Goal: Task Accomplishment & Management: Complete application form

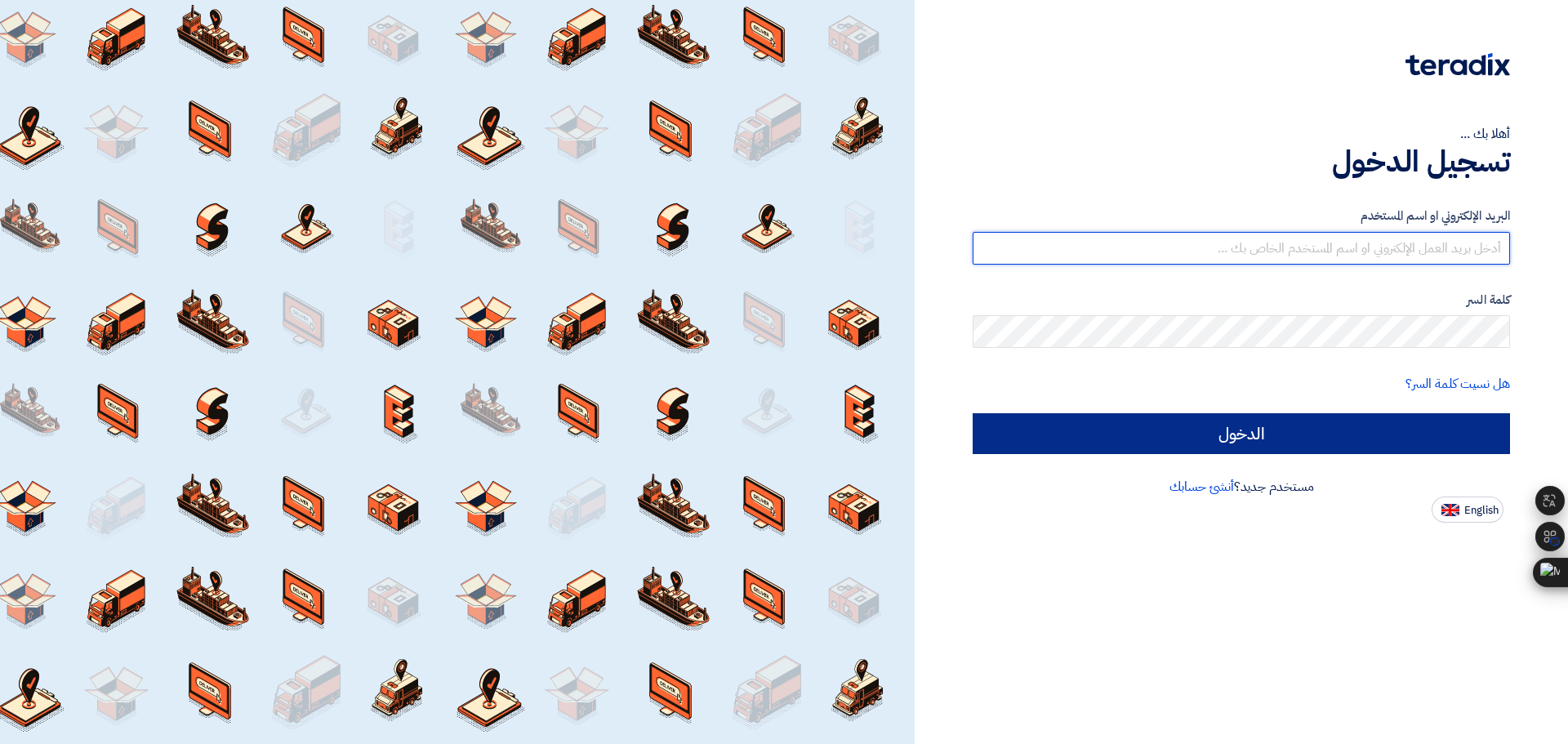
type input "united_equipment@yahoo.com"
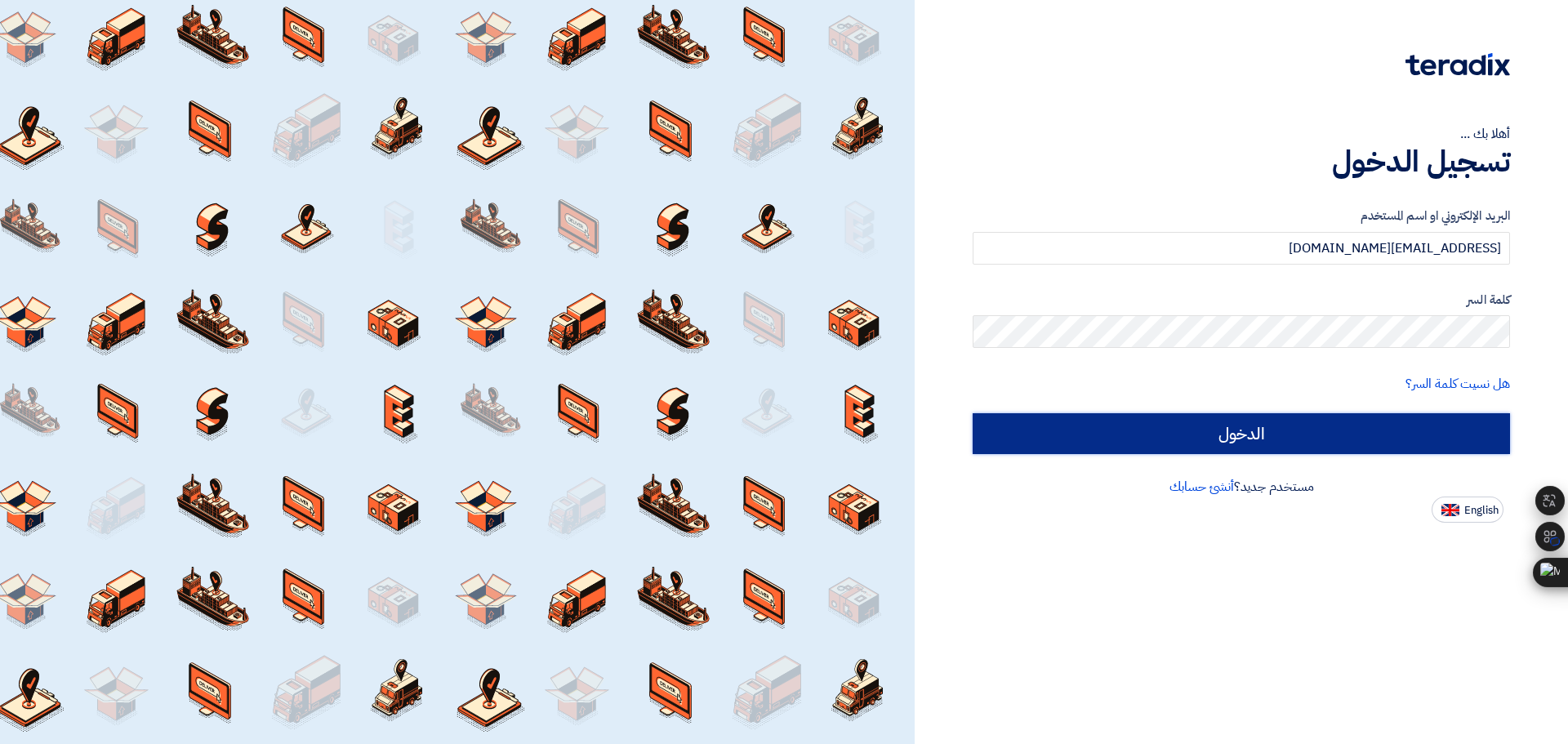
click at [1305, 439] on input "الدخول" at bounding box center [1241, 434] width 537 height 40
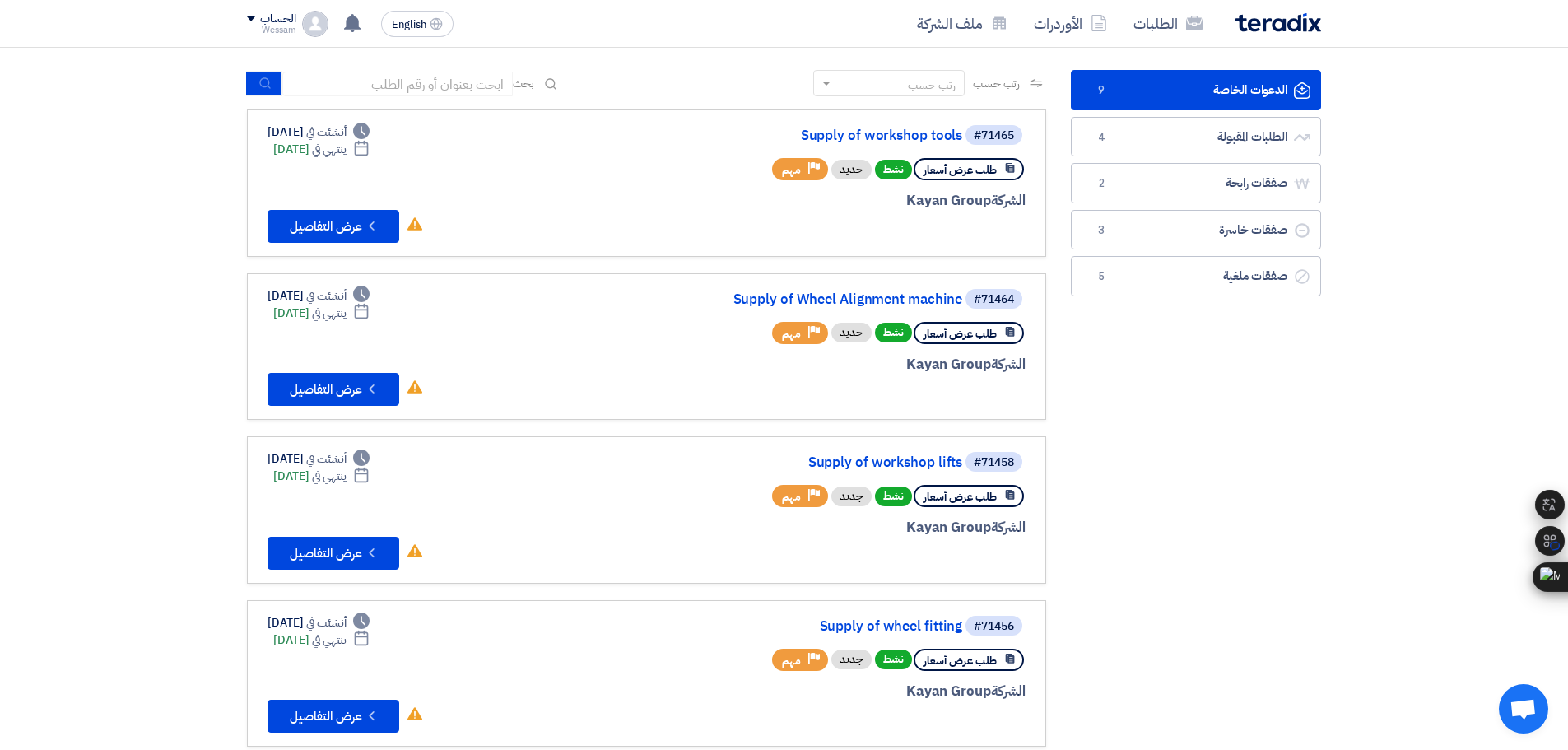
scroll to position [82, 0]
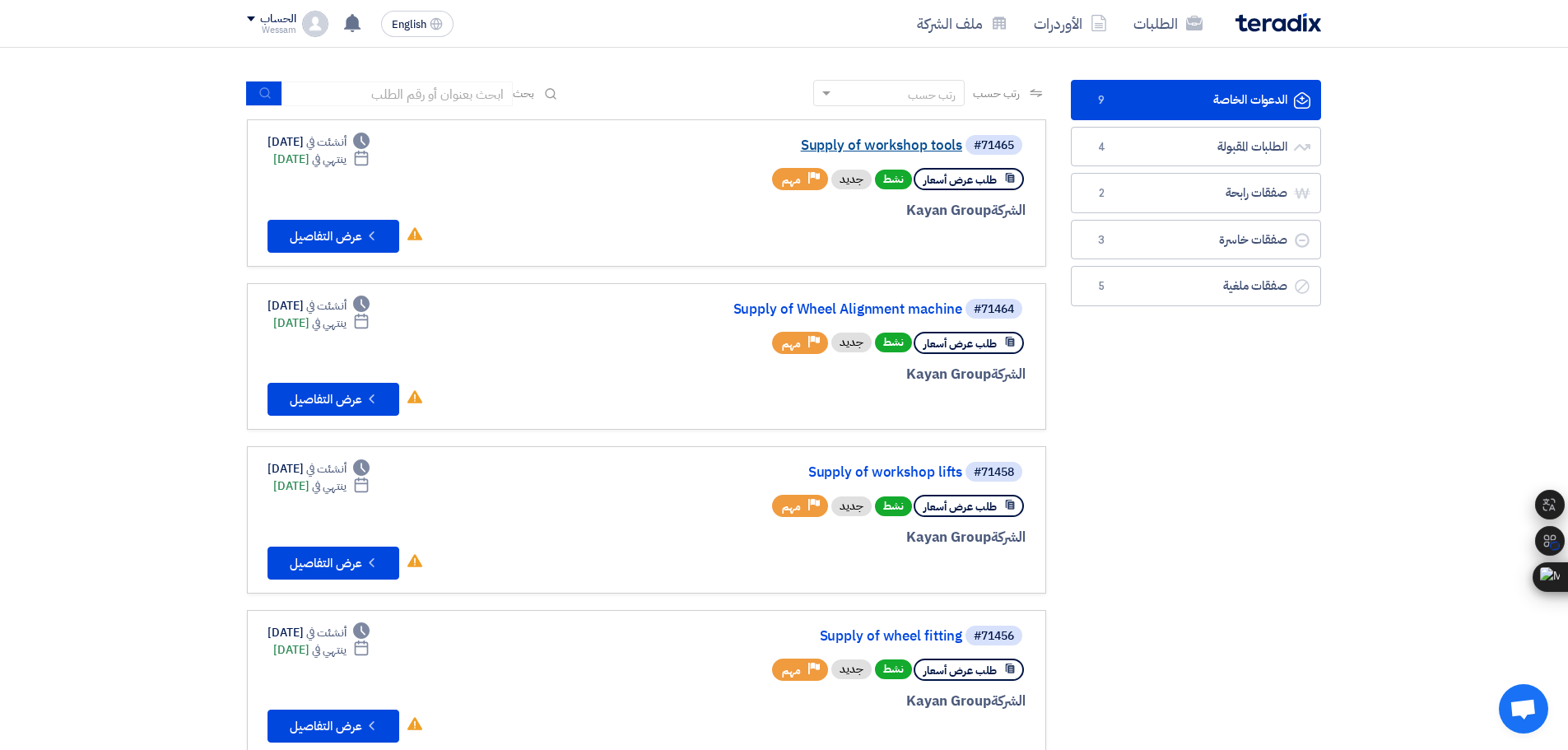
click at [911, 141] on link "Supply of workshop tools" at bounding box center [798, 145] width 330 height 15
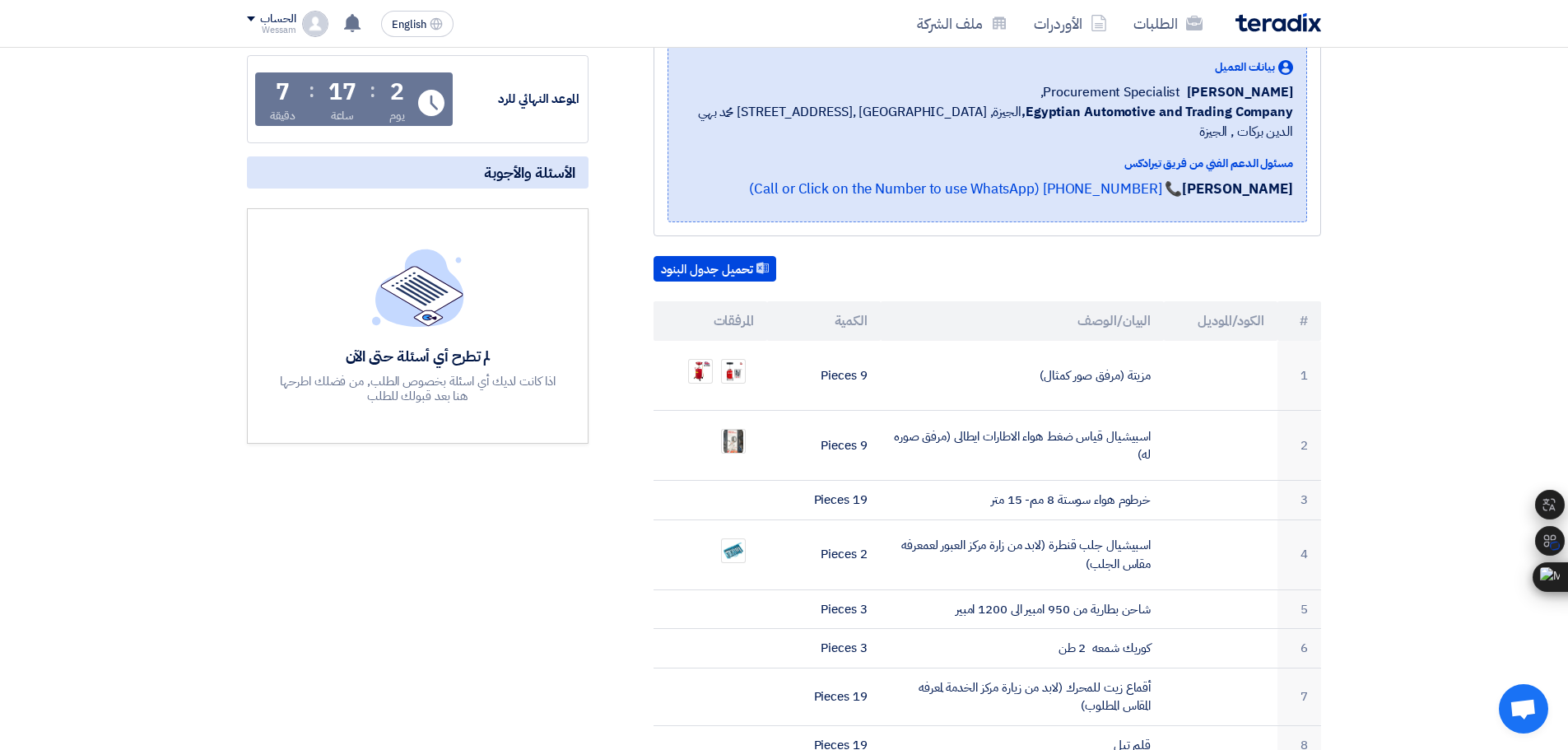
scroll to position [247, 0]
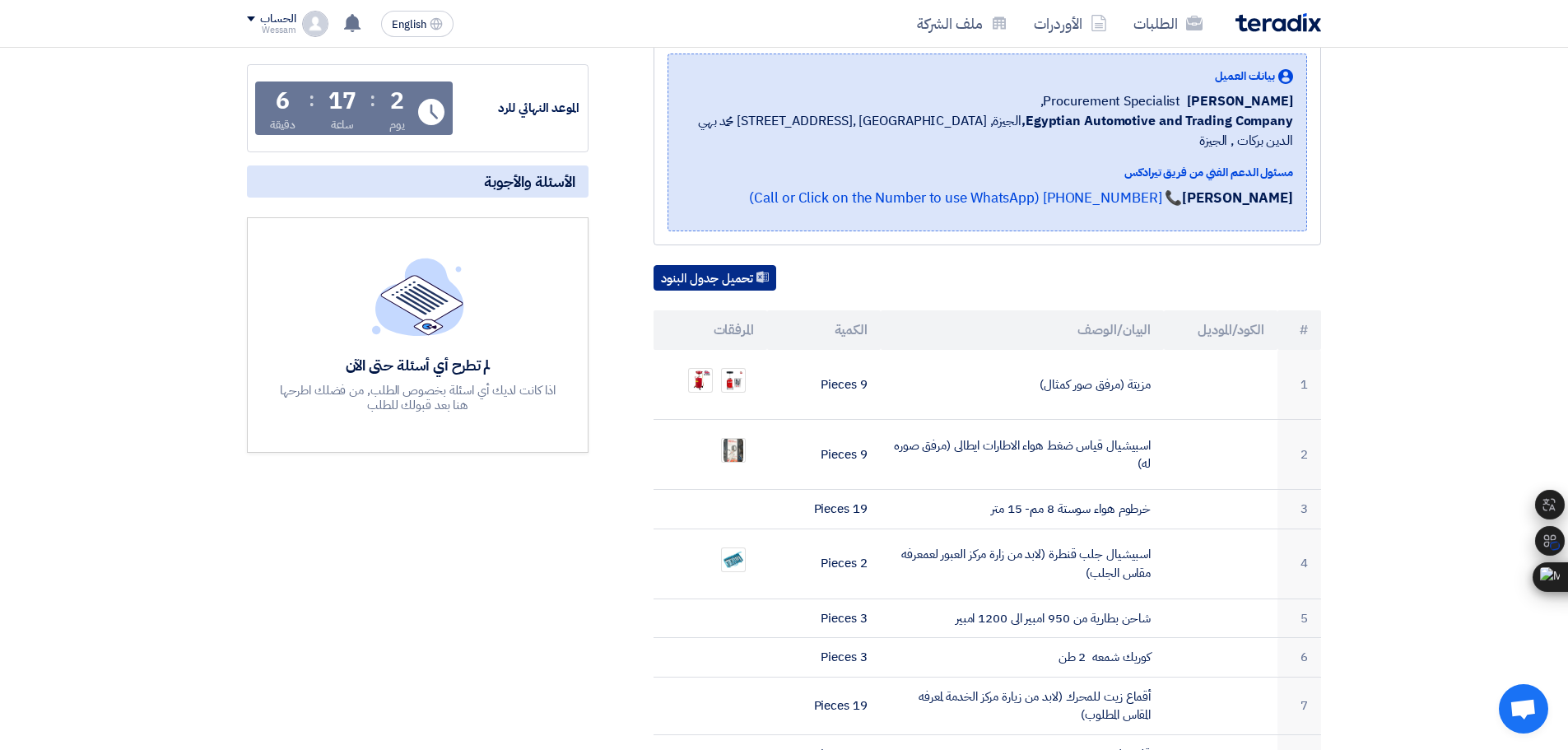
click at [709, 265] on button "تحميل جدول البنود" at bounding box center [715, 278] width 123 height 26
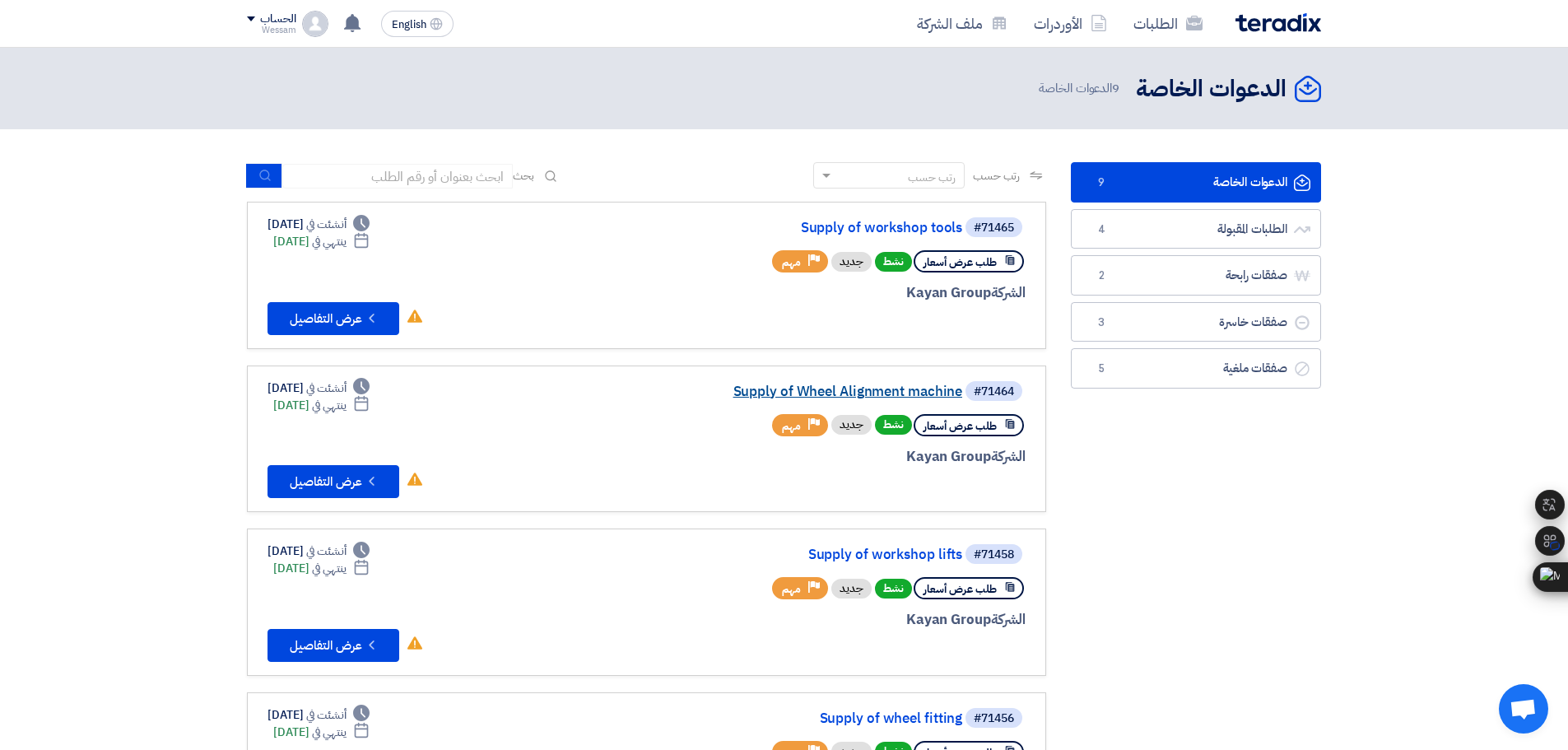
click at [882, 385] on link "Supply of Wheel Alignment machine" at bounding box center [798, 392] width 330 height 15
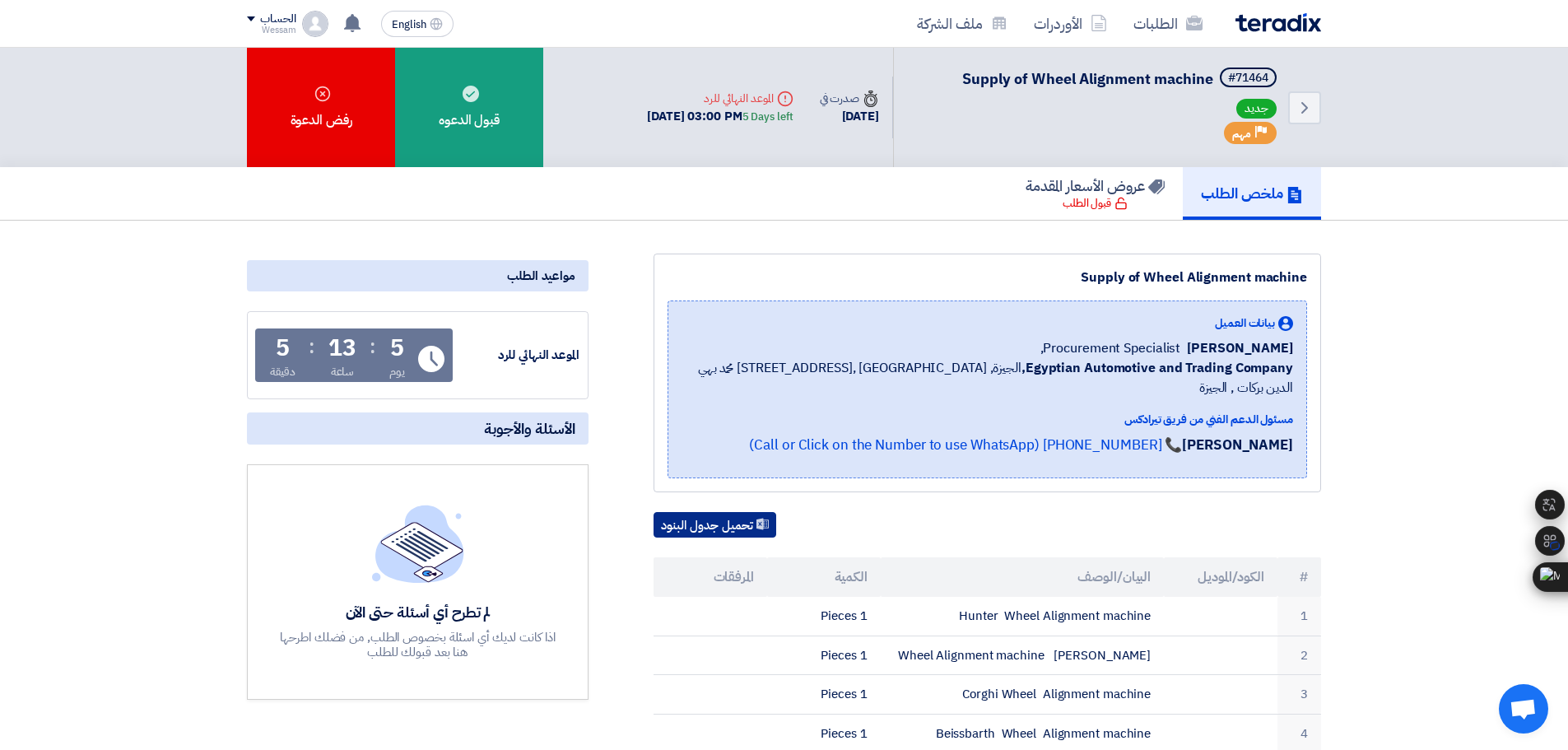
click at [740, 512] on button "تحميل جدول البنود" at bounding box center [715, 525] width 123 height 26
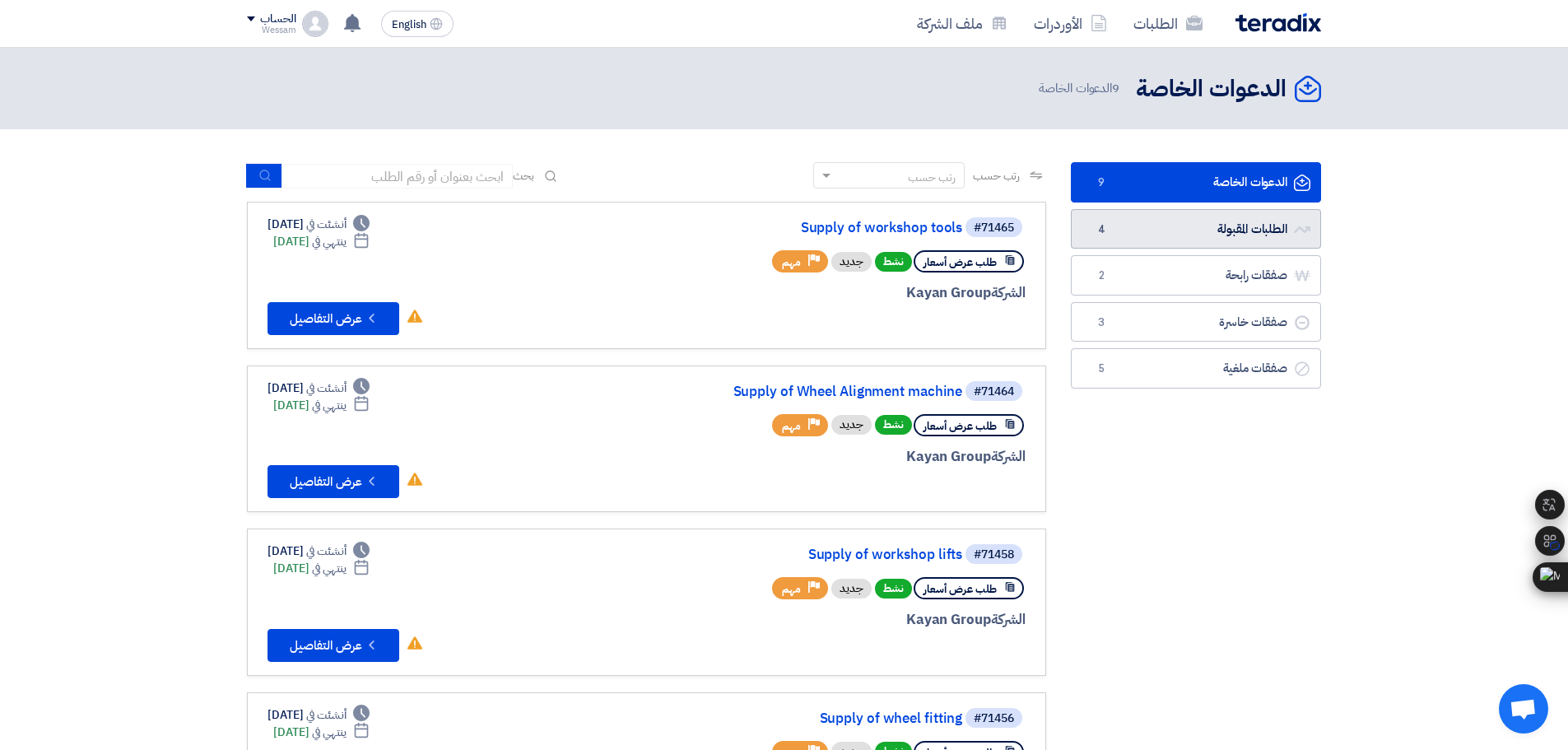
click at [1242, 227] on link "الطلبات المقبولة الطلبات المقبولة 4" at bounding box center [1196, 230] width 250 height 41
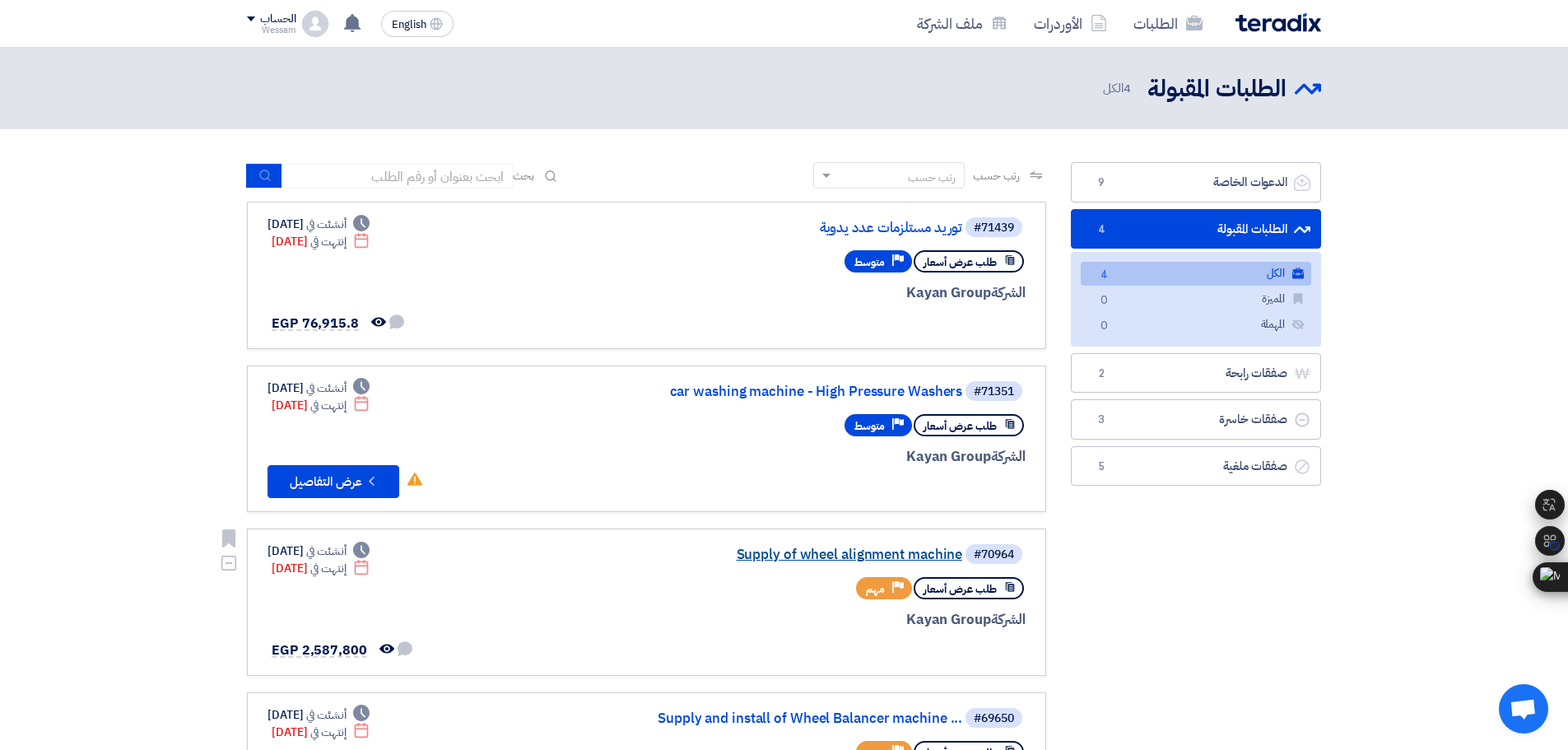
click at [896, 548] on link "Supply of wheel alignment machine" at bounding box center [798, 555] width 330 height 15
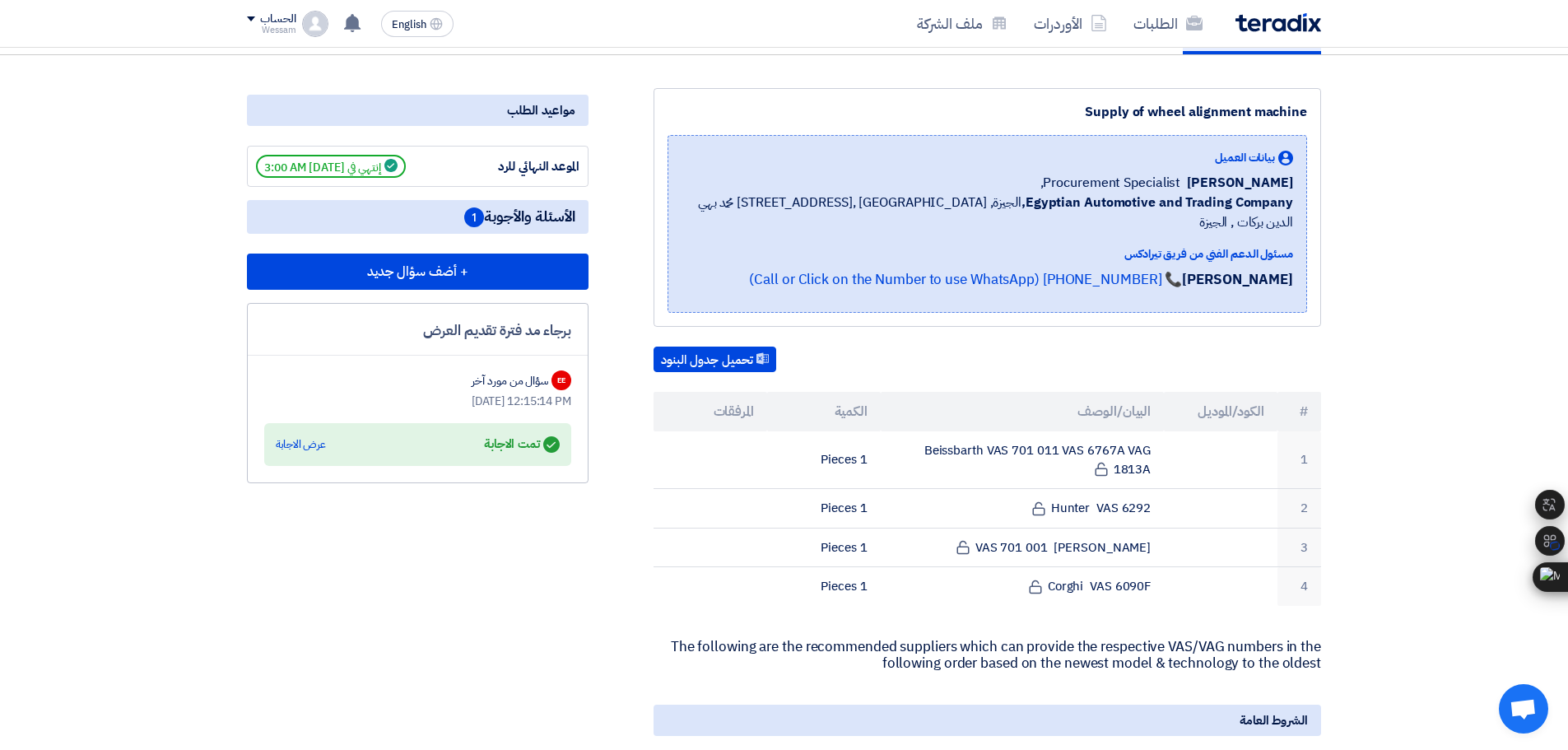
scroll to position [247, 0]
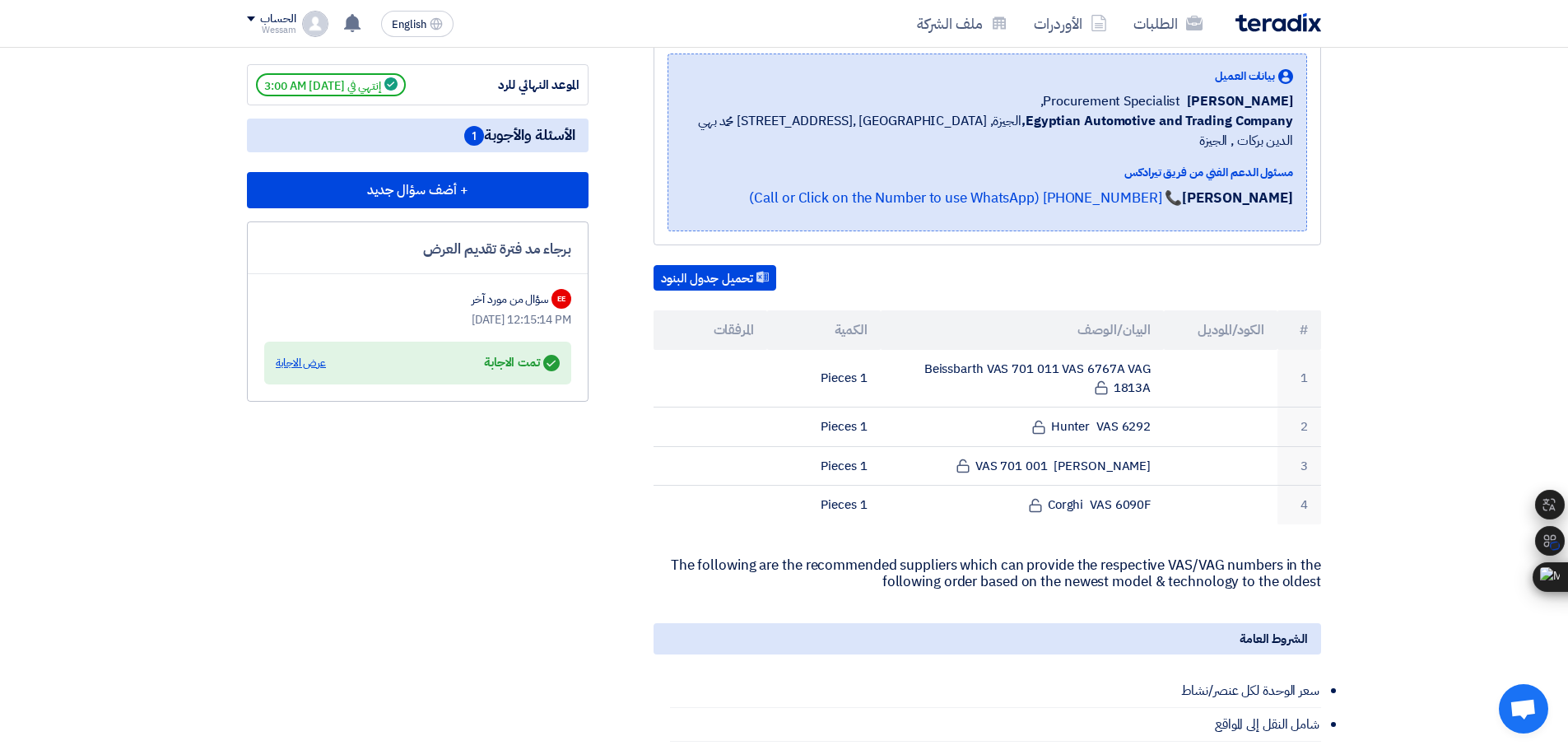
click at [296, 367] on div "عرض الاجابة" at bounding box center [301, 363] width 50 height 17
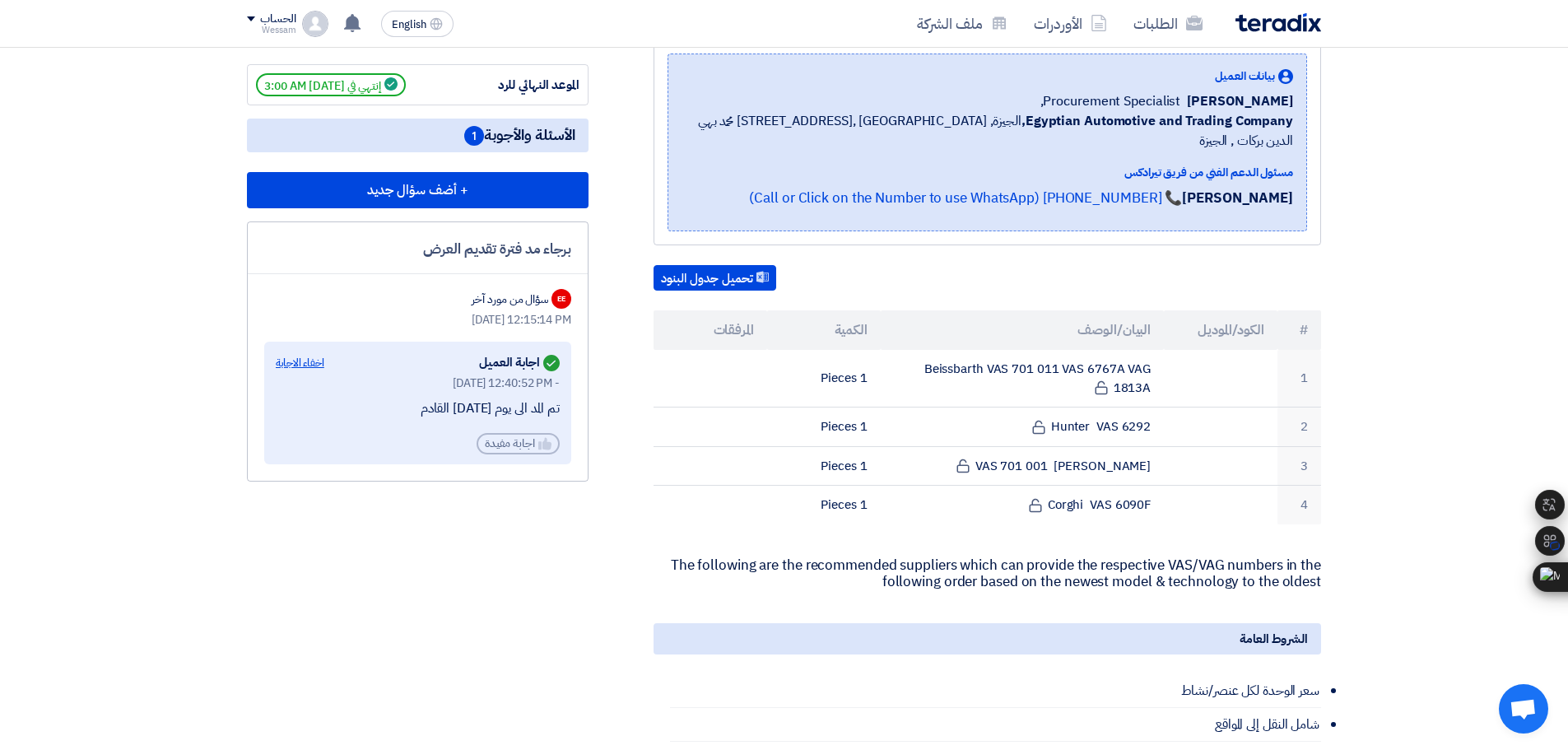
click at [296, 369] on div "اخفاء الاجابة" at bounding box center [300, 363] width 48 height 17
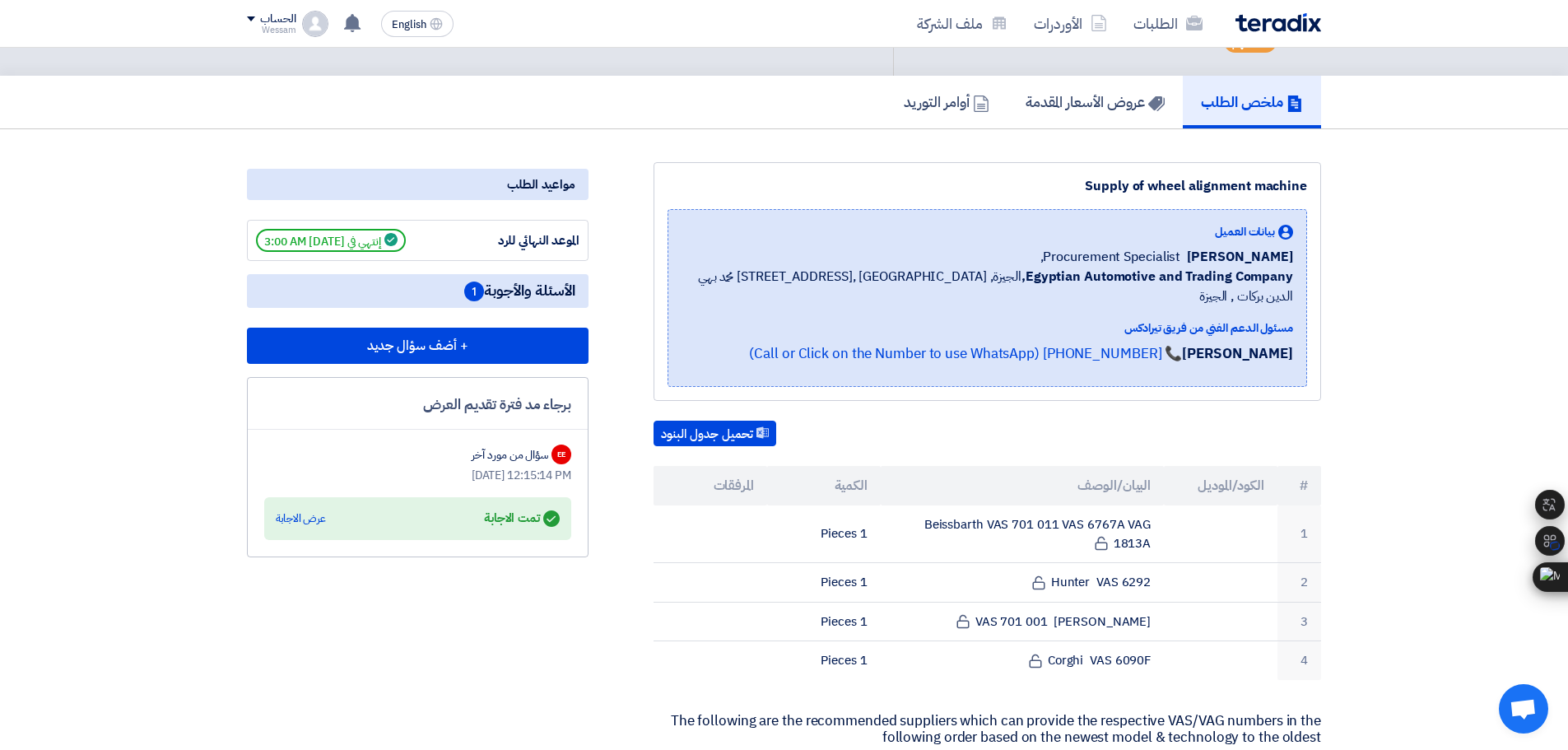
scroll to position [0, 0]
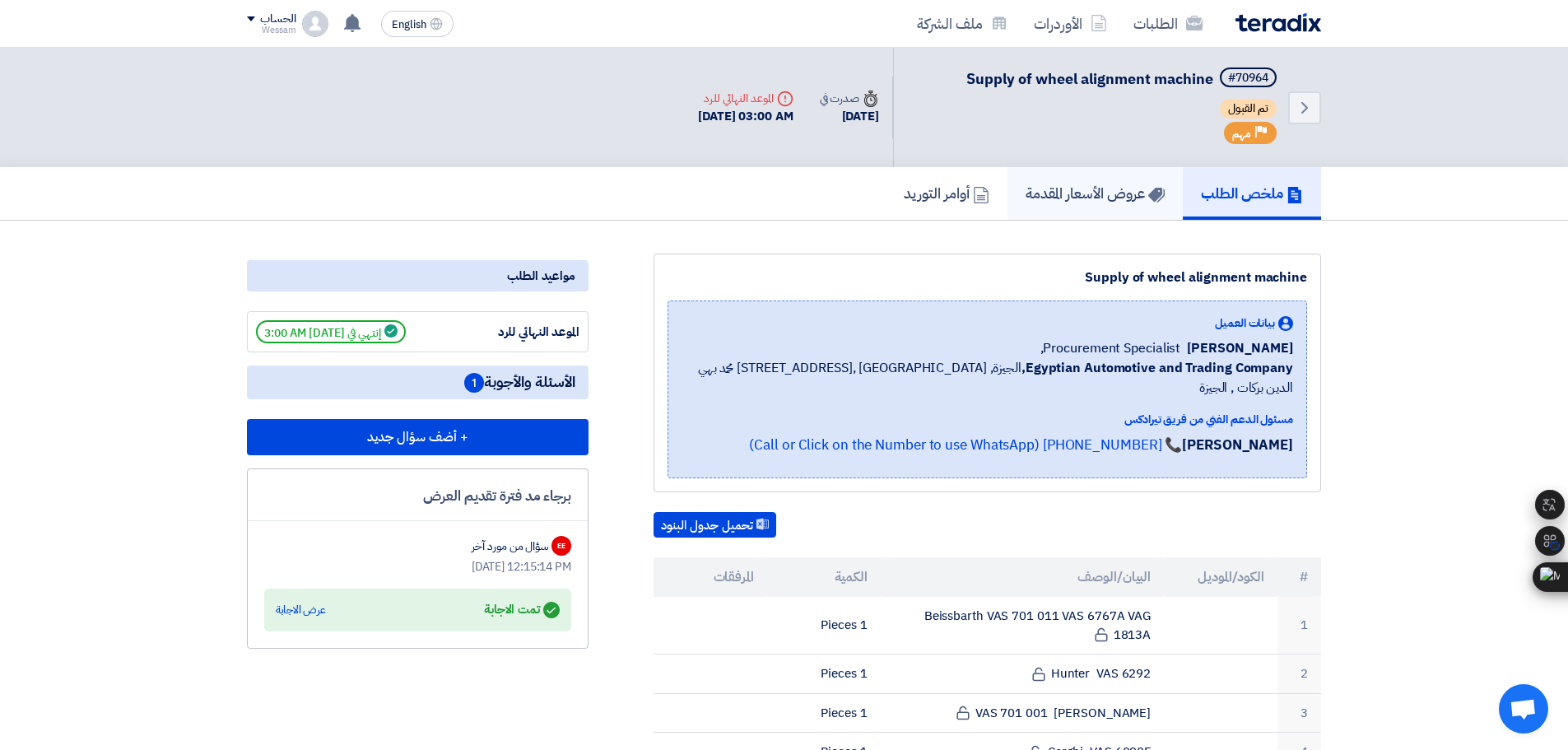
click at [1037, 205] on link "عروض الأسعار المقدمة" at bounding box center [1094, 194] width 175 height 53
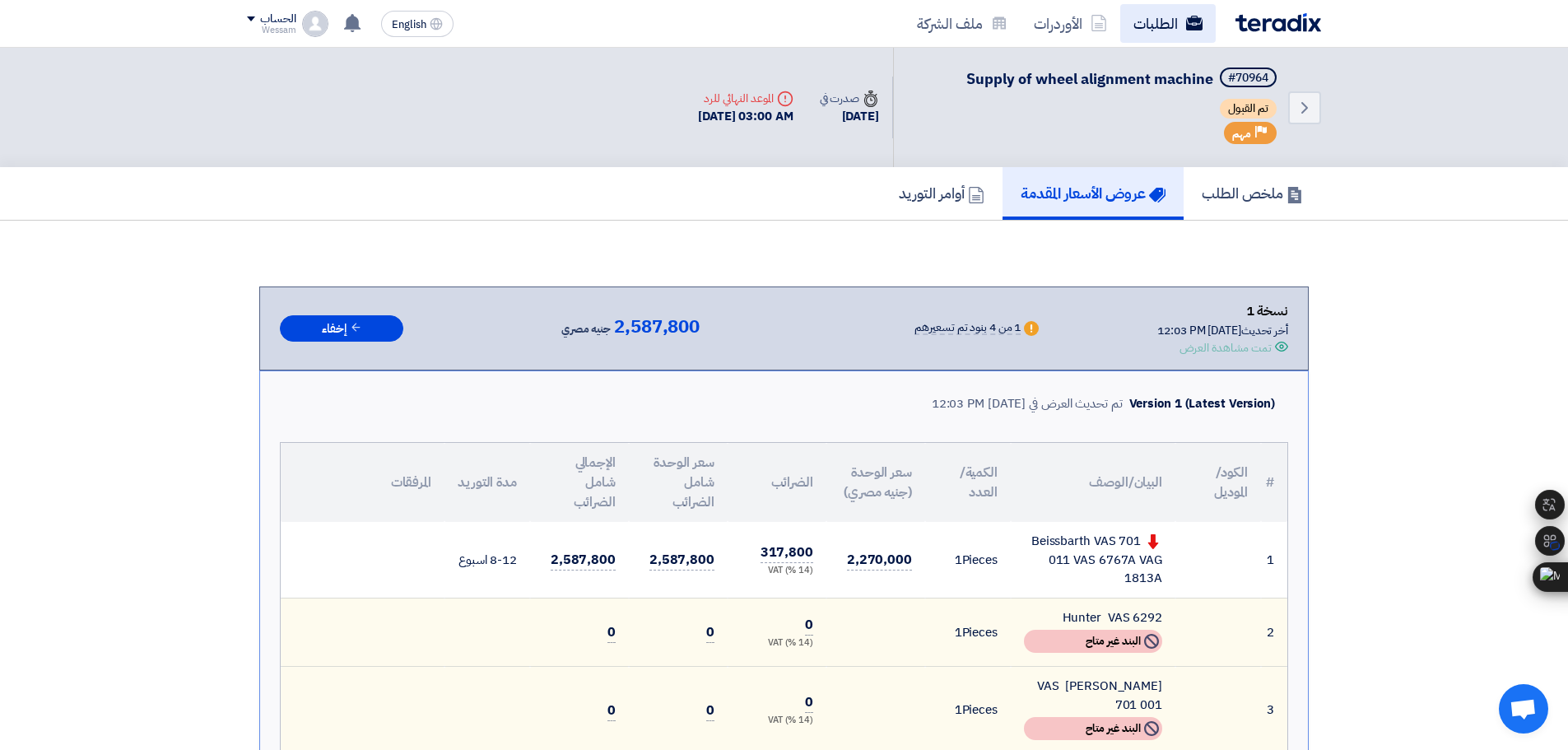
click at [1143, 20] on link "الطلبات" at bounding box center [1167, 23] width 95 height 39
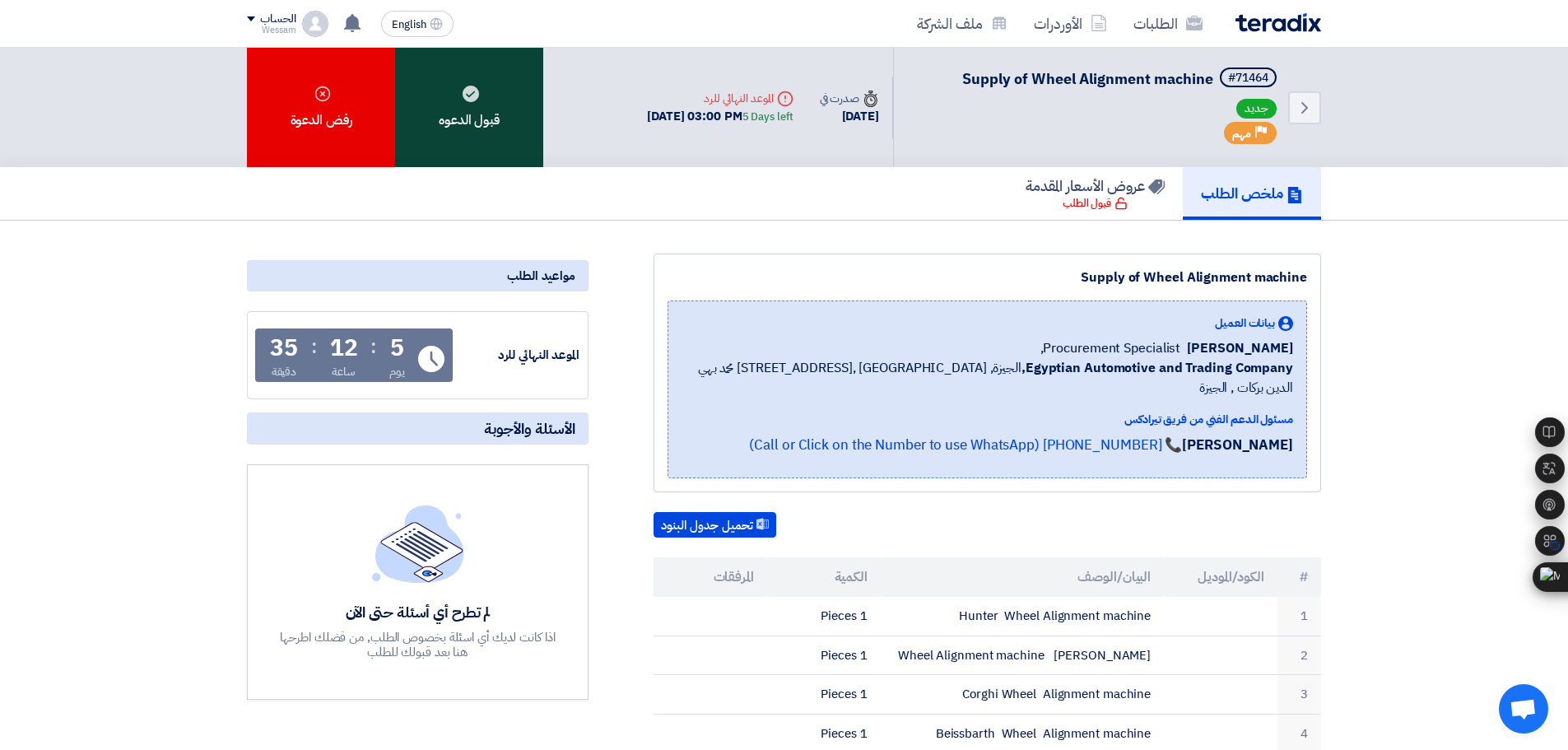
click at [461, 110] on div "قبول الدعوه" at bounding box center [469, 107] width 148 height 119
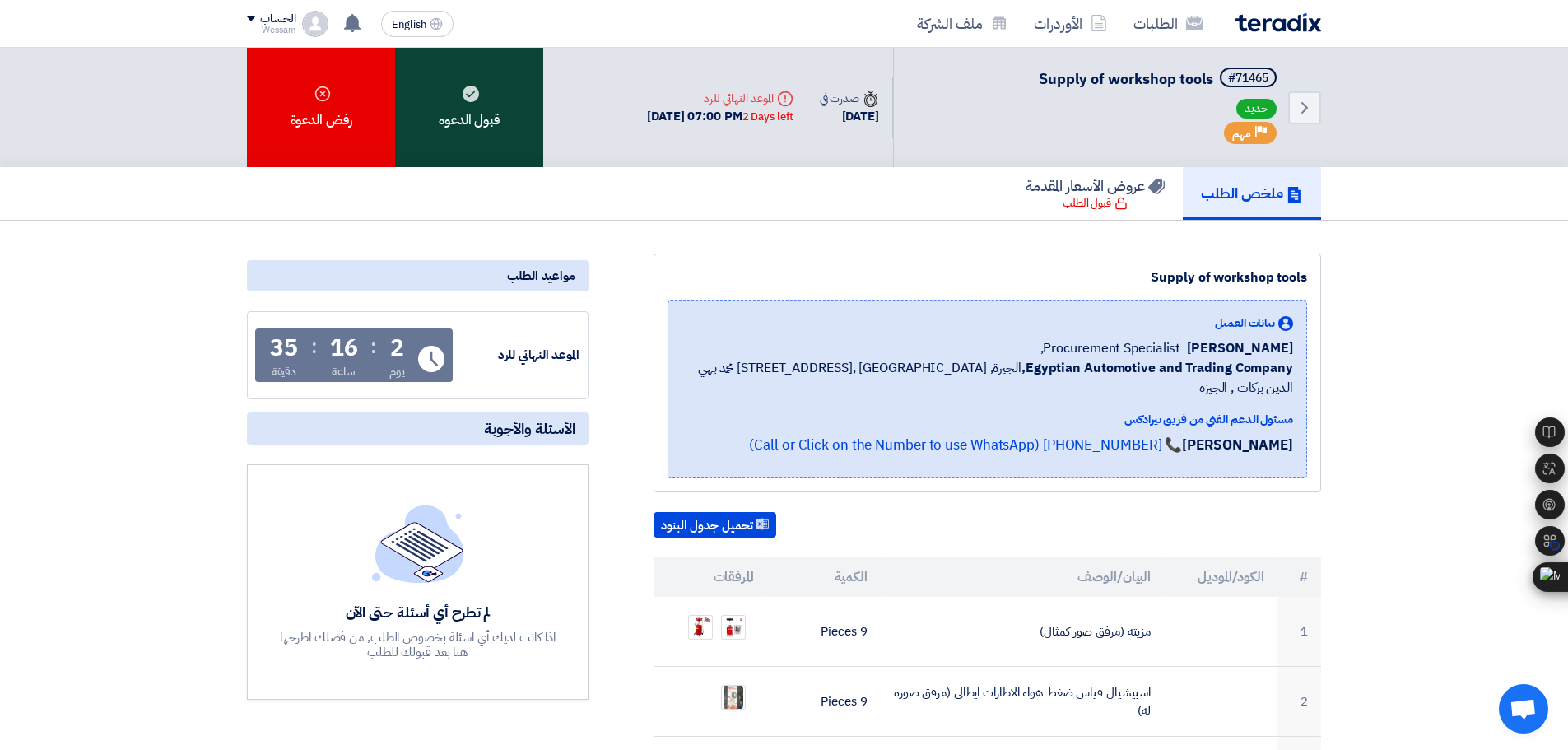
click at [476, 127] on div "قبول الدعوه" at bounding box center [469, 107] width 148 height 119
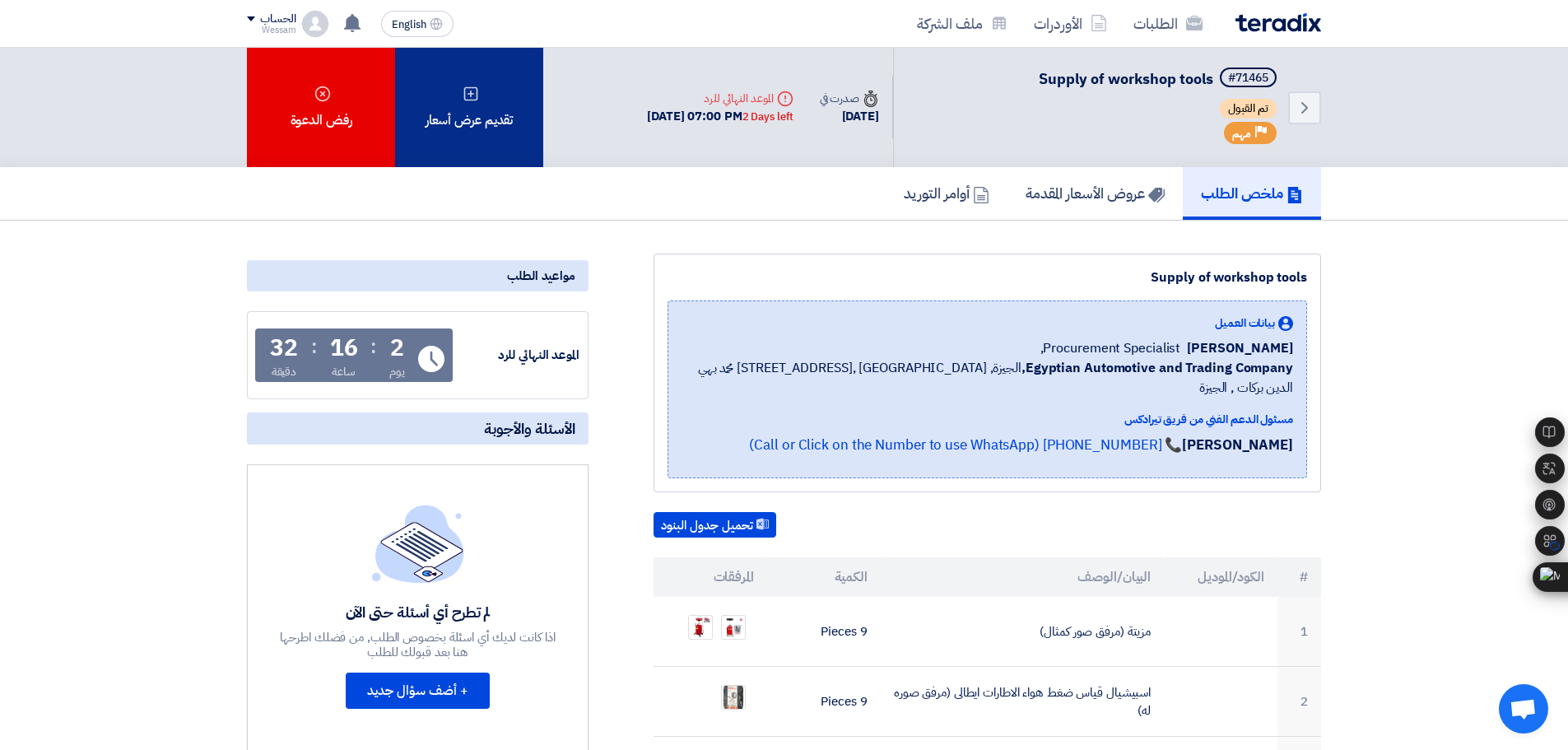
click at [480, 108] on div "تقديم عرض أسعار" at bounding box center [469, 107] width 148 height 119
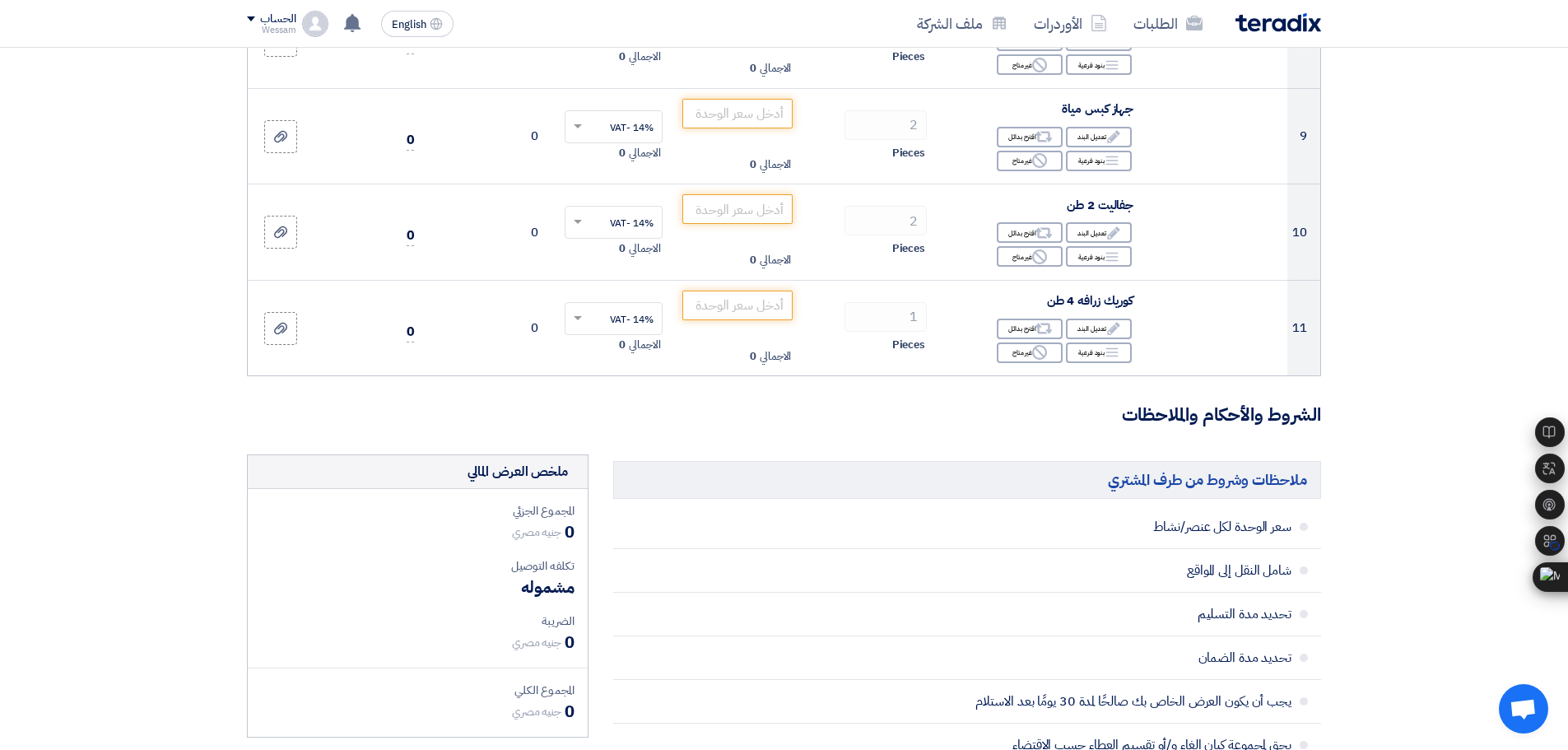
scroll to position [988, 0]
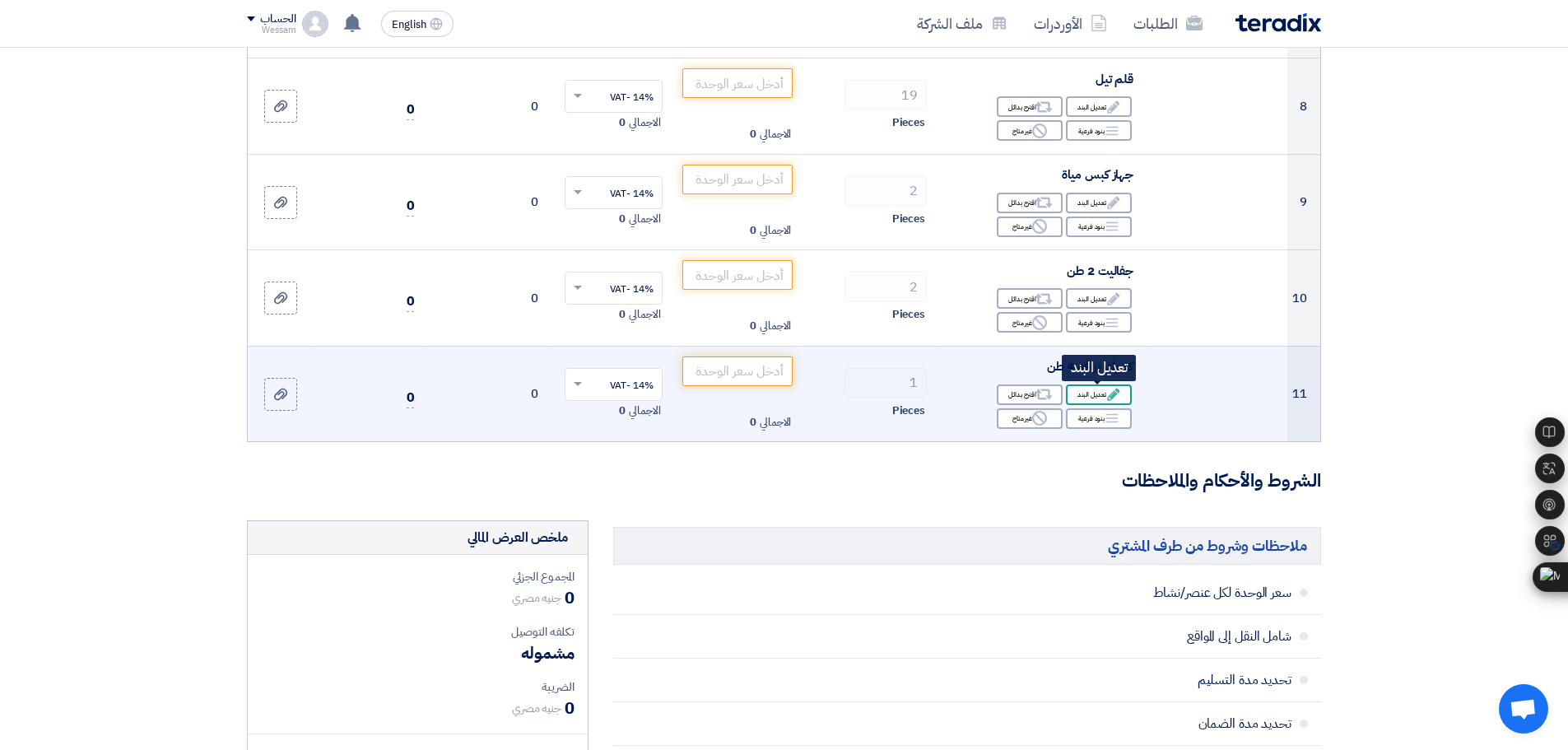
click at [1113, 403] on div "Edit تعديل البند" at bounding box center [1099, 394] width 66 height 20
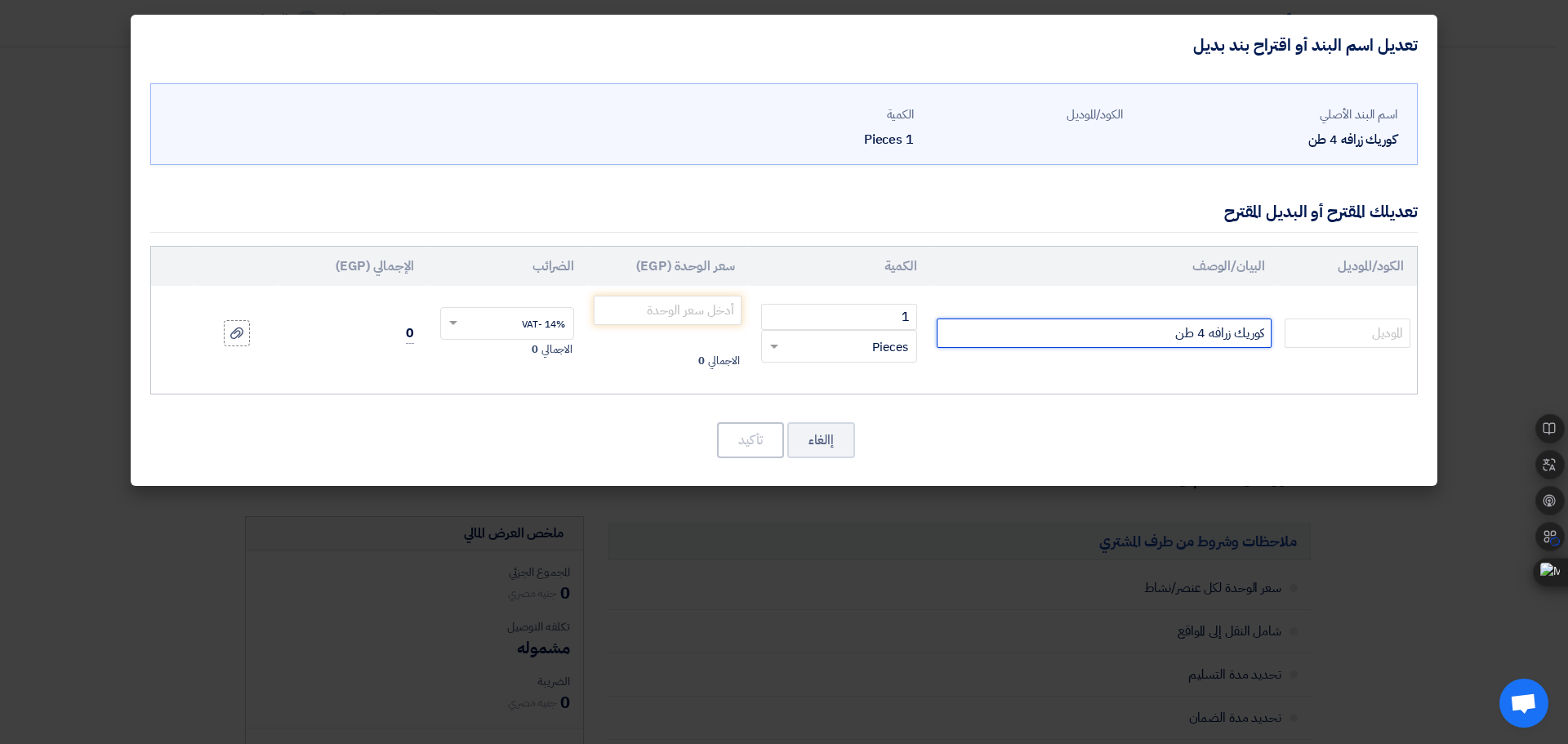
click at [1199, 338] on input "كوريك زرافه 4 طن" at bounding box center [1104, 333] width 335 height 29
click at [1246, 342] on input "كوريك زرافه 4 طن" at bounding box center [1104, 333] width 335 height 29
click at [1208, 333] on input "ونش زرافه 4 طن" at bounding box center [1104, 333] width 335 height 29
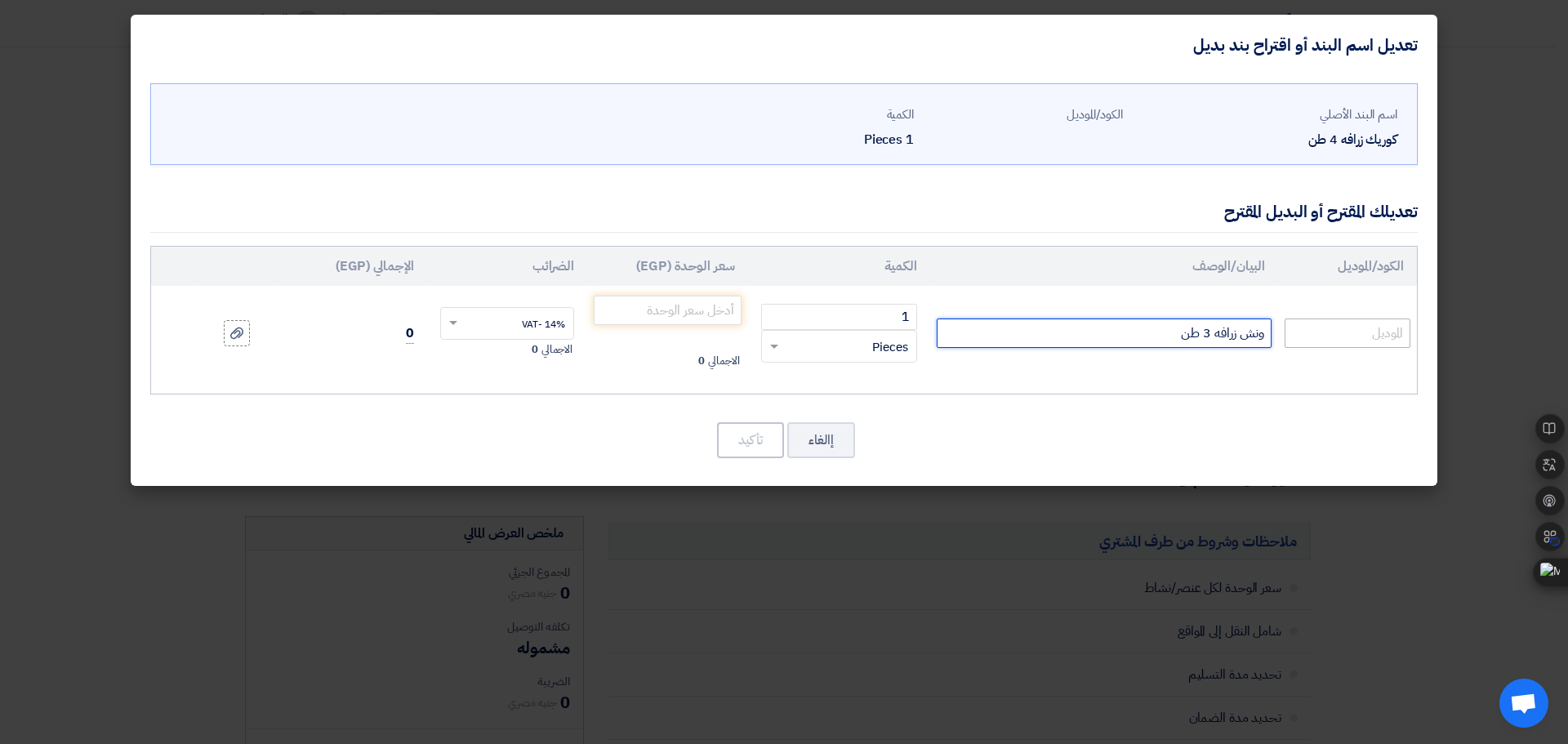
type input "ونش زرافه 3 طن"
click at [1332, 328] on input "text" at bounding box center [1348, 333] width 126 height 29
type input "FIT"
click at [1129, 334] on input "ونش زرافه 3 طن" at bounding box center [1104, 333] width 335 height 29
type input "ونش زرافه 3 طن المنشأ صيني"
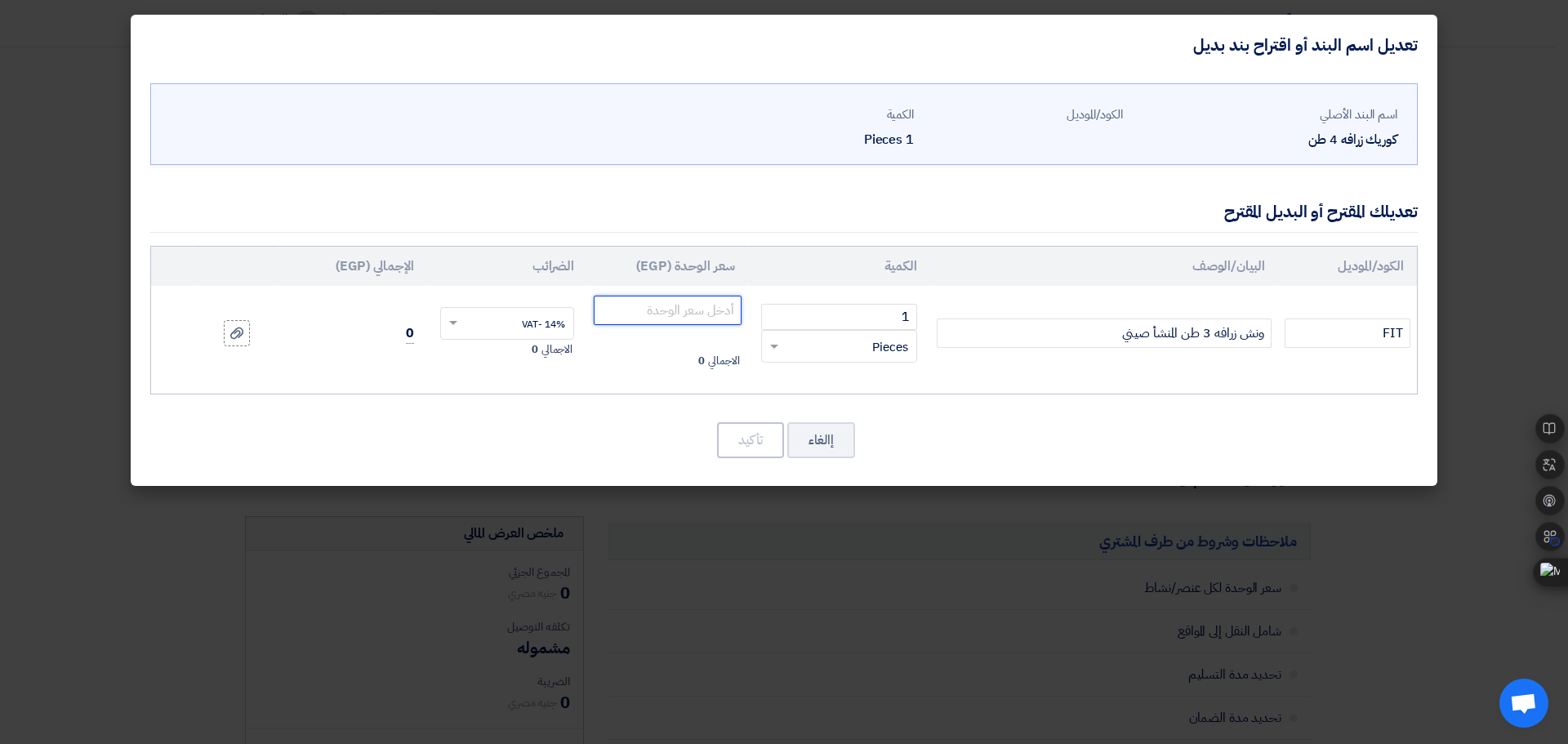
click at [672, 304] on input "number" at bounding box center [667, 310] width 148 height 29
click at [664, 317] on input "number" at bounding box center [667, 310] width 148 height 29
type input "15000"
click at [760, 434] on button "تأكيد" at bounding box center [750, 440] width 67 height 36
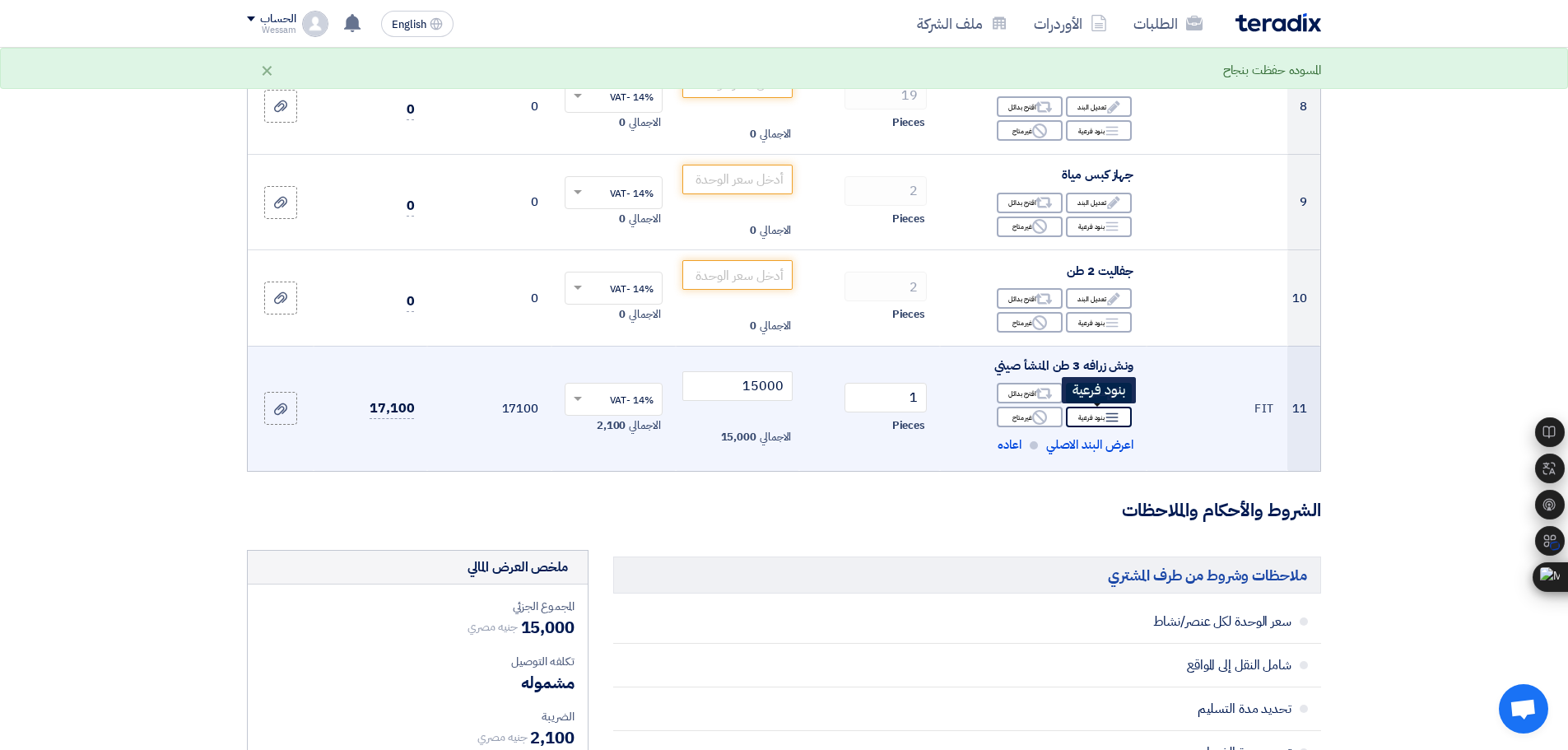
click at [1087, 420] on div "Breakdown بنود فرعية" at bounding box center [1099, 417] width 66 height 20
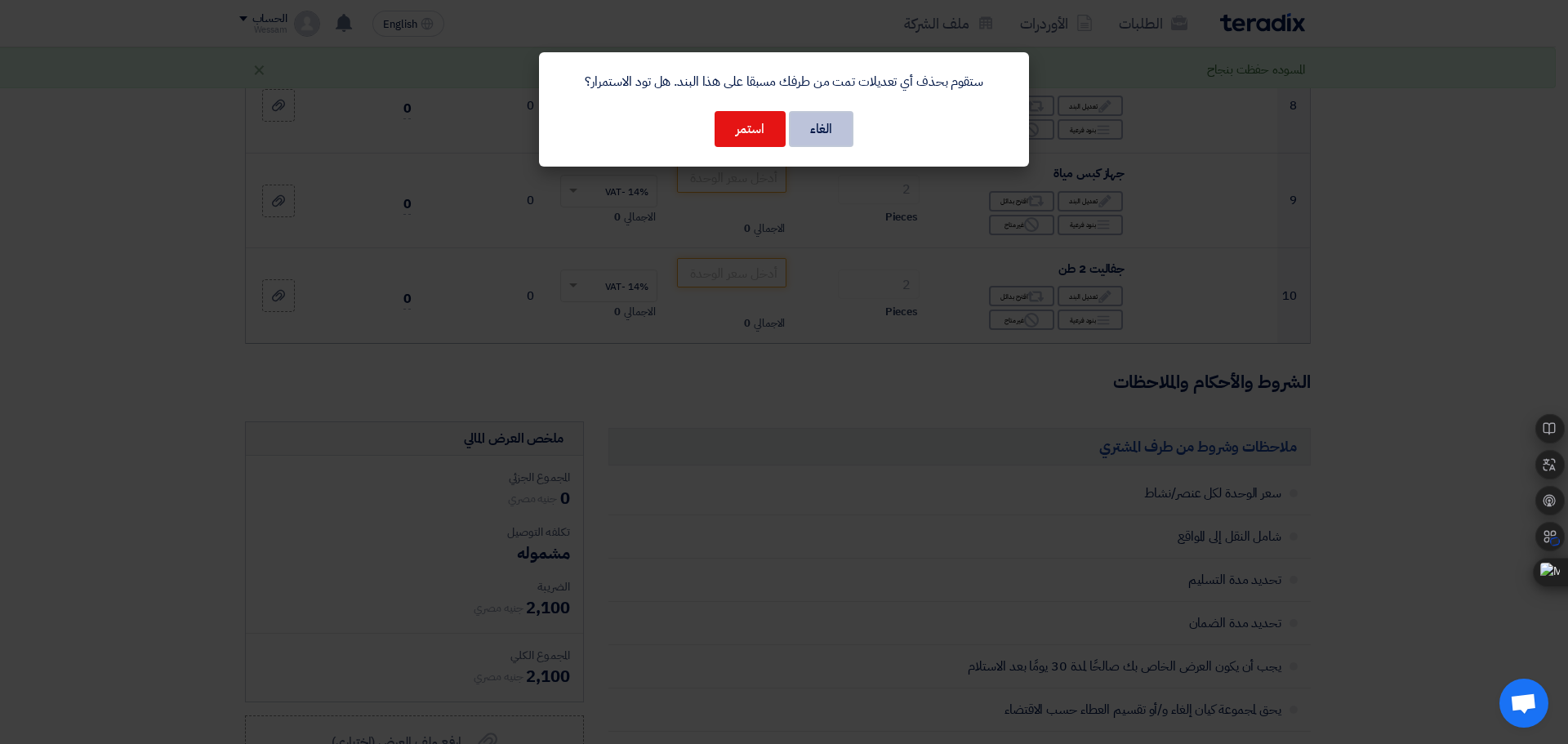
click at [824, 130] on button "الغاء" at bounding box center [821, 129] width 64 height 36
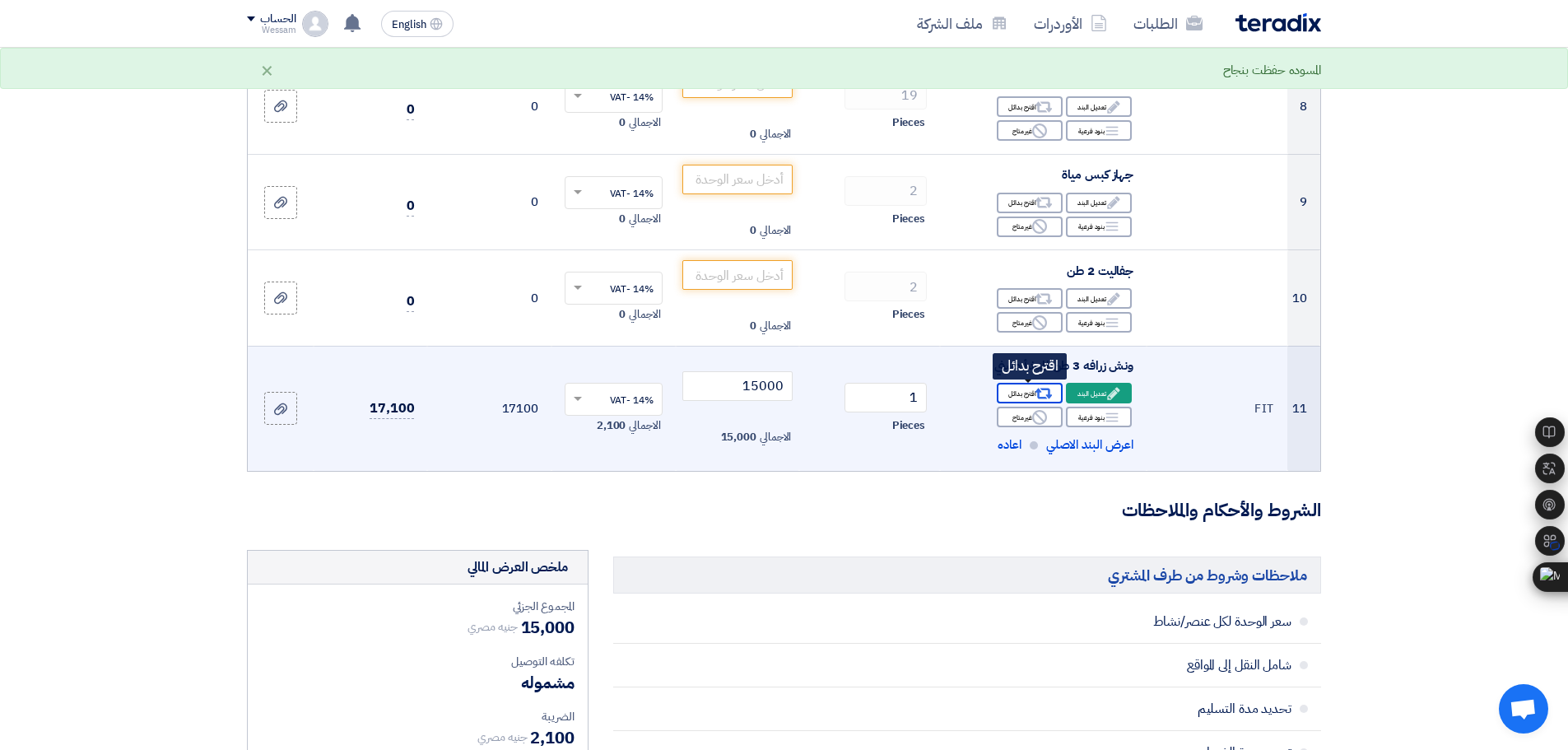
click at [1031, 395] on div "Alternative اقترح بدائل" at bounding box center [1029, 394] width 66 height 20
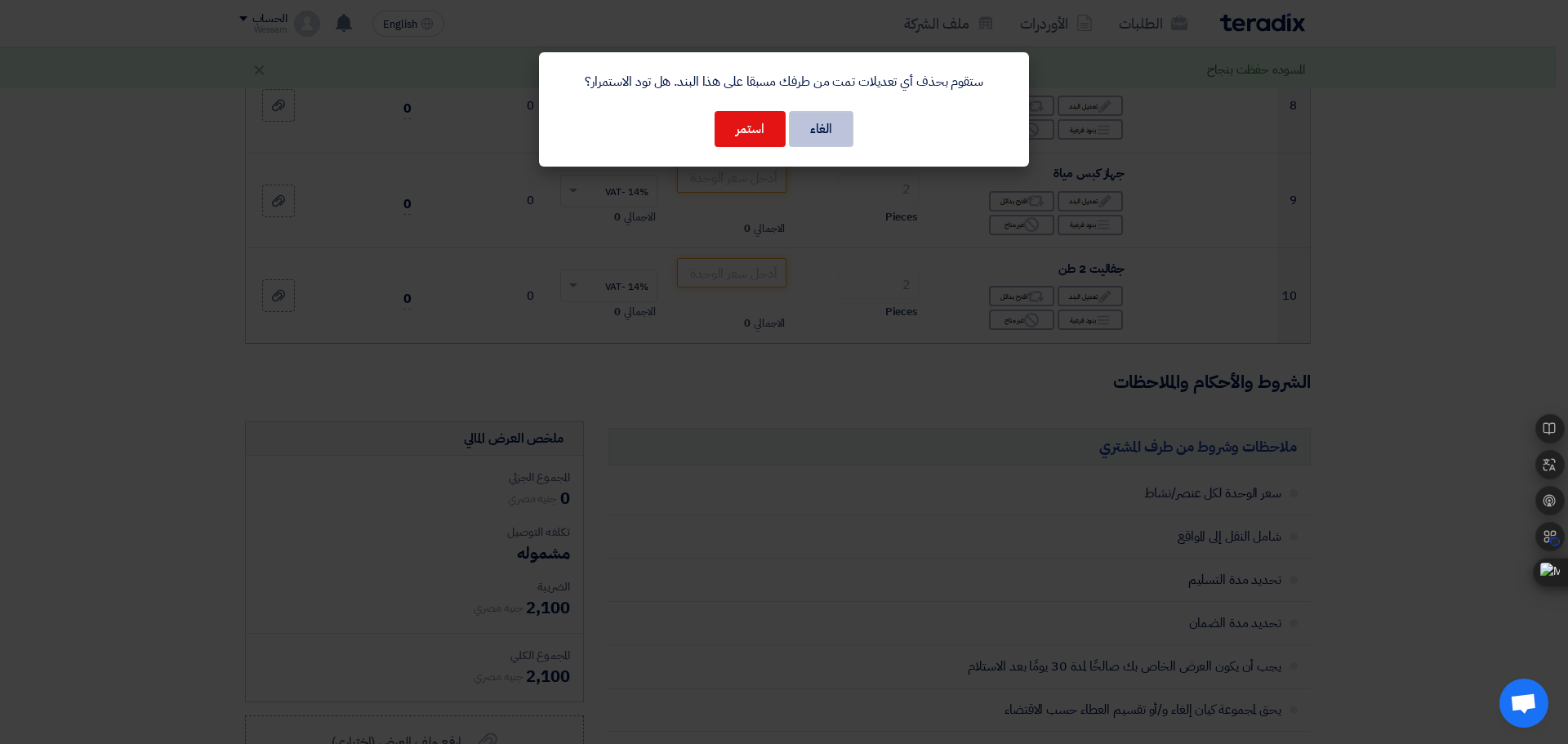
click at [831, 137] on button "الغاء" at bounding box center [821, 129] width 64 height 36
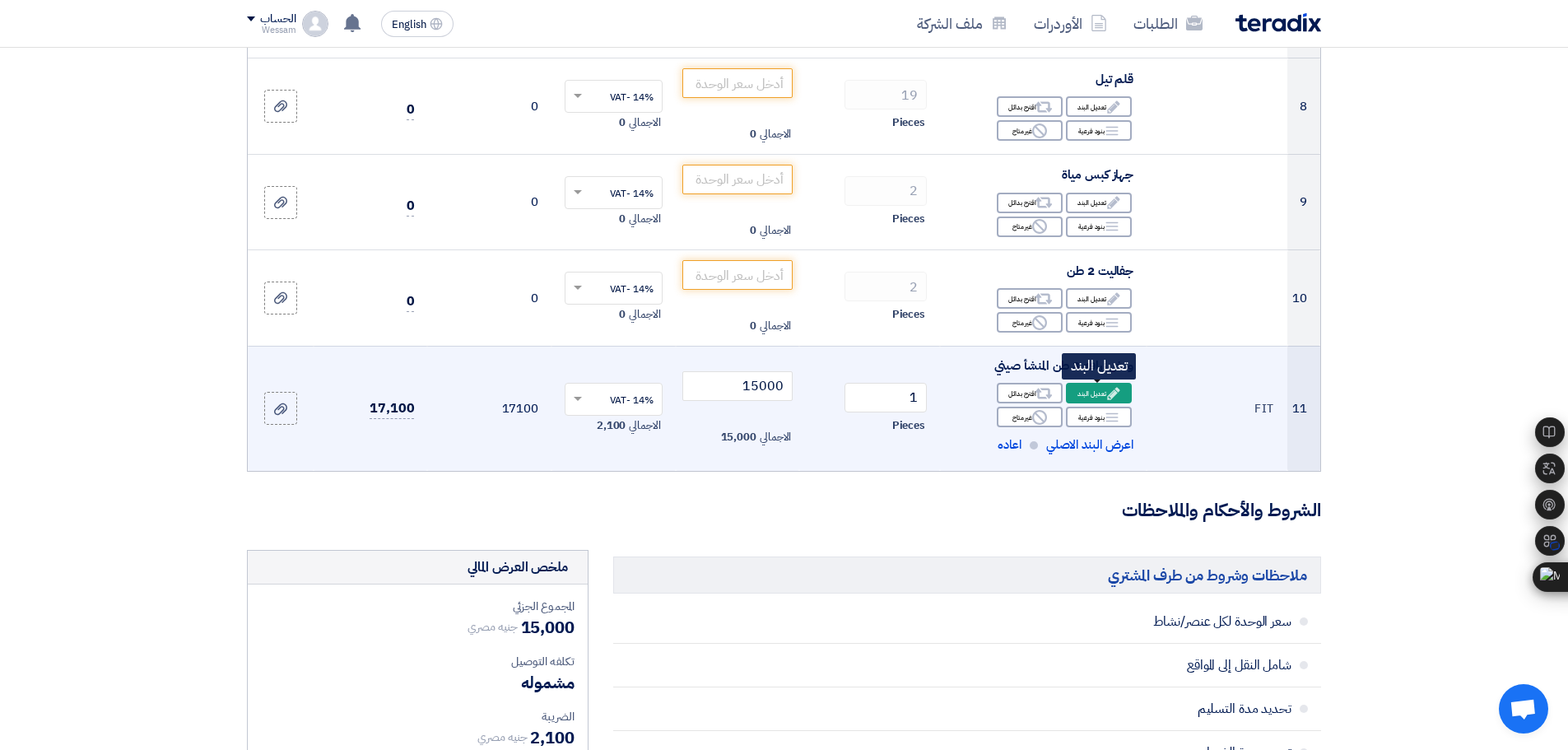
click at [1099, 394] on div "Edit تعديل البند" at bounding box center [1099, 394] width 66 height 20
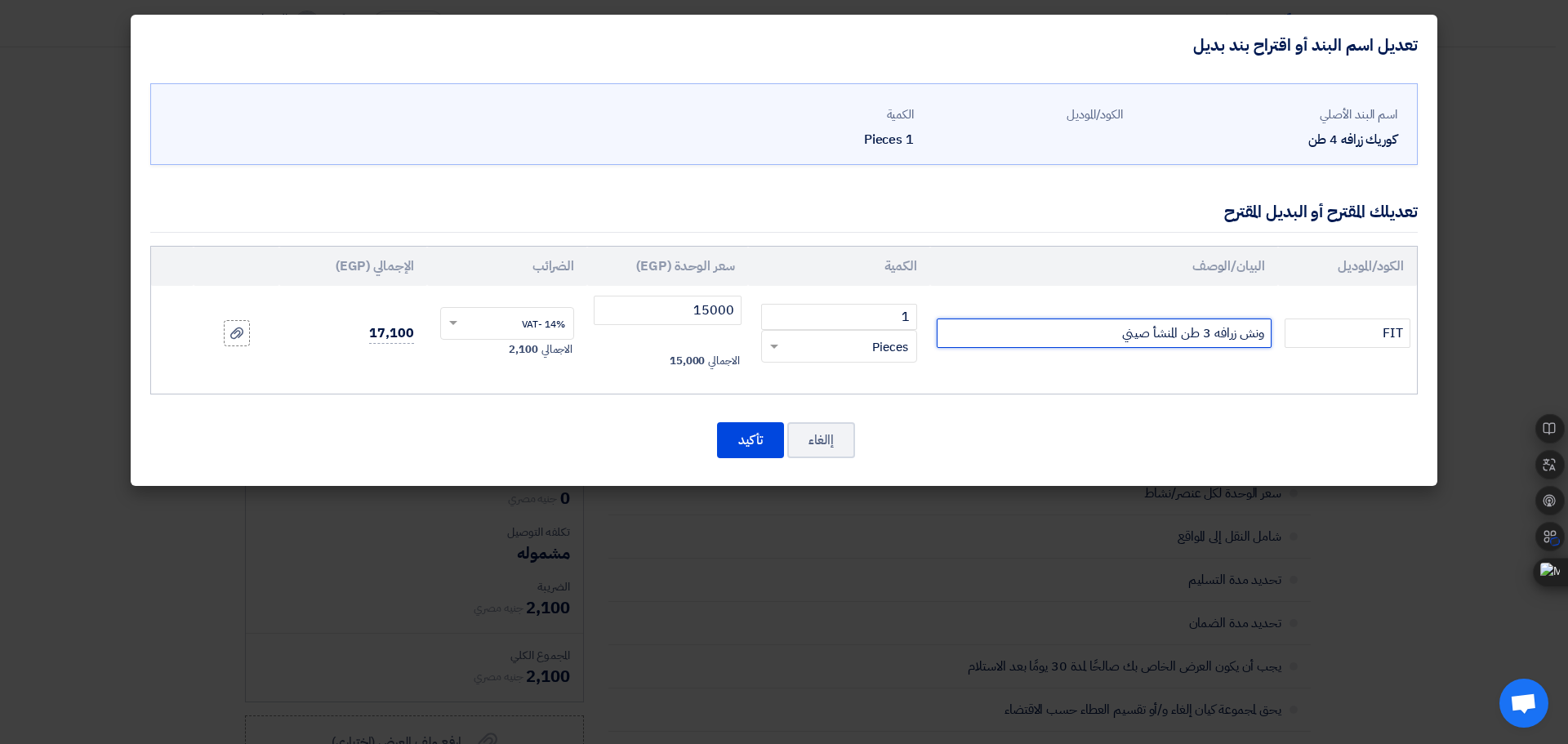
click at [1228, 335] on input "ونش زرافه 3 طن المنشأ صيني" at bounding box center [1104, 333] width 335 height 29
click at [1228, 331] on input "ونش زرافه 3 طن المنشأ صيني" at bounding box center [1104, 333] width 335 height 29
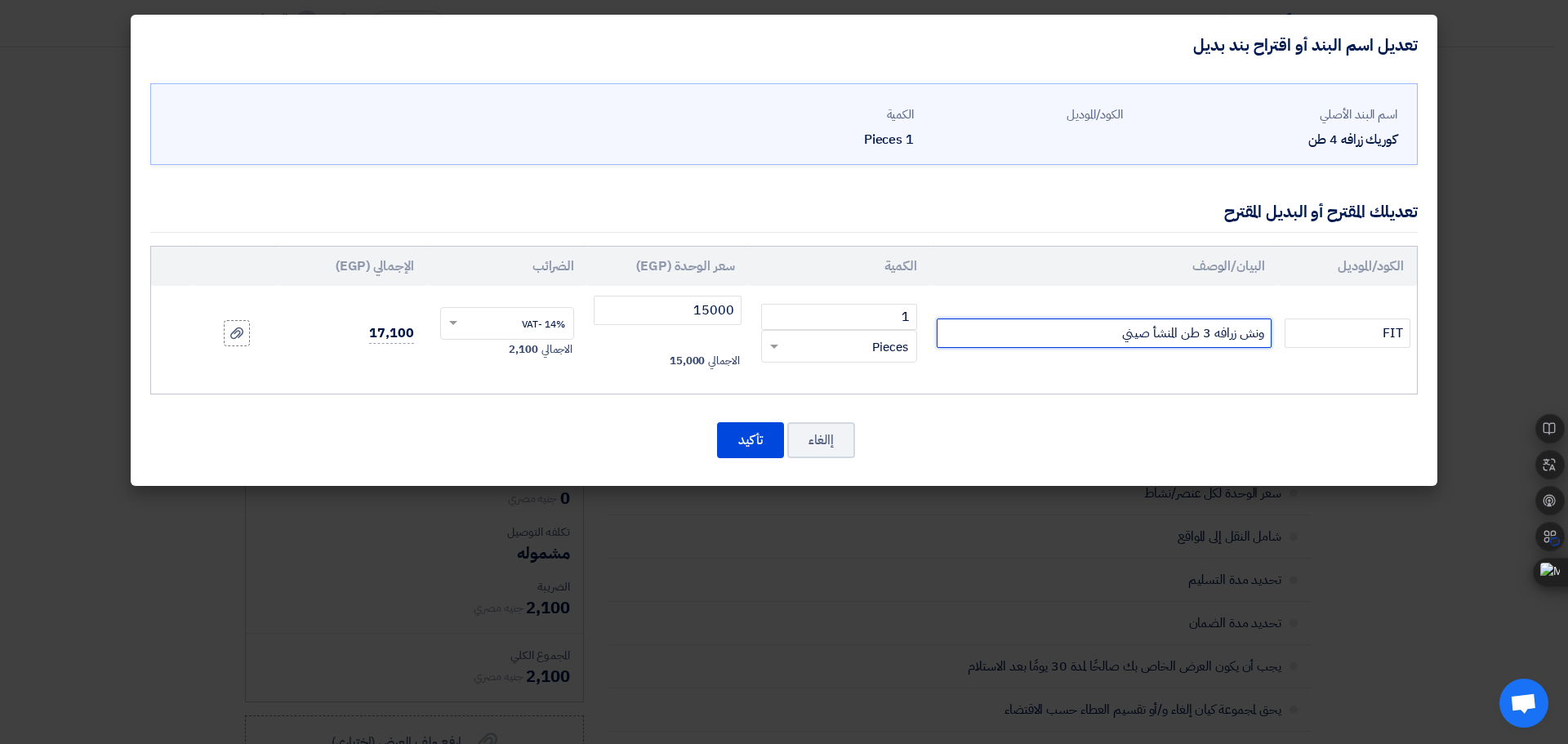
click at [1228, 331] on input "ونش زرافه 3 طن المنشأ صيني" at bounding box center [1104, 333] width 335 height 29
click at [831, 442] on button "إالغاء" at bounding box center [821, 440] width 68 height 36
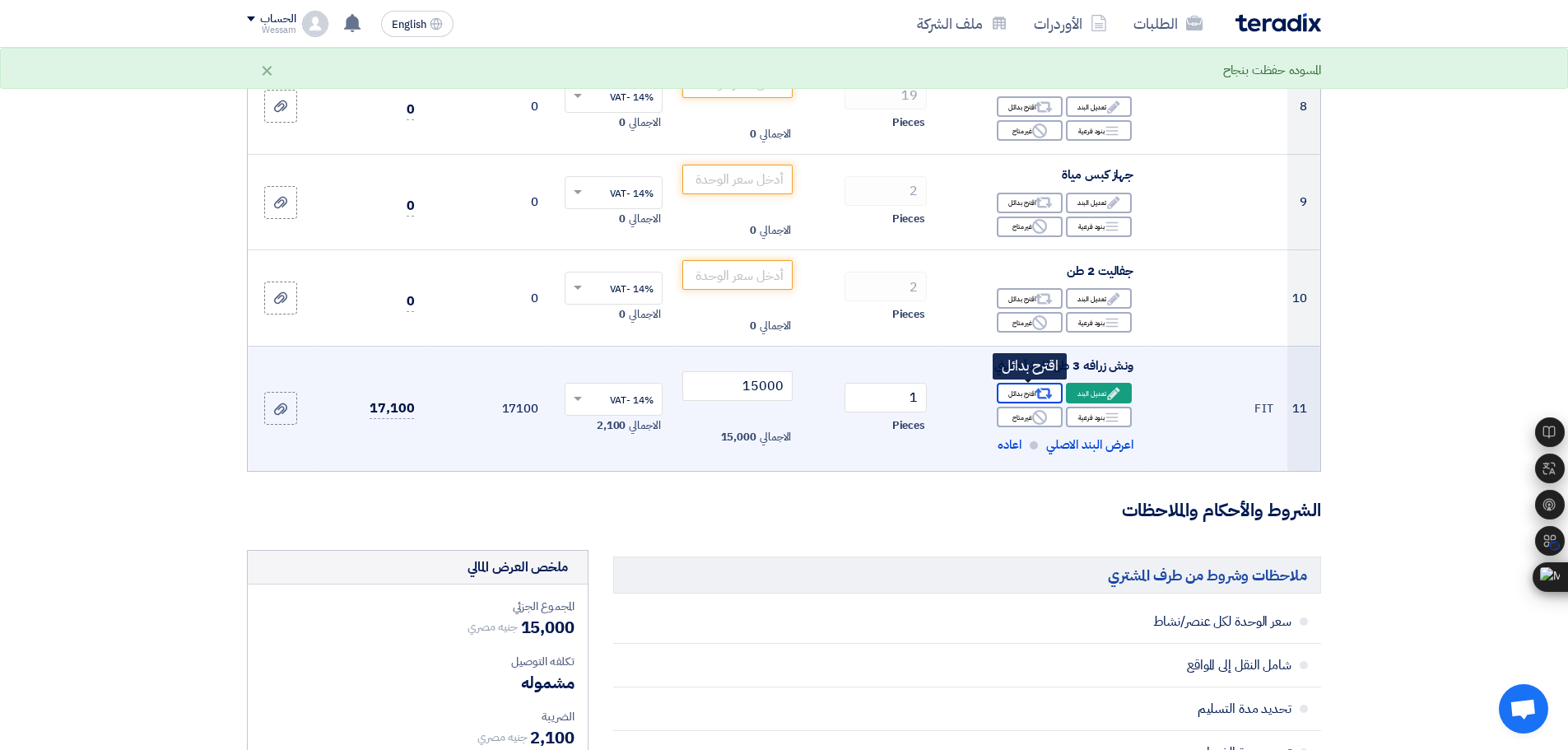
click at [1041, 399] on icon "Alternative" at bounding box center [1044, 394] width 18 height 18
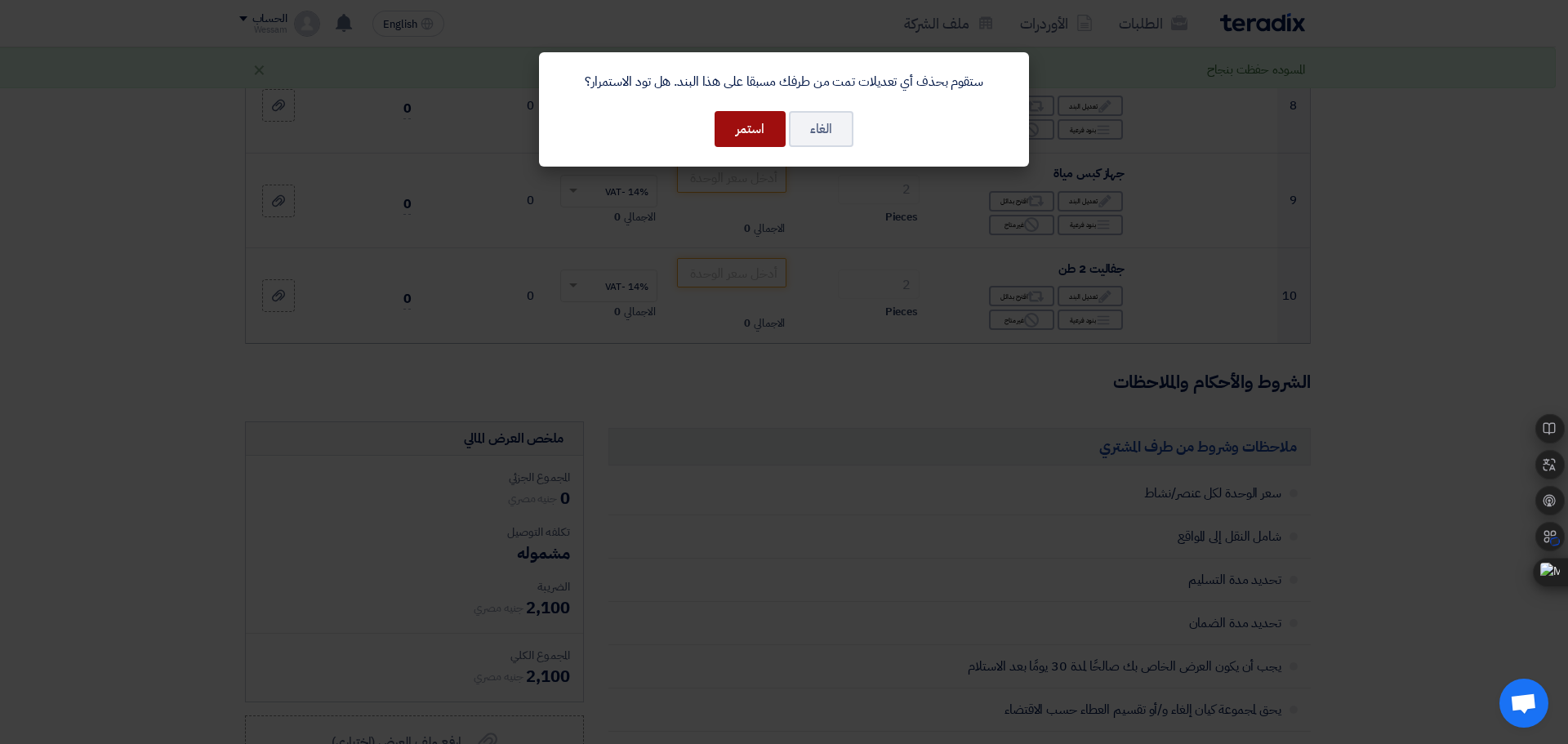
click at [755, 134] on button "استمر" at bounding box center [750, 129] width 71 height 36
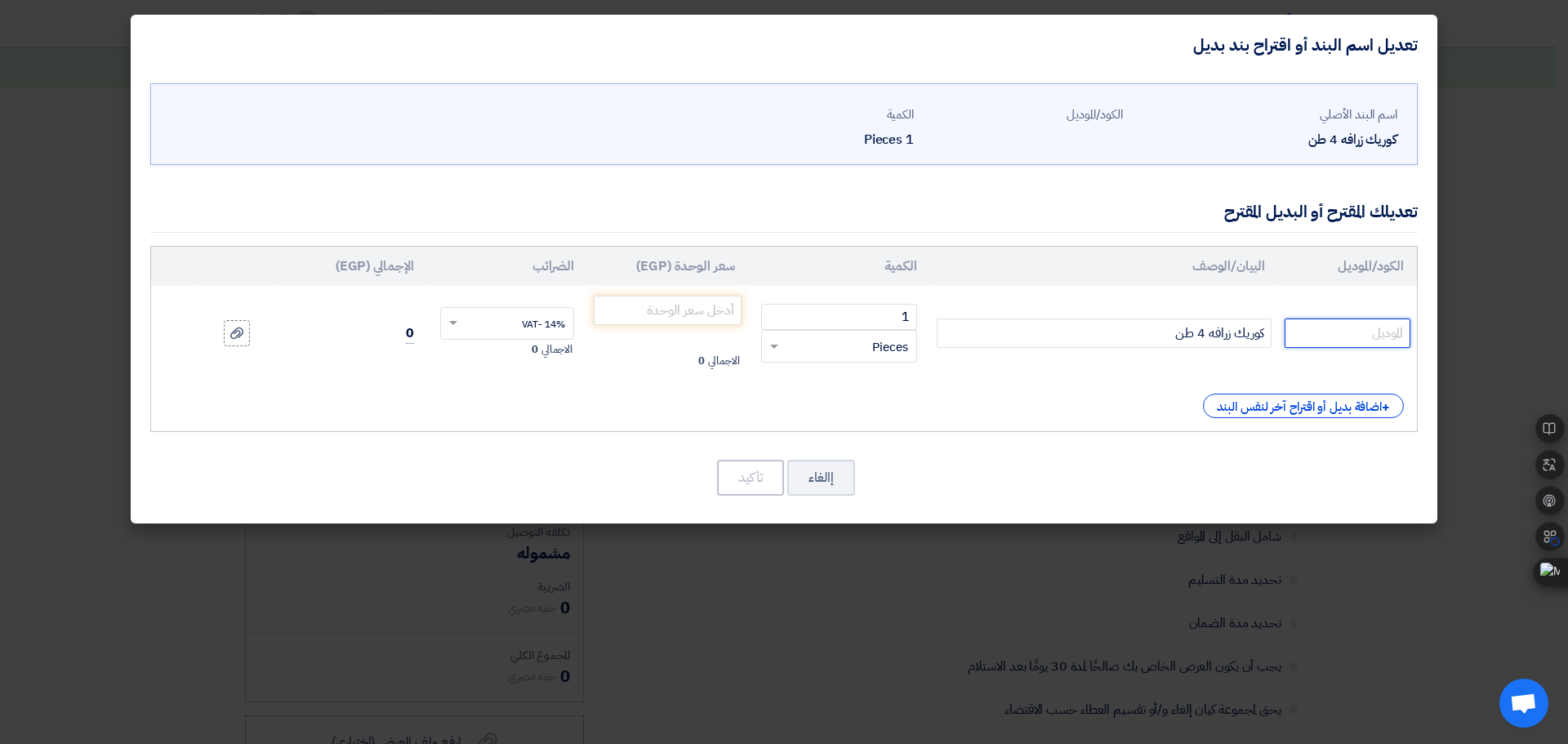
click at [1353, 333] on input "text" at bounding box center [1348, 333] width 126 height 29
type input "FIT"
click at [1237, 339] on input "كوريك زرافه 4 طن" at bounding box center [1104, 333] width 335 height 29
click at [1240, 343] on input "كوريك زرافه 4 طن" at bounding box center [1104, 333] width 335 height 29
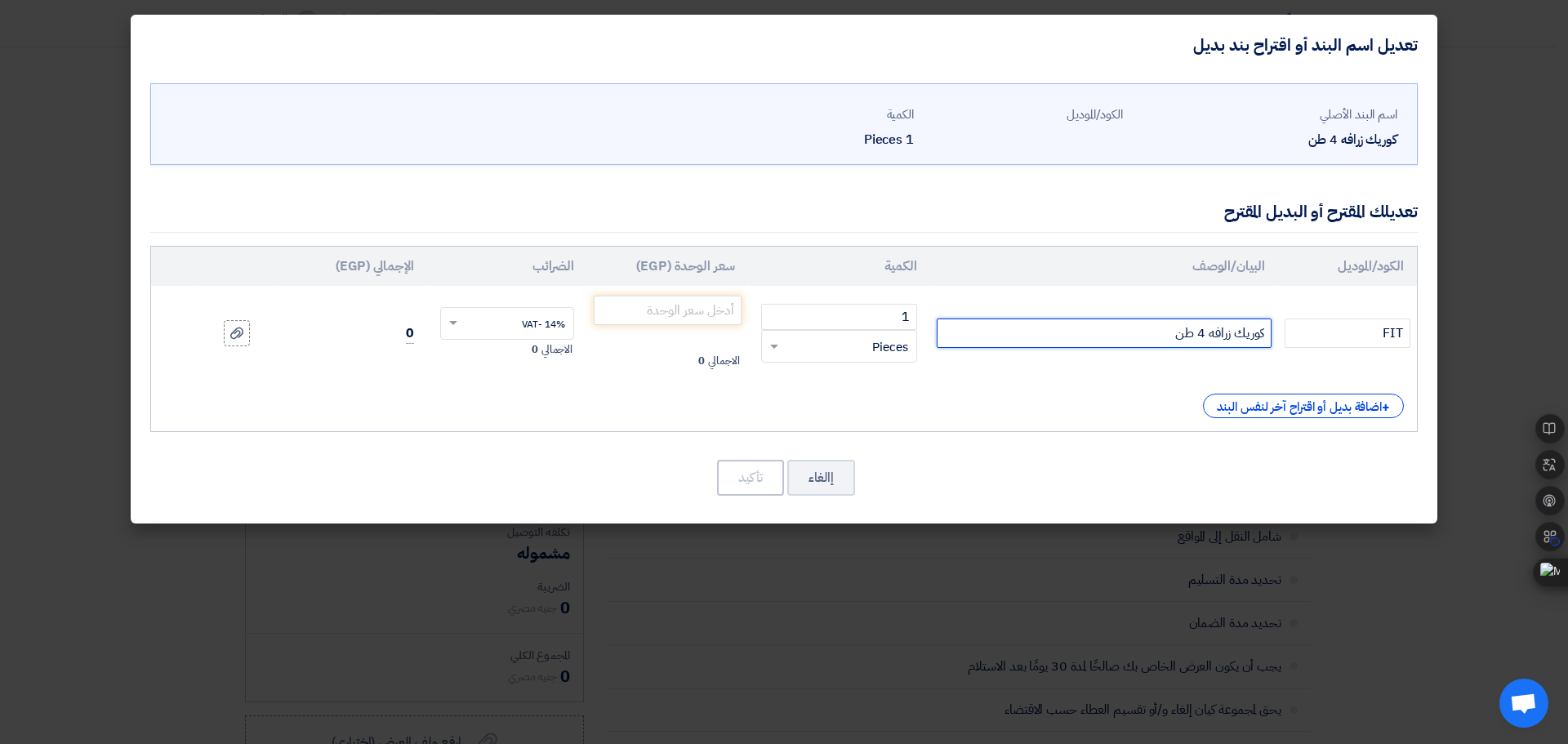
click at [1240, 343] on input "كوريك زرافه 4 طن" at bounding box center [1104, 333] width 335 height 29
paste input "نش زرافه 3 طن المنشأ صيني"
type input "ونش زرافه 3 طن المنشأ صيني"
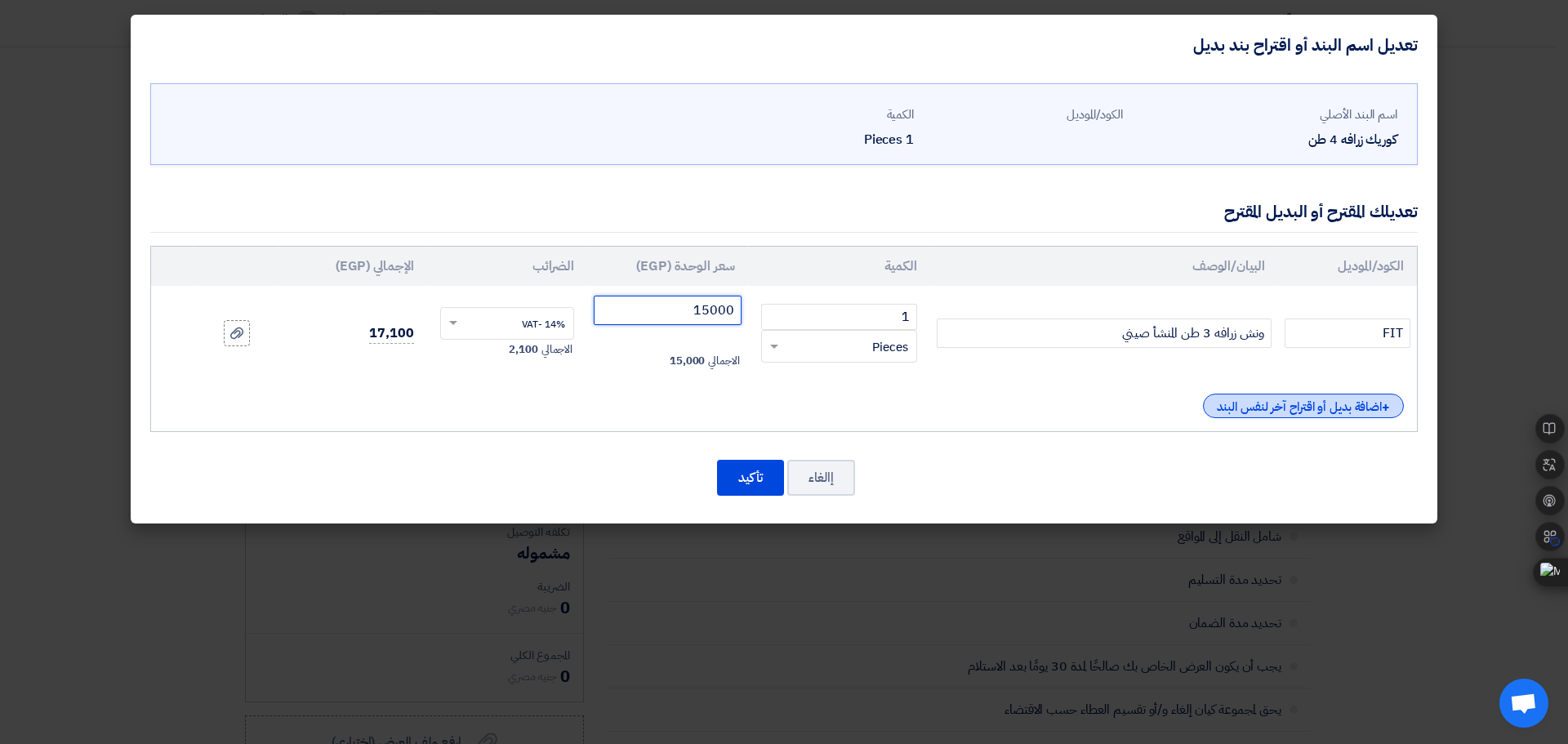
type input "15000"
click at [1319, 400] on div "+ اضافة بديل أو اقتراح آخر لنفس البند" at bounding box center [1303, 406] width 201 height 25
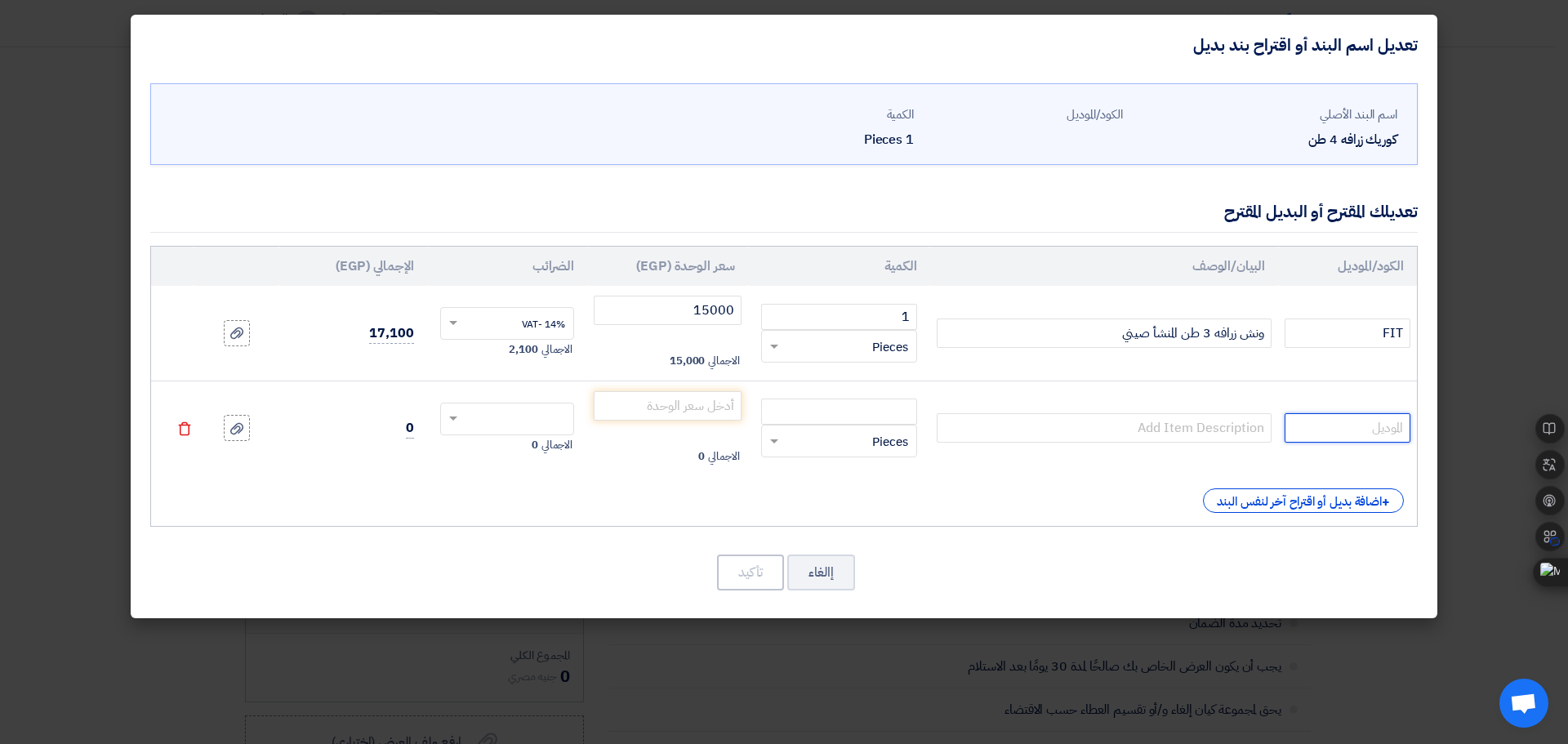
click at [1361, 428] on input "text" at bounding box center [1348, 428] width 126 height 29
type input "CIZETA"
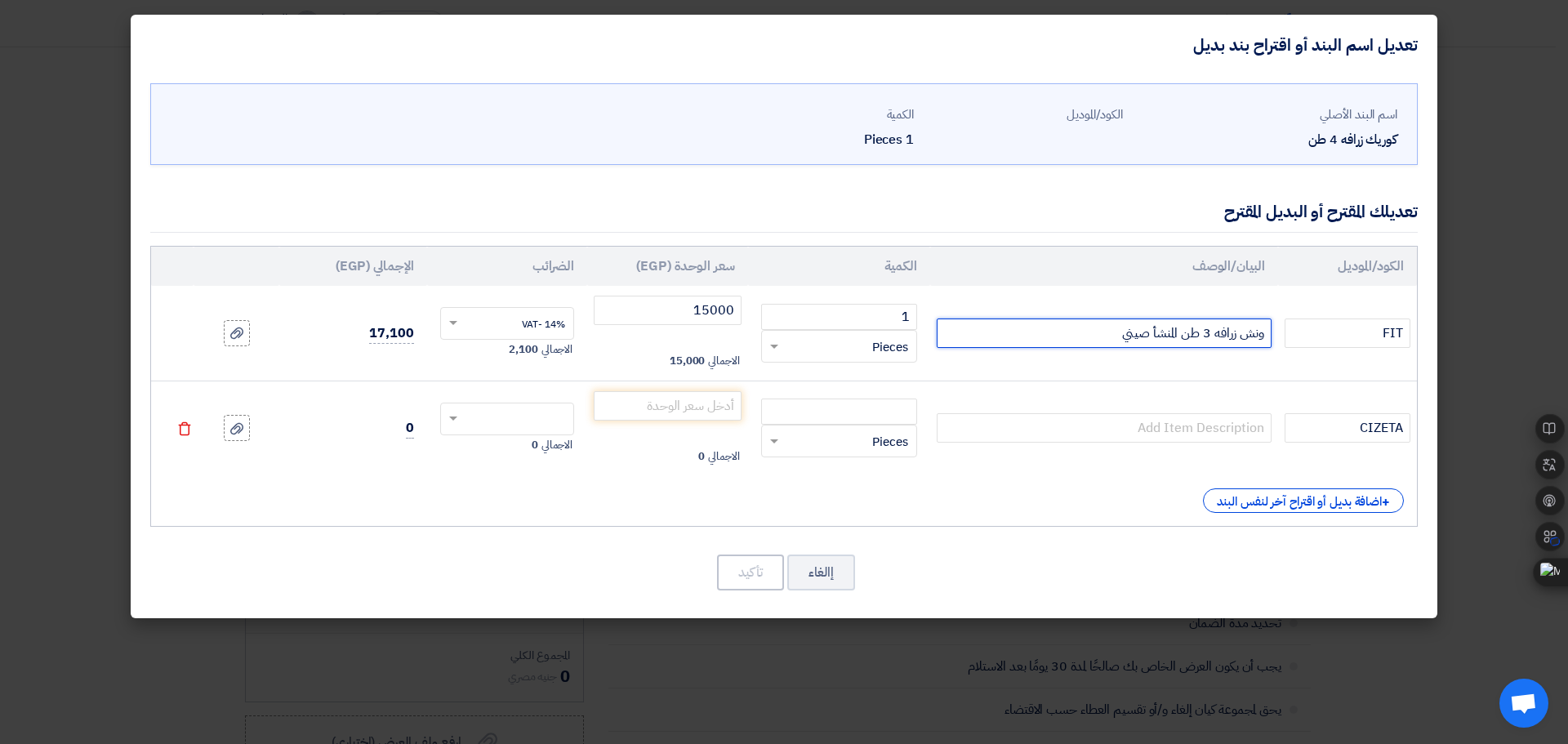
click at [1192, 332] on input "ونش زرافه 3 طن المنشأ صيني" at bounding box center [1104, 333] width 335 height 29
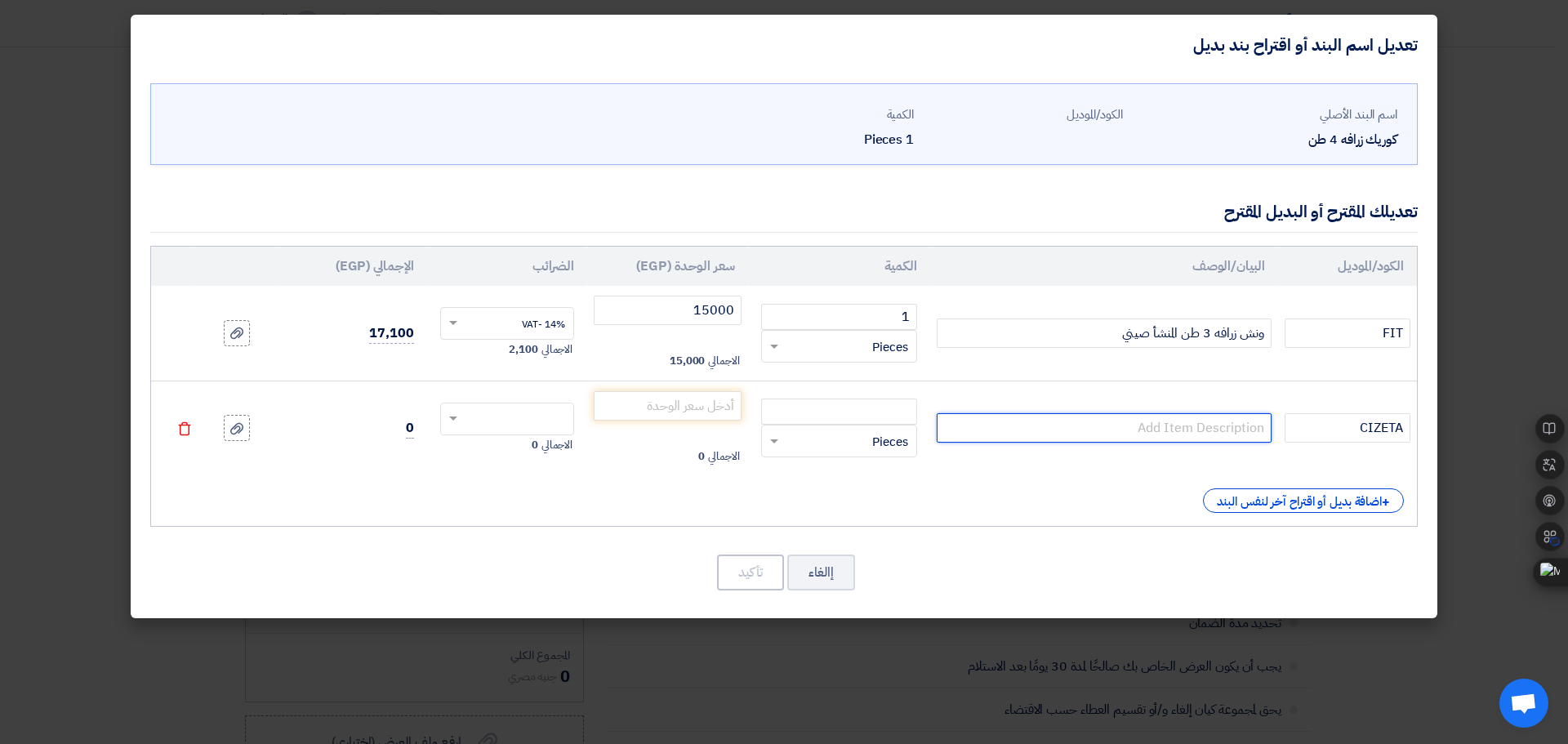
click at [1203, 426] on input "text" at bounding box center [1104, 428] width 335 height 29
paste input "ونش زرافه 3 طن المنشأ صيني"
click at [1208, 425] on input "ونش زرافه 3 طن المنشأ صيني" at bounding box center [1104, 428] width 335 height 29
click at [1160, 432] on input "ونش زرافه طن المنشأ صيني" at bounding box center [1104, 428] width 335 height 29
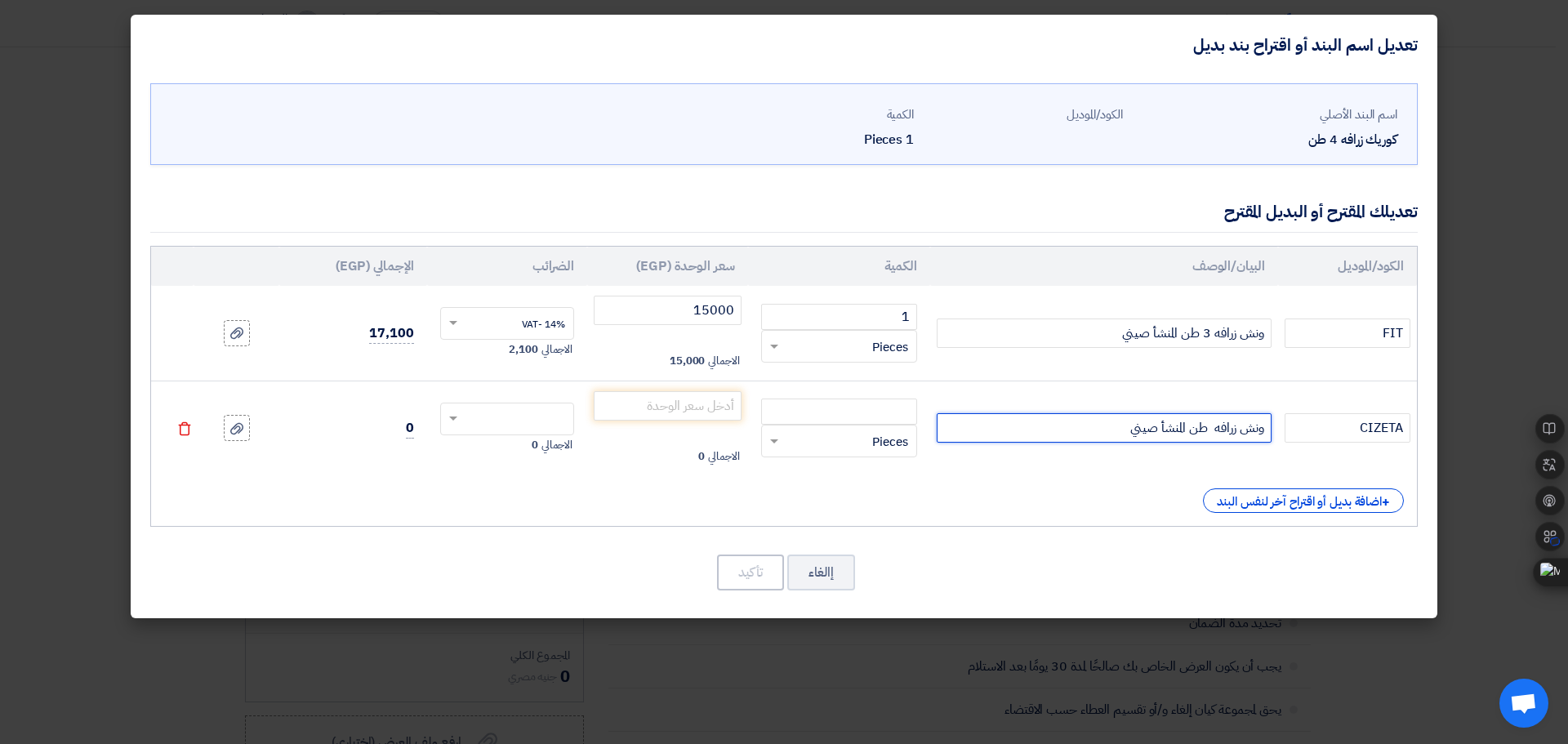
click at [1209, 437] on input "ونش زرافه طن المنشأ صيني" at bounding box center [1104, 428] width 335 height 29
click at [1137, 426] on input "ونش زرافه 2 طن المنشأ صيني" at bounding box center [1104, 428] width 335 height 29
type input "ونش زرافه 2 طن المنشأ إيطالي"
click at [860, 404] on input "number" at bounding box center [840, 411] width 156 height 26
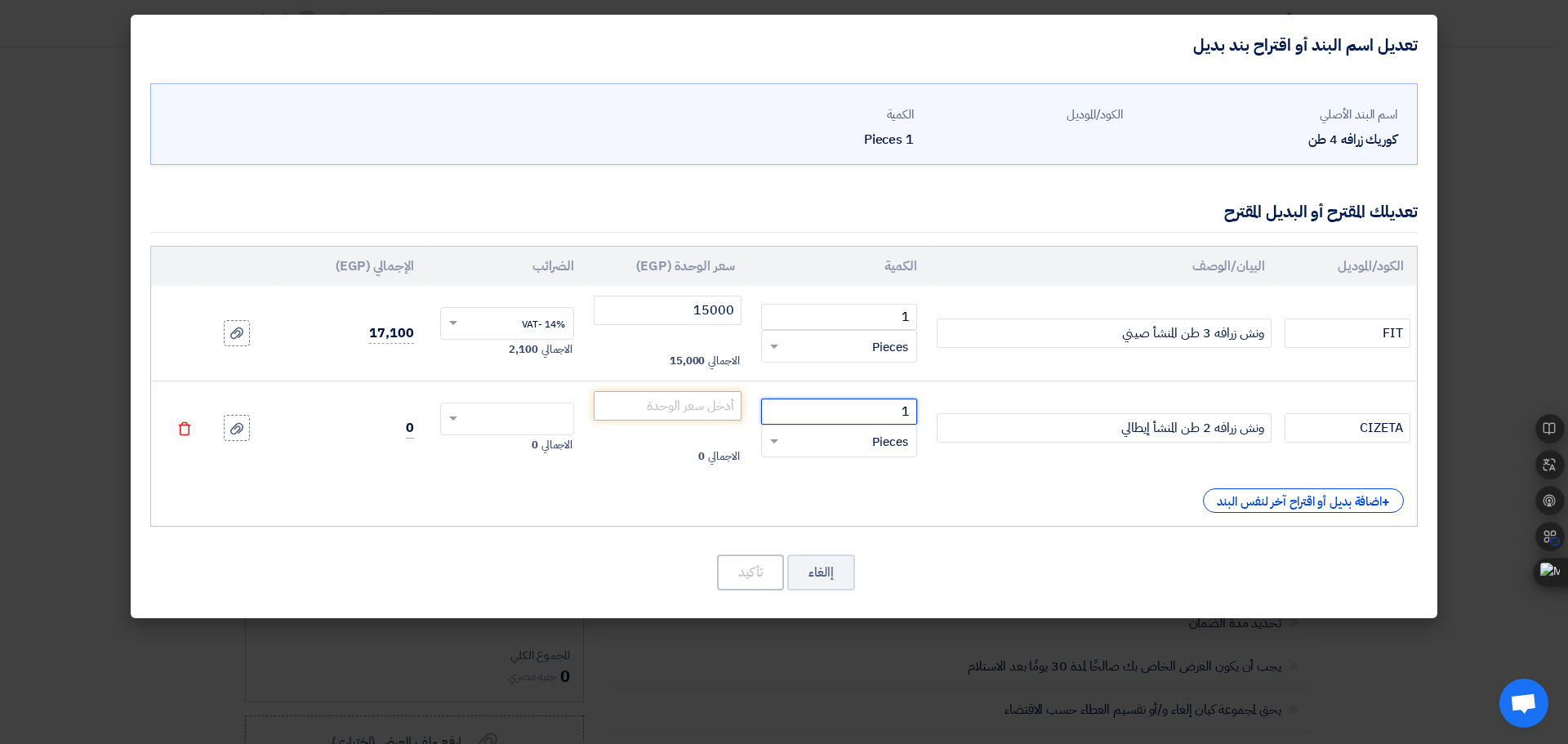
type input "1"
click at [705, 408] on input "number" at bounding box center [667, 406] width 148 height 29
click at [694, 398] on input "number" at bounding box center [667, 406] width 148 height 29
type input "118000"
click at [547, 406] on div at bounding box center [507, 419] width 133 height 26
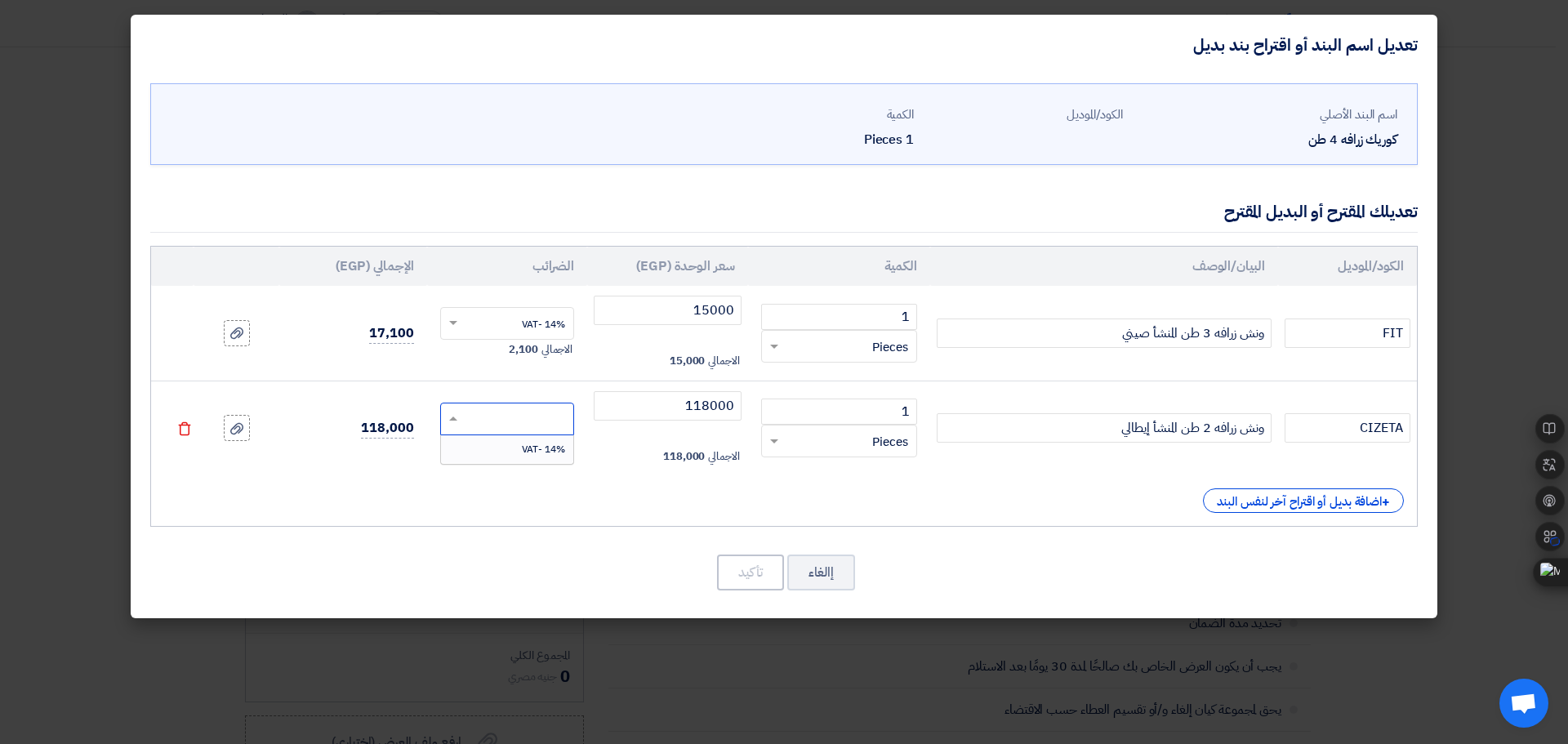
drag, startPoint x: 547, startPoint y: 418, endPoint x: 542, endPoint y: 425, distance: 8.6
click at [547, 418] on input "text" at bounding box center [518, 421] width 99 height 26
click at [520, 445] on div "14% -VAT" at bounding box center [507, 449] width 133 height 28
click at [749, 566] on button "تأكيد" at bounding box center [750, 572] width 67 height 36
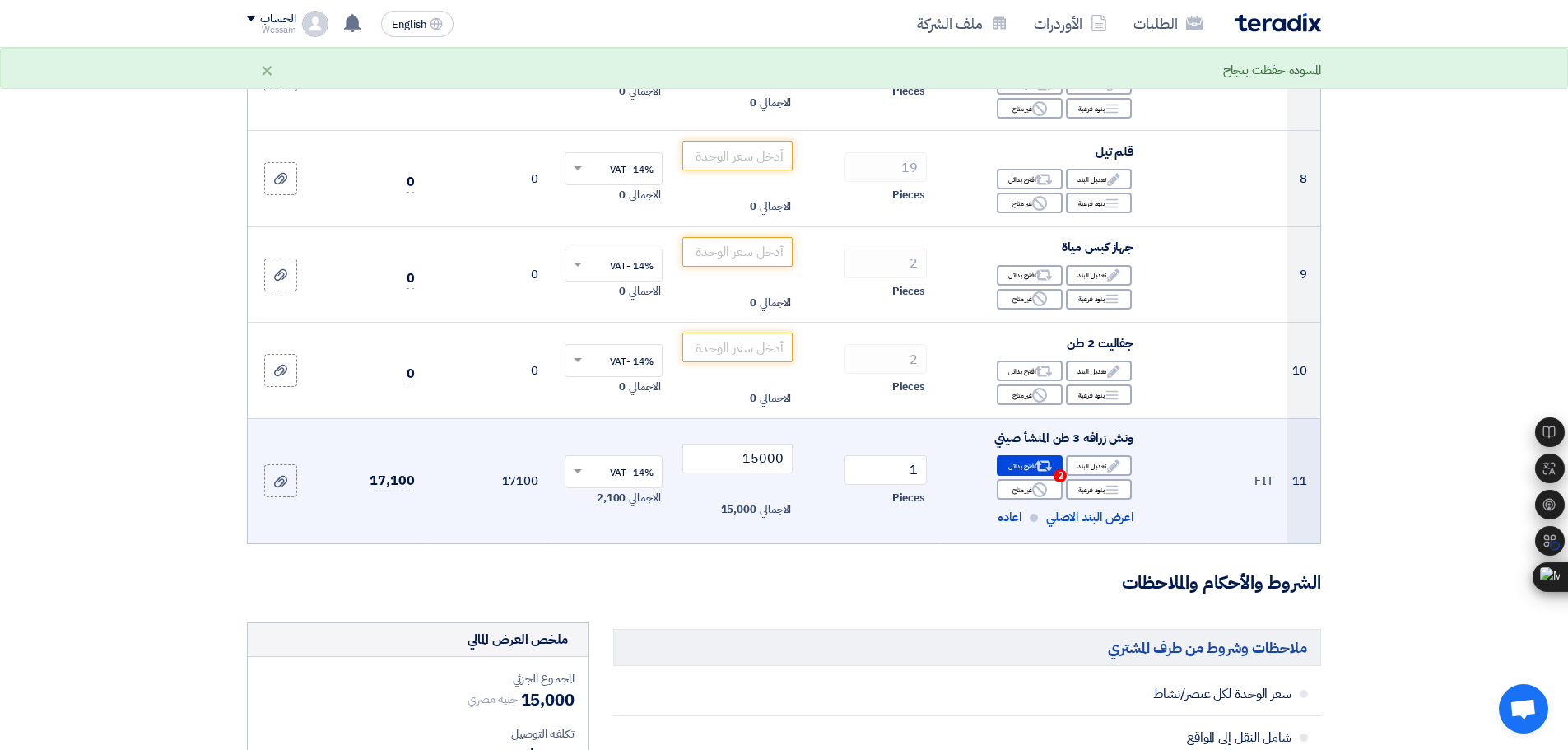
scroll to position [906, 0]
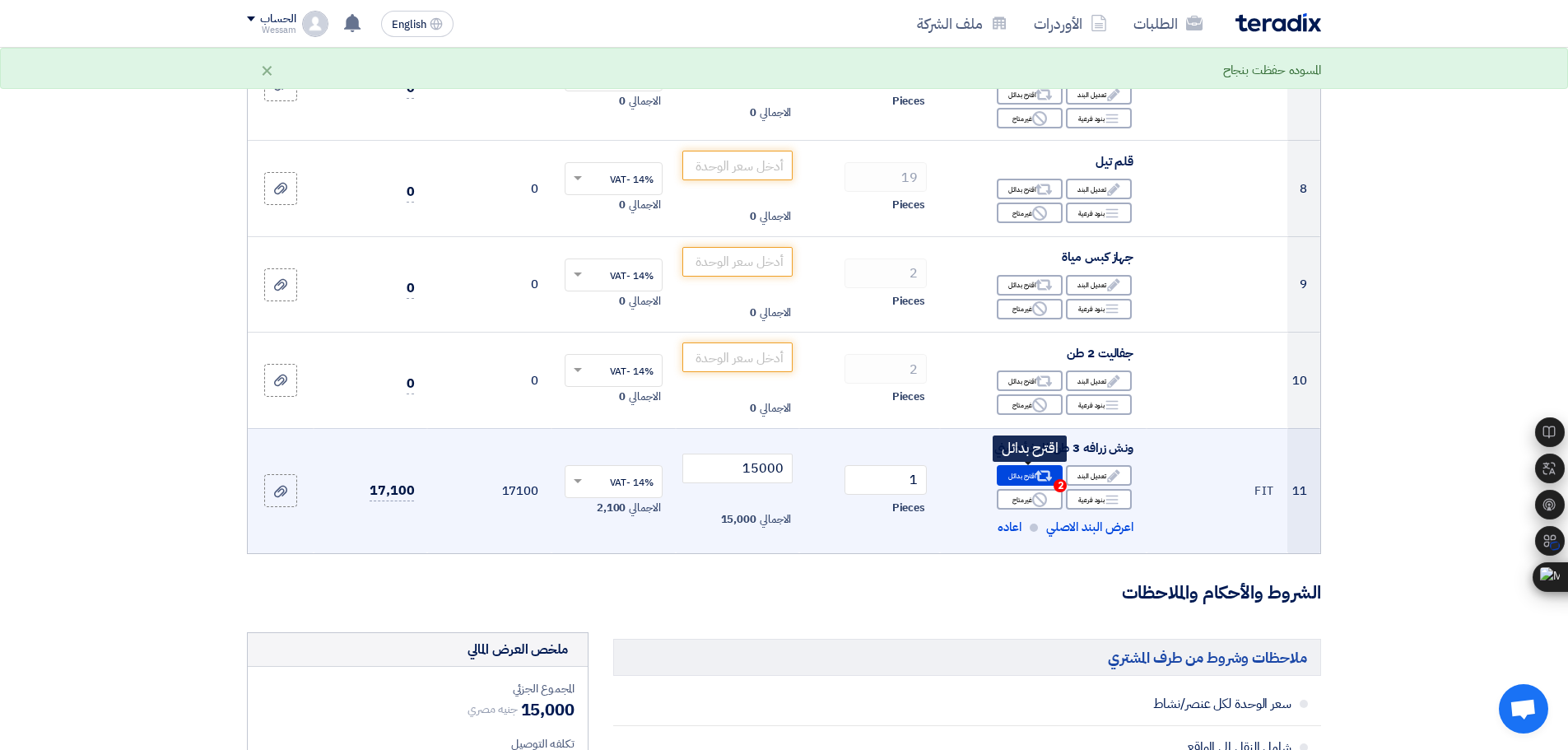
click at [1038, 472] on use at bounding box center [1044, 477] width 18 height 11
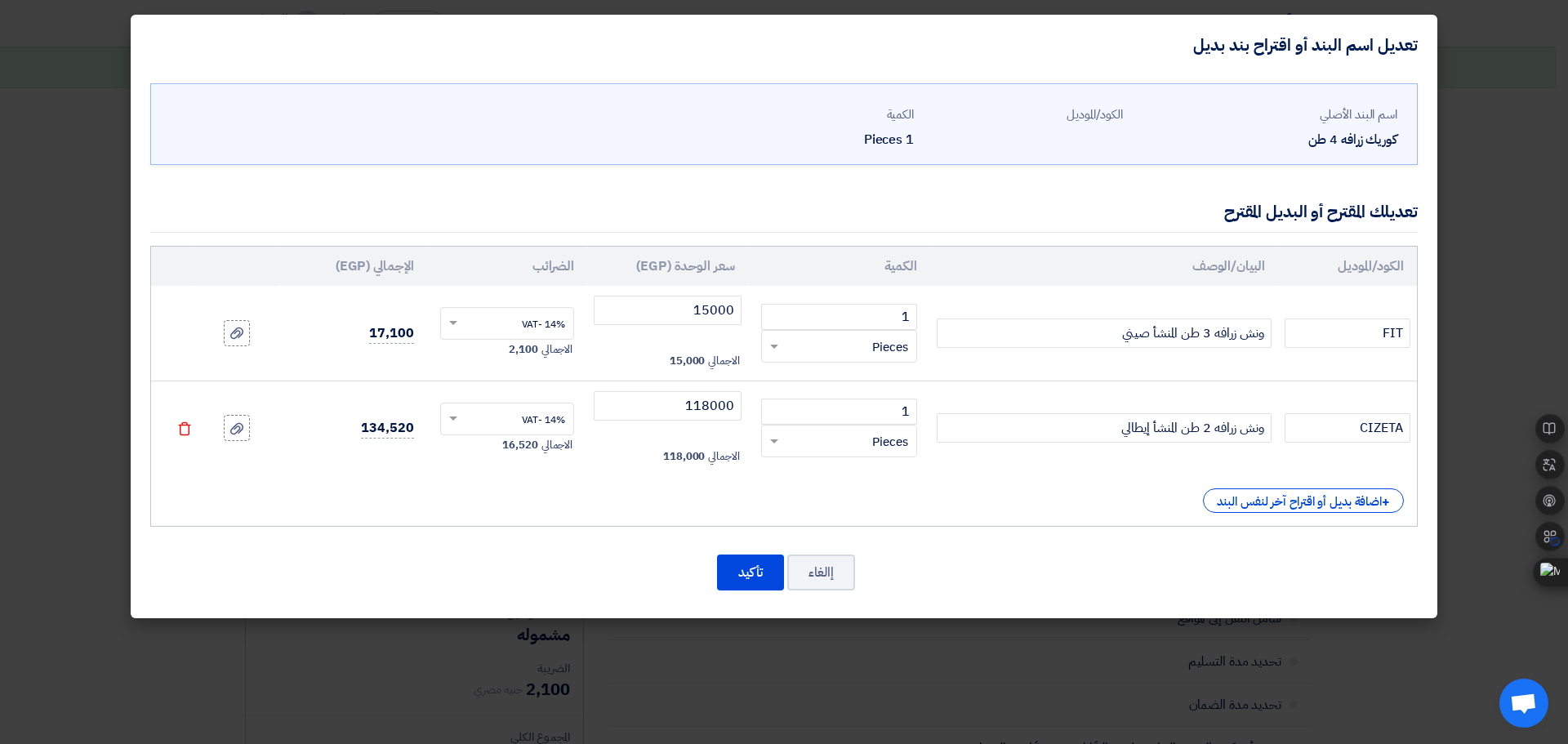
click at [1103, 645] on modal-container "تعديل اسم البند أو اقتراح بند بديل اسم البند الأصلي كوريك زرافه 4 طن الكود/المو…" at bounding box center [784, 372] width 1568 height 744
click at [746, 569] on button "تأكيد" at bounding box center [750, 572] width 67 height 36
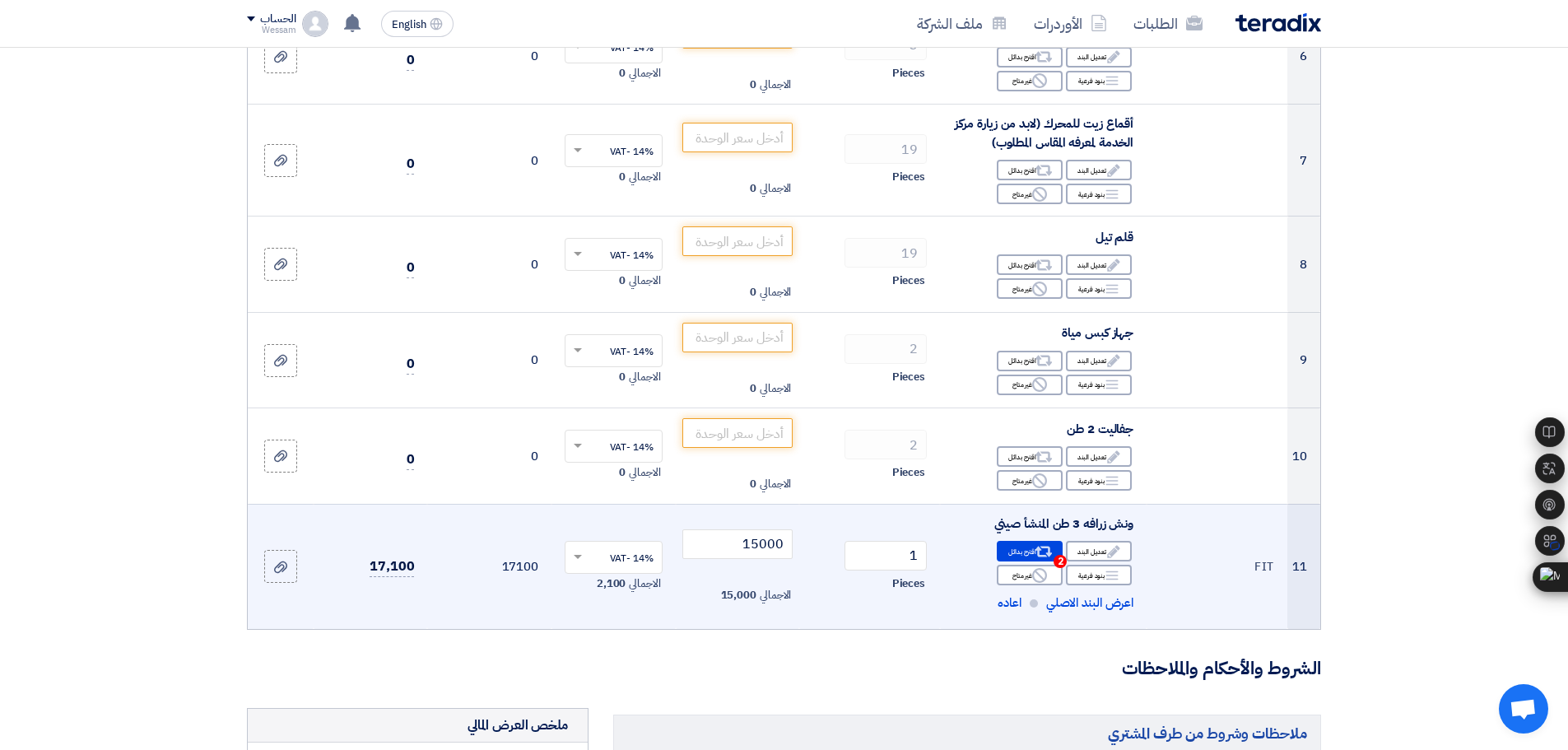
scroll to position [823, 0]
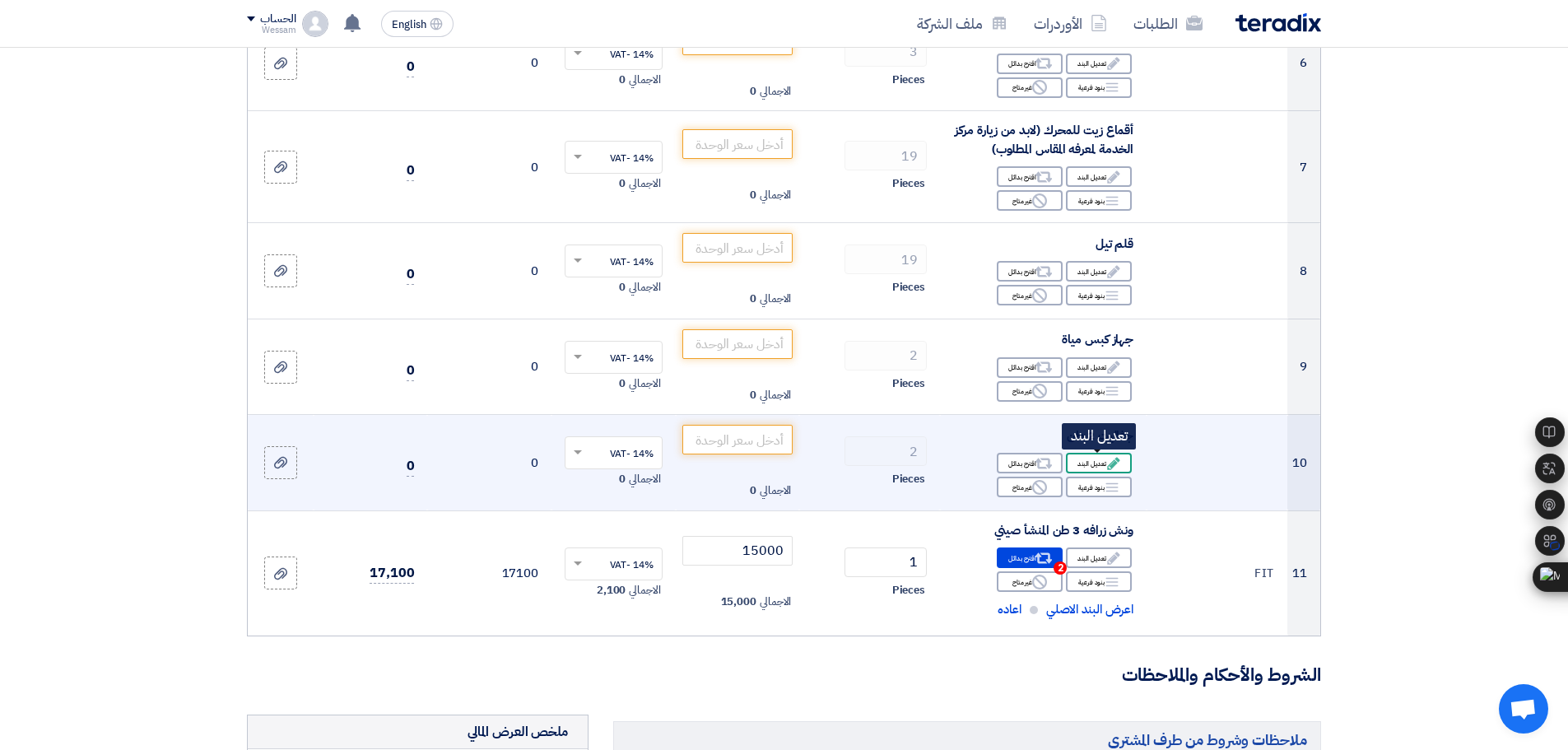
click at [1097, 457] on div "Edit تعديل البند" at bounding box center [1099, 463] width 66 height 20
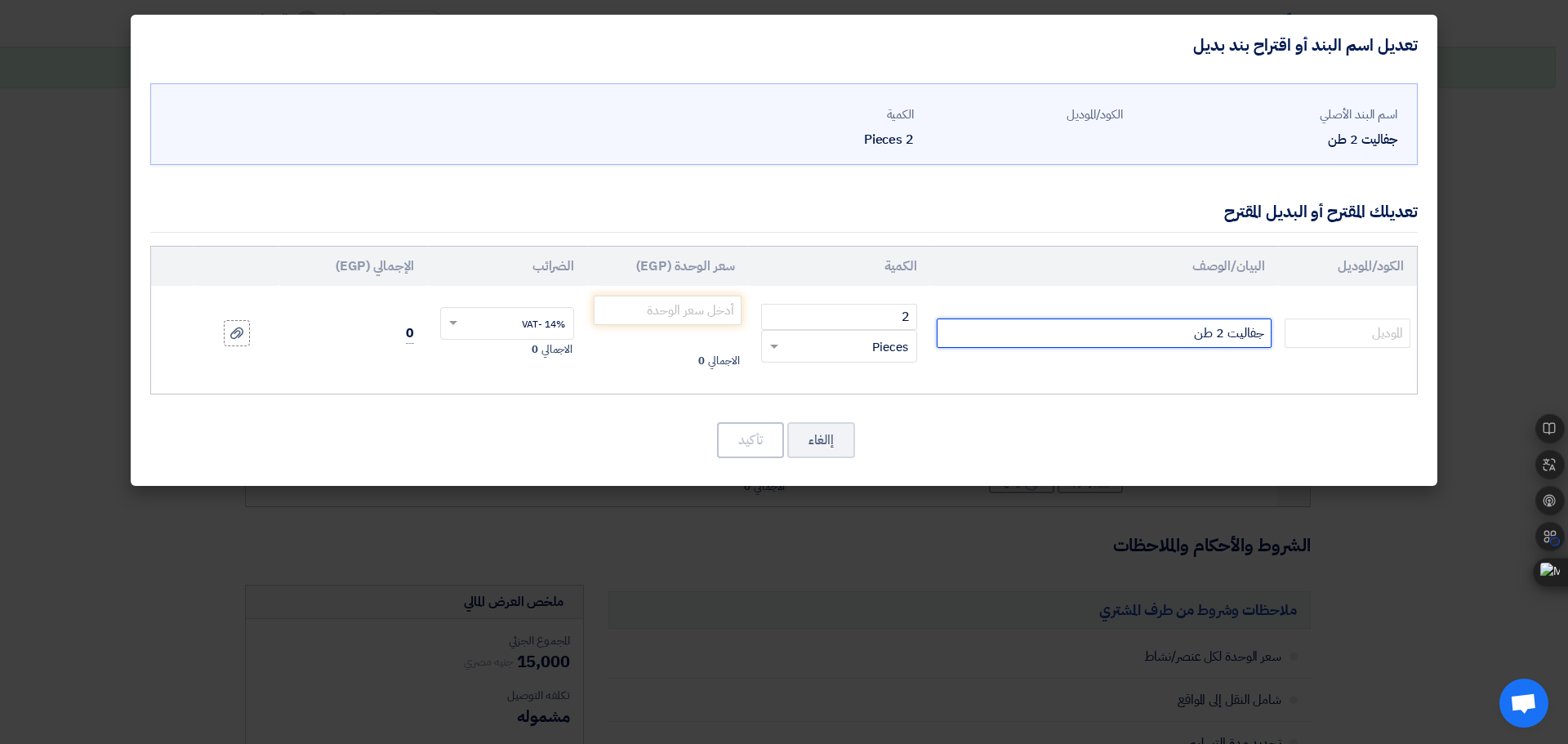
click at [1265, 338] on input "جفاليت 2 طن" at bounding box center [1104, 333] width 335 height 29
click at [1140, 333] on input "طقم جفاليت 2 طن" at bounding box center [1104, 333] width 335 height 29
type input "طقم جفاليت 2 طن قطعتين"
click at [1328, 331] on input "text" at bounding box center [1348, 333] width 126 height 29
type input "FIT"
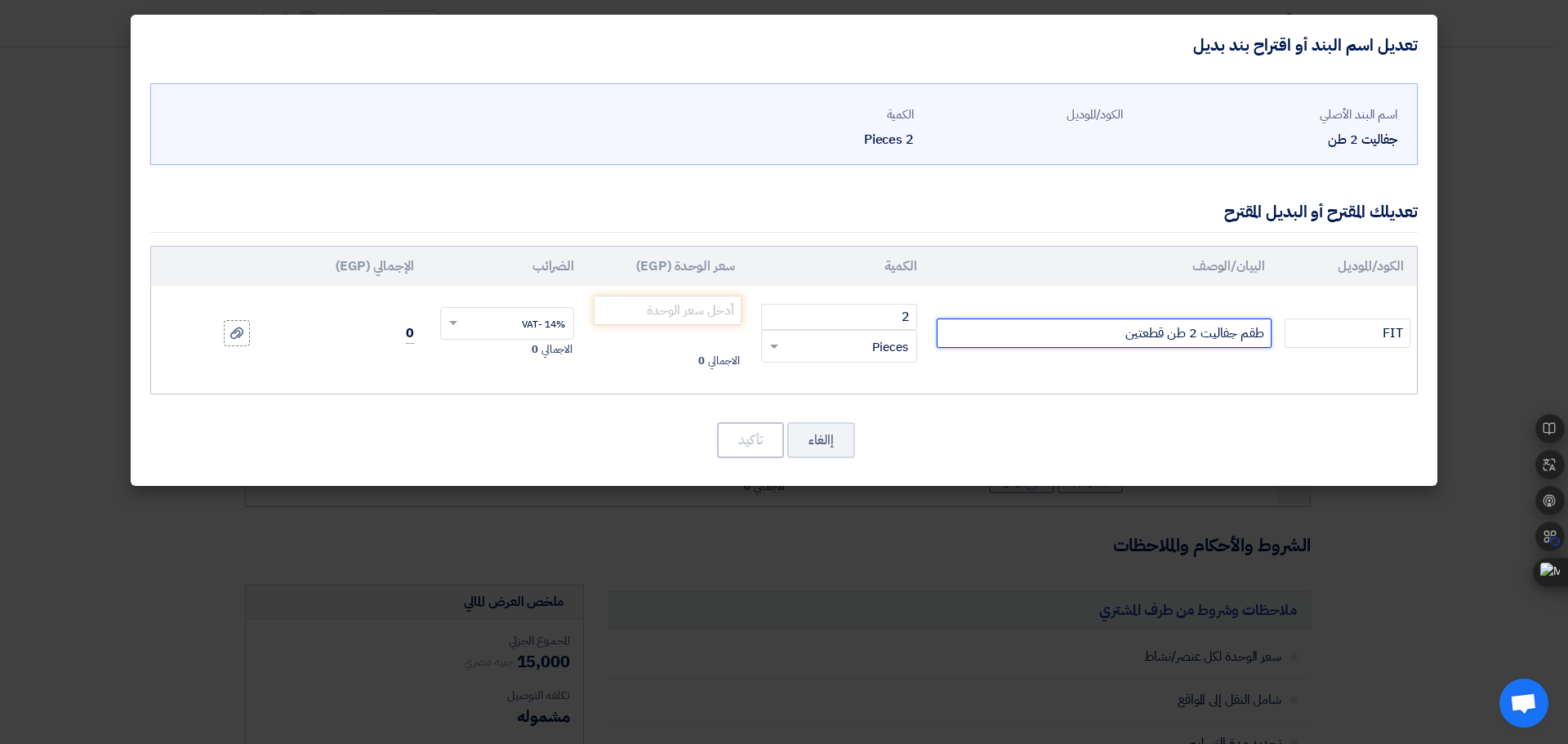
click at [1115, 341] on input "طقم جفاليت 2 طن قطعتين" at bounding box center [1104, 333] width 335 height 29
type input "طقم جفاليت 2 طن قطعتين المنشأ صيني"
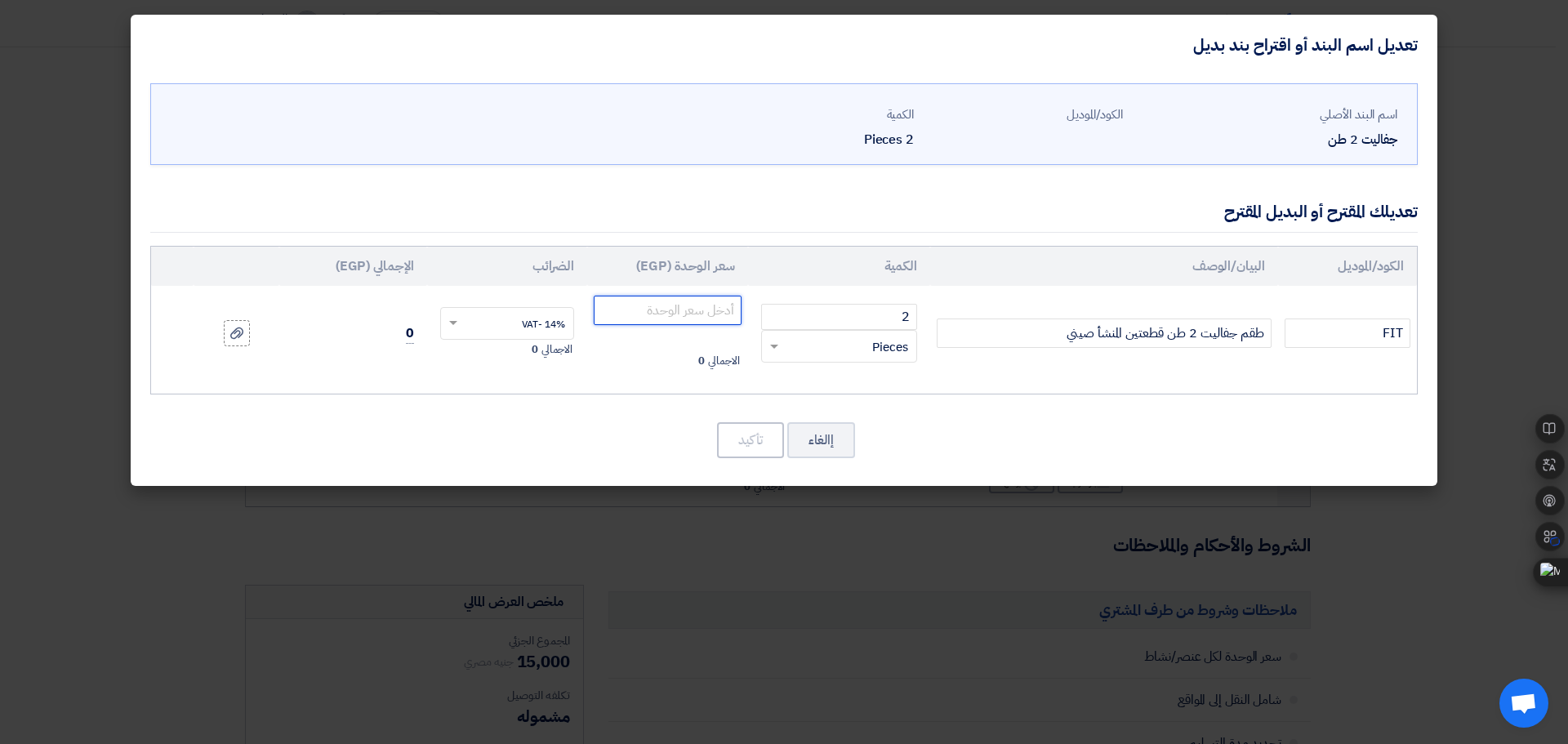
click at [698, 311] on input "number" at bounding box center [667, 310] width 148 height 29
click at [636, 321] on input "number" at bounding box center [667, 310] width 148 height 29
type input "800"
click at [741, 442] on button "تأكيد" at bounding box center [750, 440] width 67 height 36
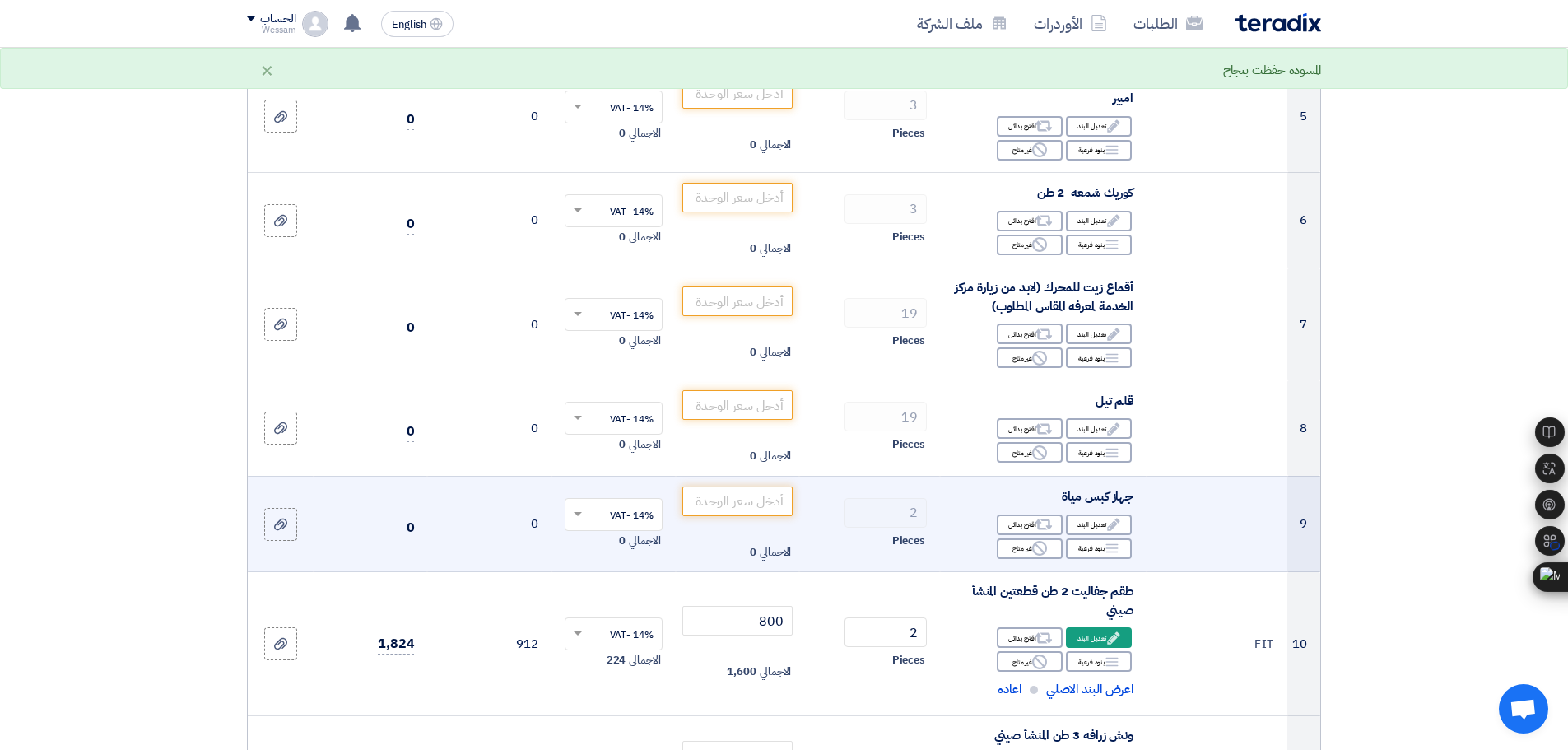
scroll to position [658, 0]
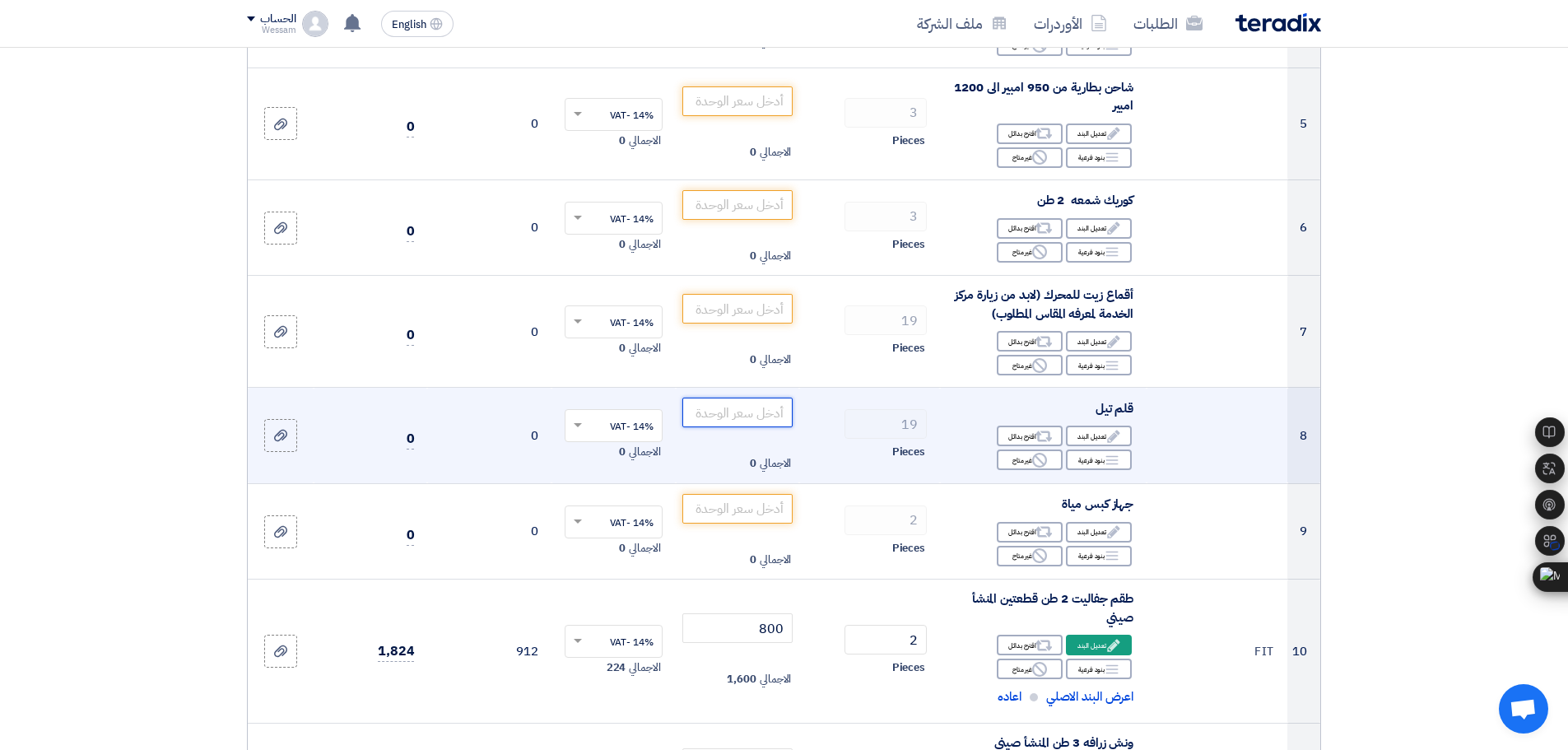
click at [739, 414] on input "number" at bounding box center [738, 413] width 111 height 30
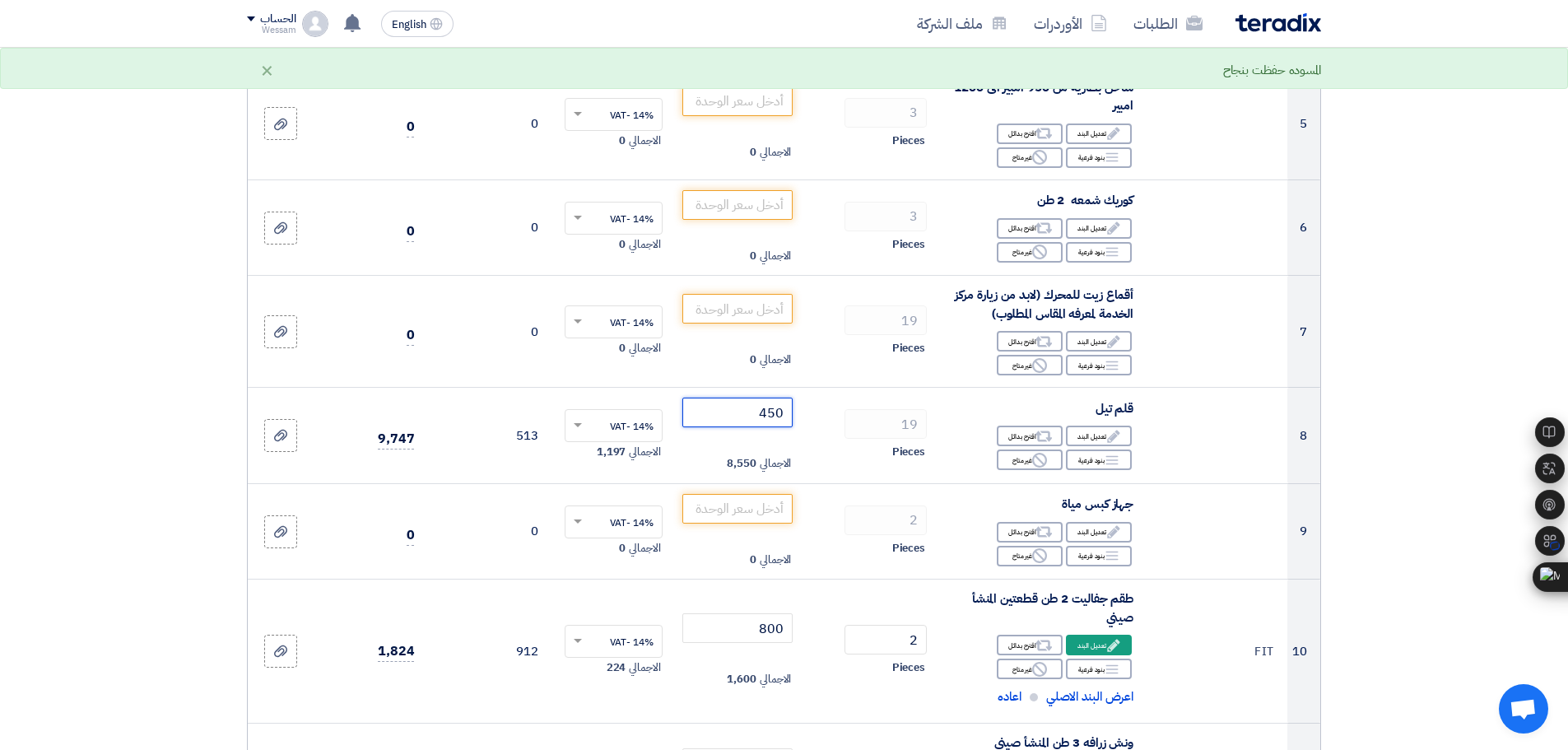
type input "450"
click at [1402, 364] on section "تفاصيل الطلب # الكود/الموديل البيان/الوصف الكمية/العدد سعر الوحدة (EGP) الضرائب…" at bounding box center [784, 744] width 1568 height 2500
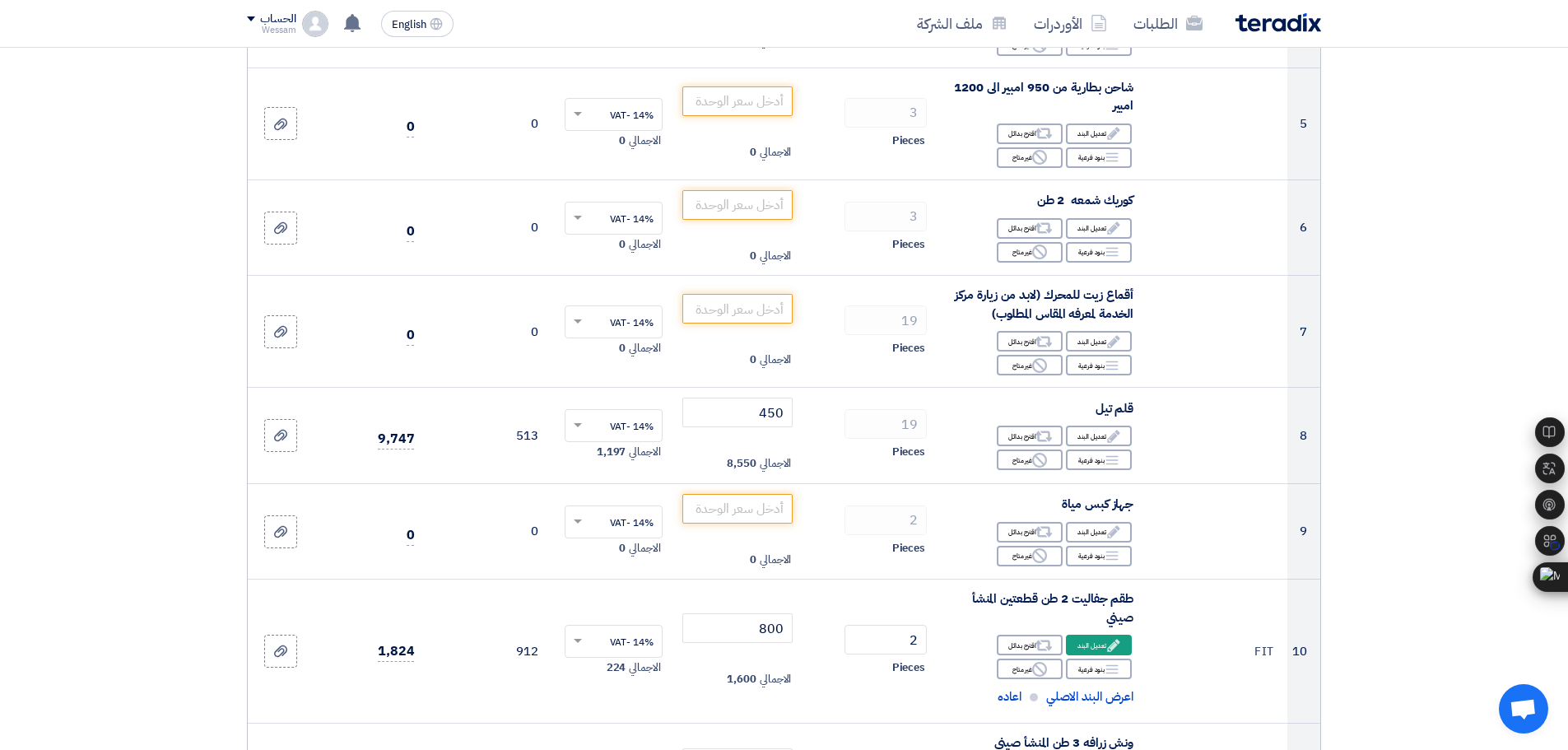
click at [1363, 414] on section "تفاصيل الطلب # الكود/الموديل البيان/الوصف الكمية/العدد سعر الوحدة (EGP) الضرائب…" at bounding box center [784, 744] width 1568 height 2500
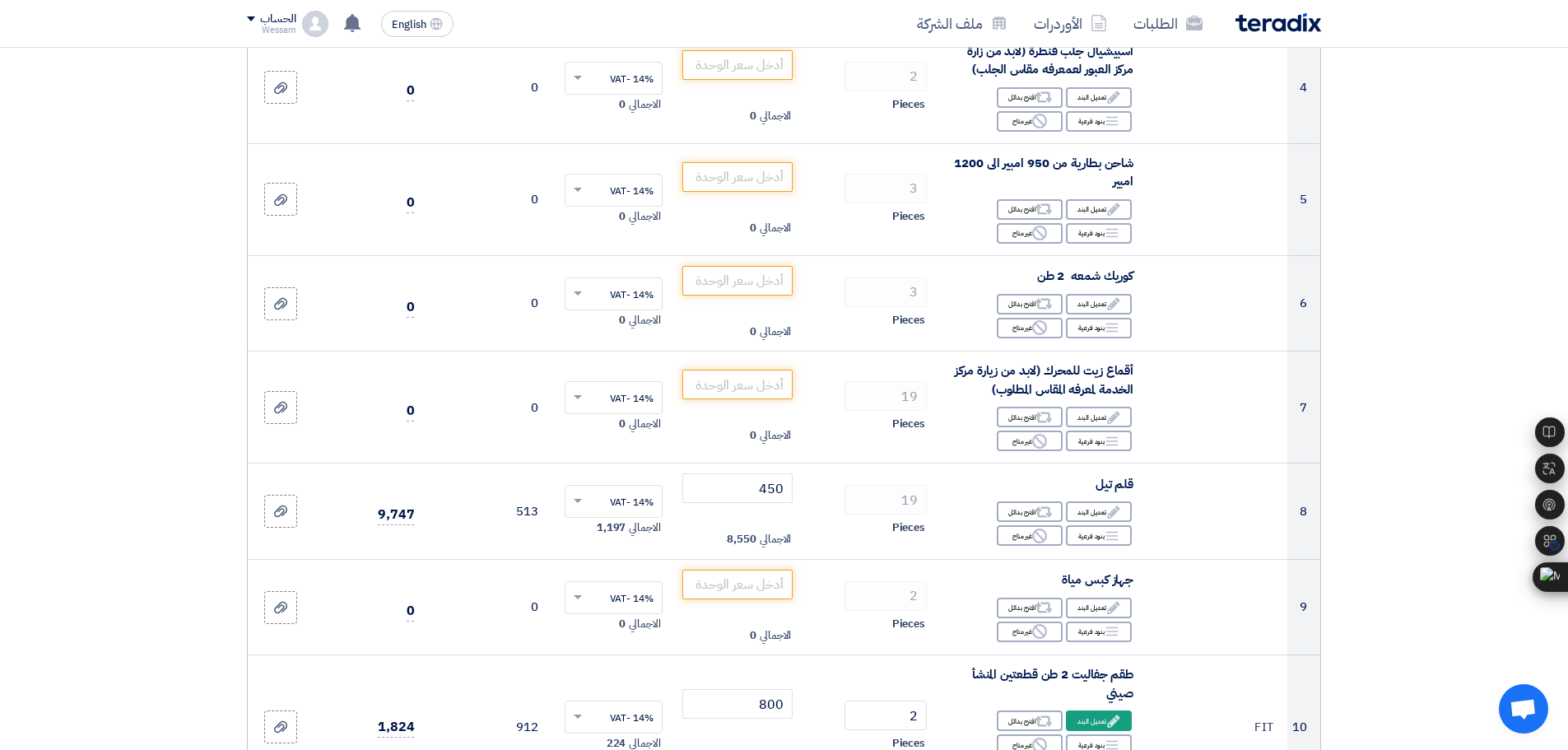
scroll to position [576, 0]
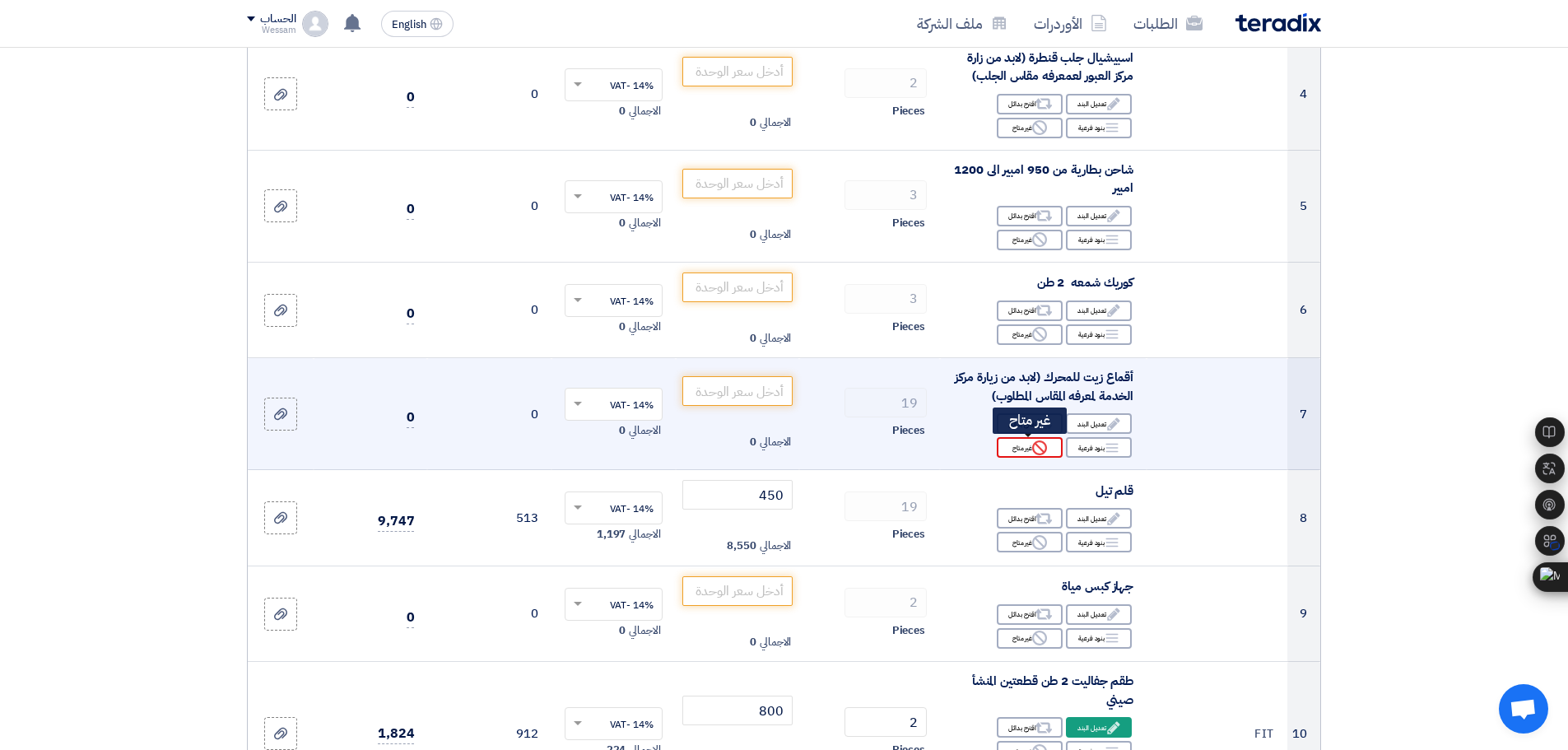
click at [1027, 452] on div "Reject غير متاح" at bounding box center [1029, 447] width 66 height 20
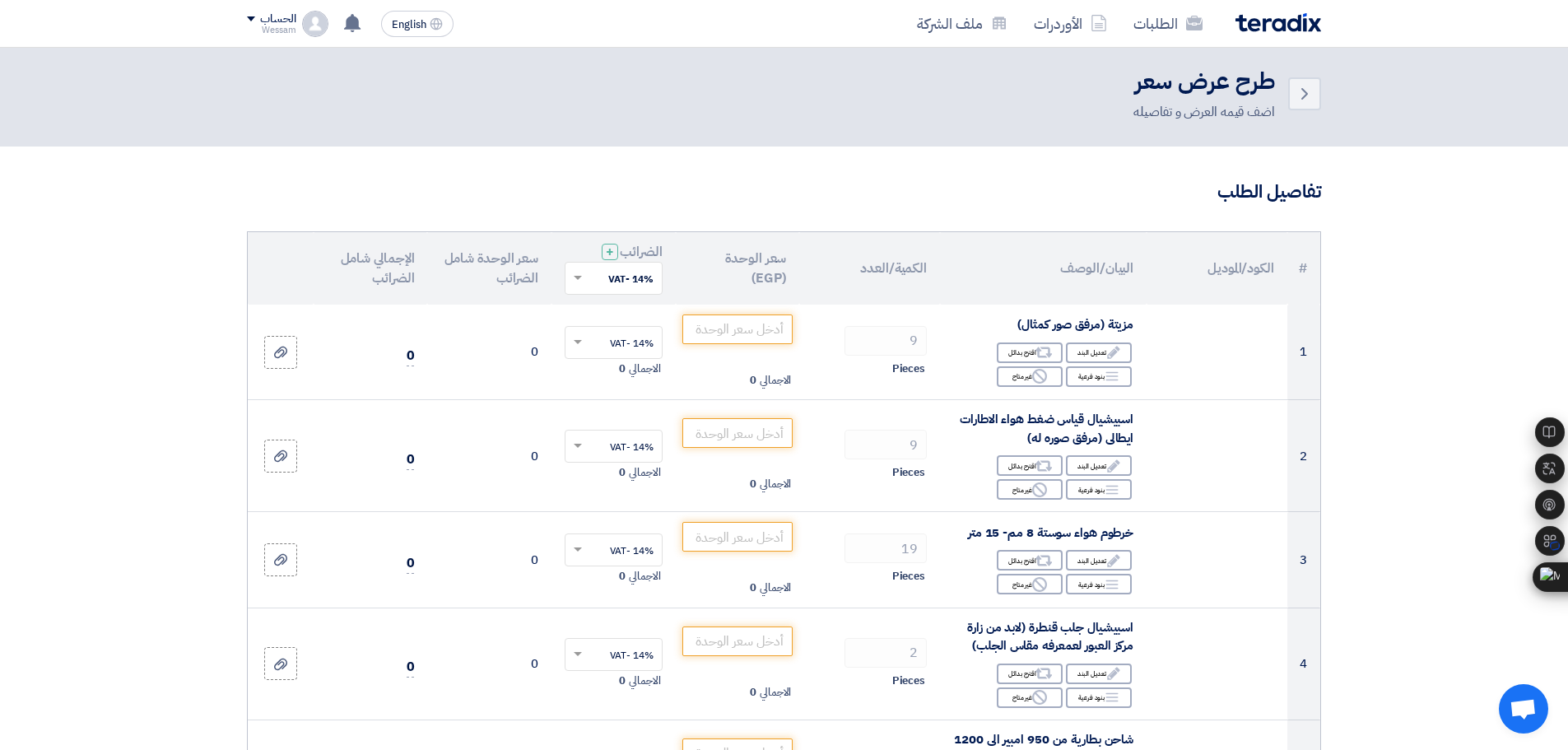
scroll to position [0, 0]
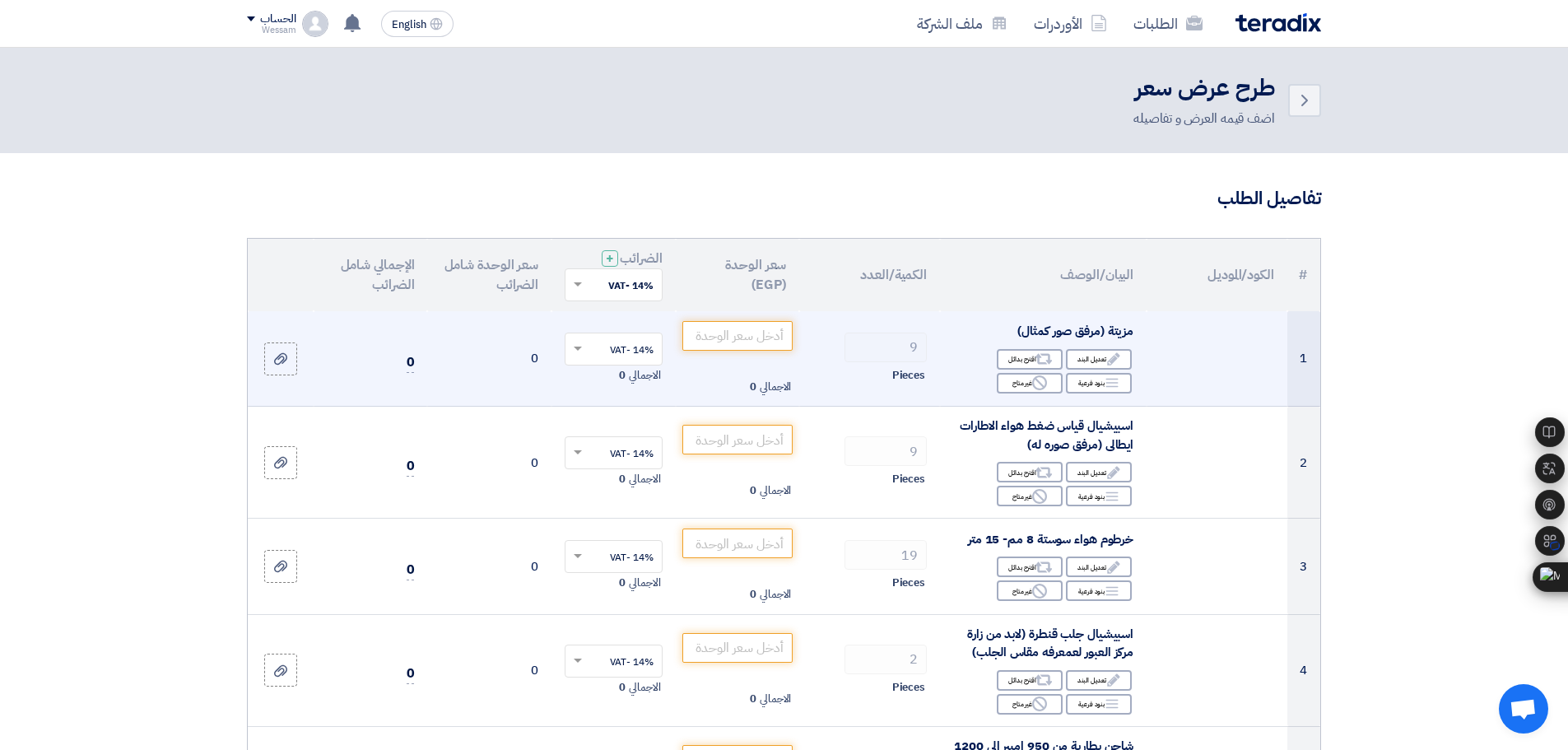
click at [1062, 334] on span "مزيتة (مرفق صور كمثال)" at bounding box center [1075, 331] width 116 height 19
click at [1112, 357] on use at bounding box center [1113, 358] width 12 height 12
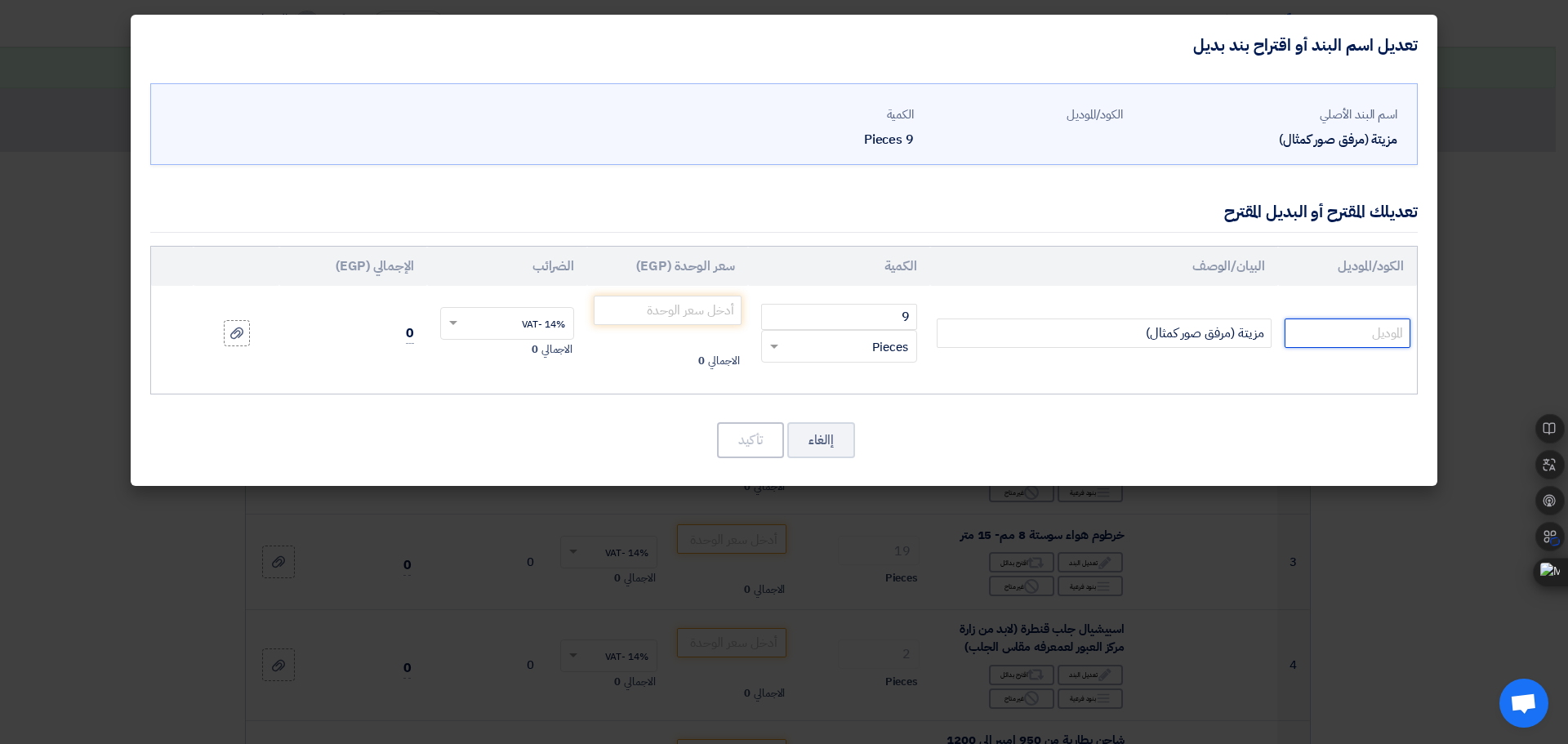
click at [1357, 334] on input "text" at bounding box center [1348, 333] width 126 height 29
type input "FIT"
click at [1174, 341] on input "ماكينة سحب زيت المنشأ صيني" at bounding box center [1104, 333] width 335 height 29
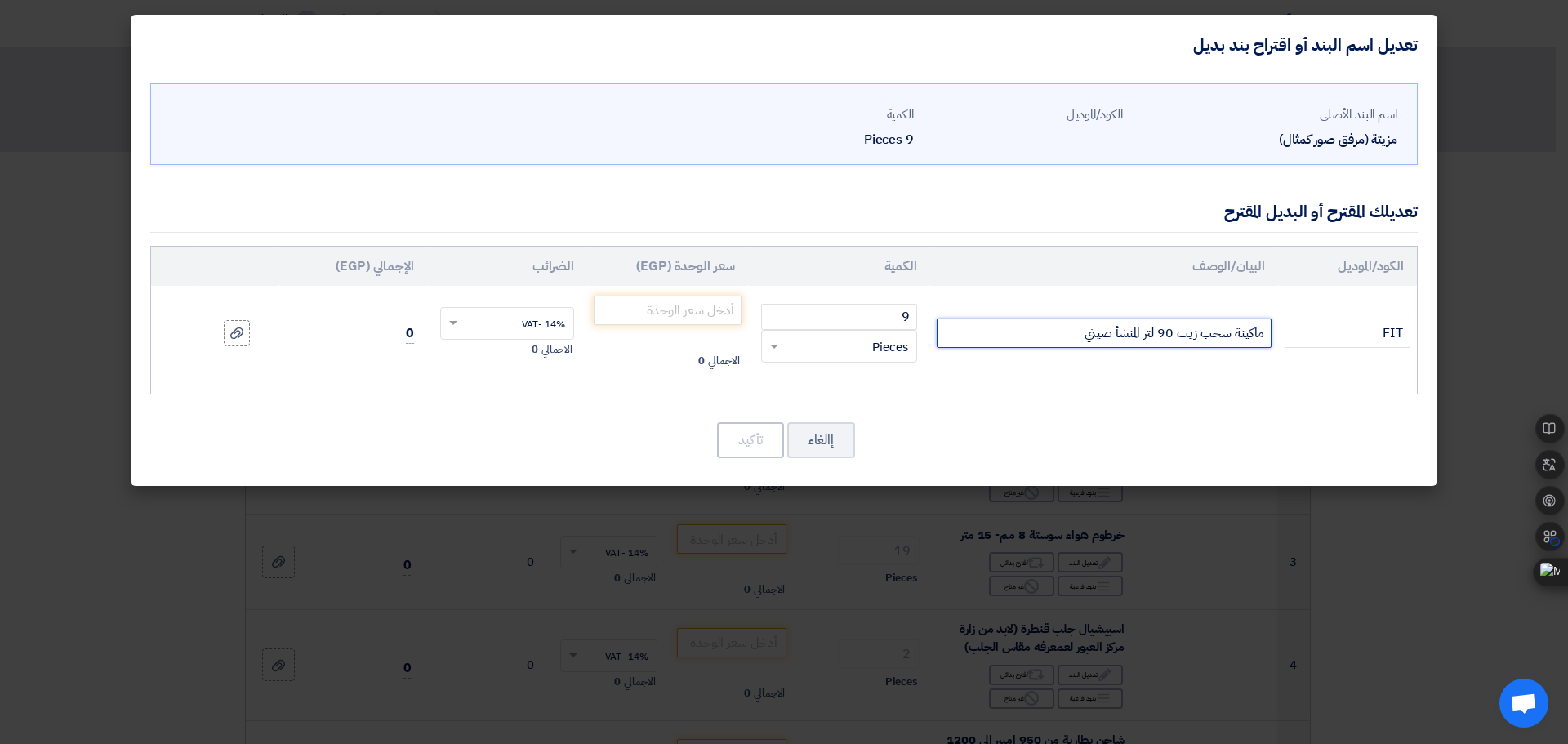
click at [1065, 337] on input "ماكينة سحب زيت 90 لتر المنشأ صيني" at bounding box center [1104, 333] width 335 height 29
click at [1144, 336] on input "ماكينة سحب زيت 90 لتر المنشأ صيني" at bounding box center [1104, 333] width 335 height 29
type input "ماكينة سحب زيت 90 لتر مزودة بقمع المنشأ صيني"
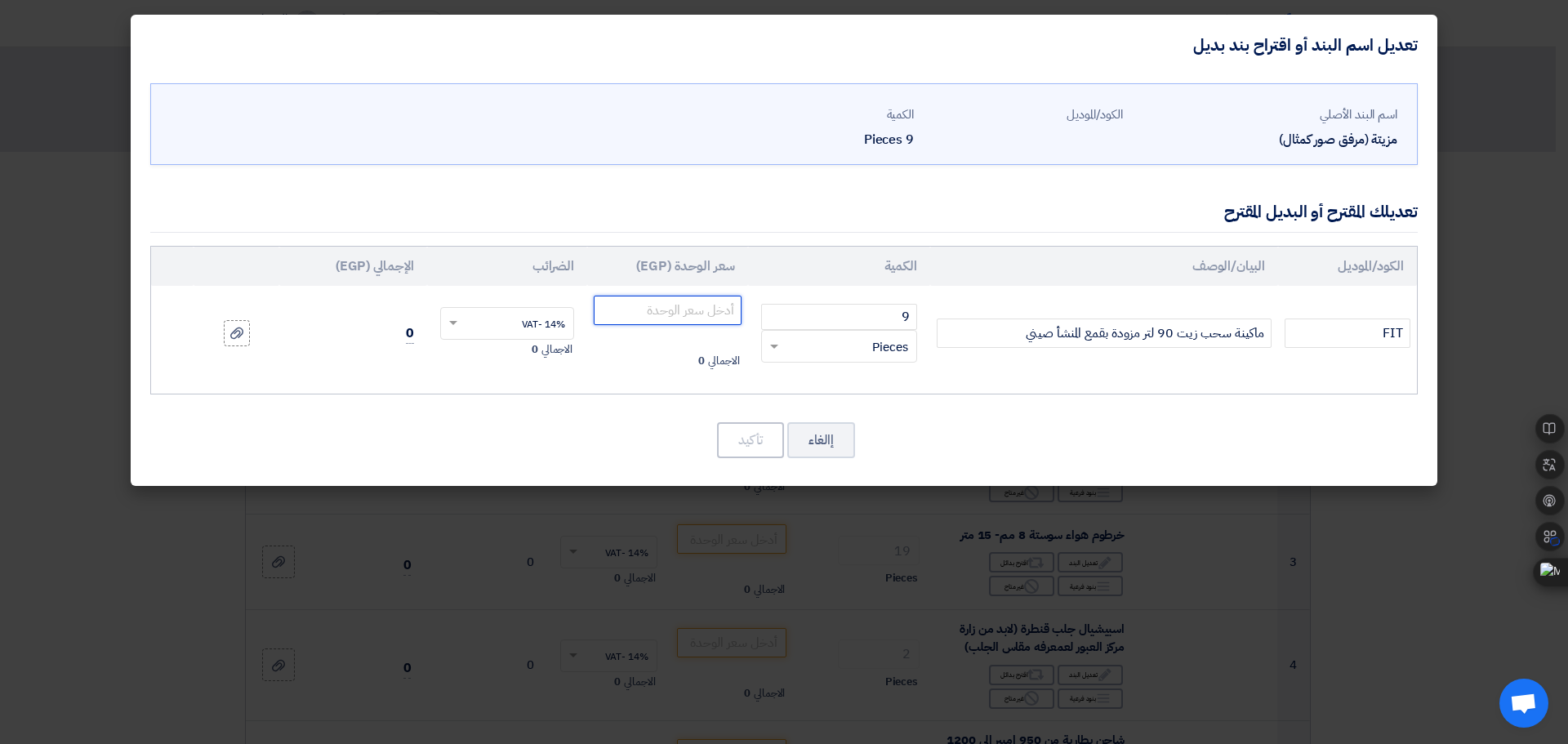
click at [705, 301] on input "number" at bounding box center [667, 310] width 148 height 29
click at [665, 306] on input "number" at bounding box center [667, 310] width 148 height 29
type input "8000"
click at [632, 377] on td "8000 الاجمالي 72,000" at bounding box center [667, 333] width 161 height 95
click at [712, 315] on input "8000" at bounding box center [667, 310] width 148 height 29
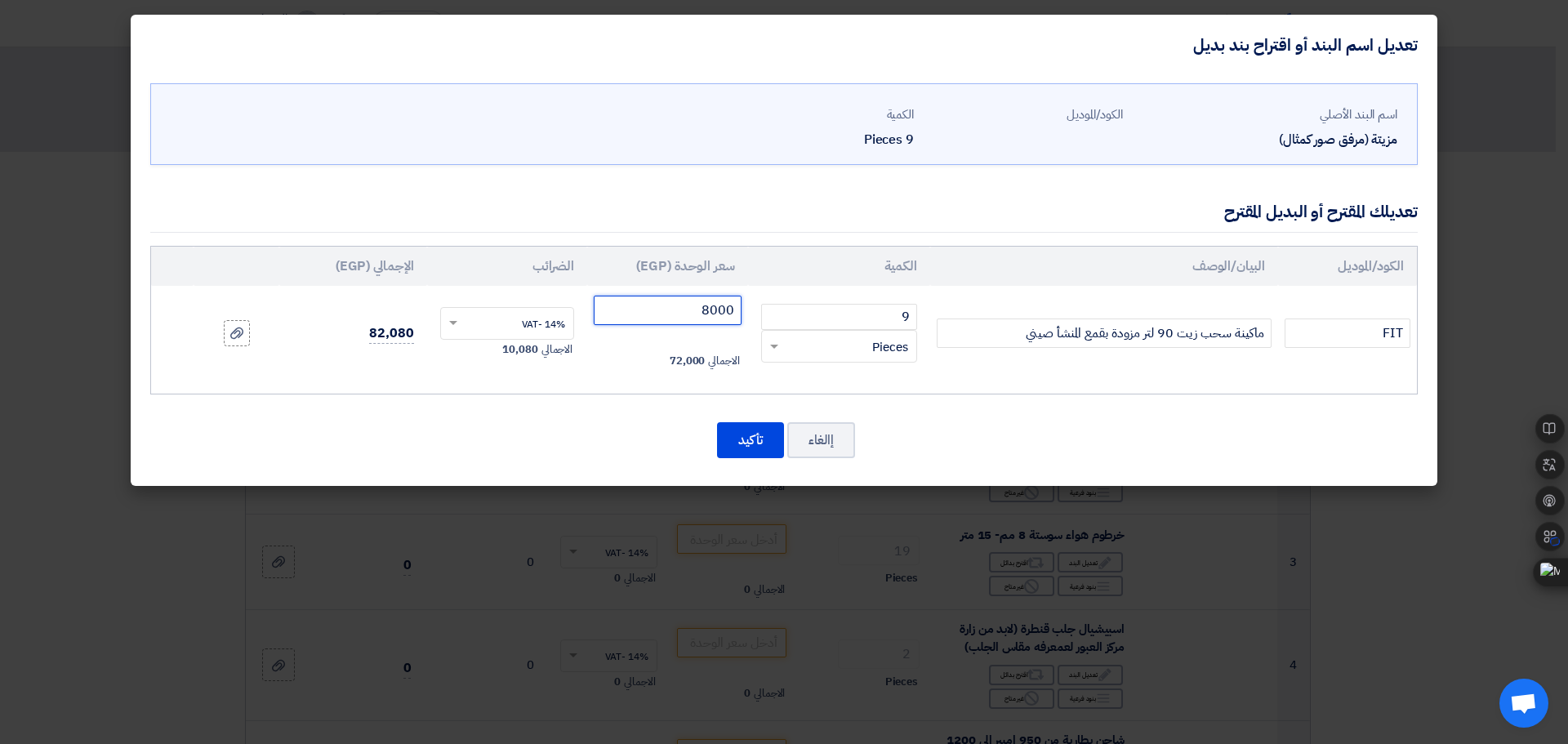
click at [717, 311] on input "8000" at bounding box center [667, 310] width 148 height 29
click at [918, 380] on td "9 RFQ_STEP1.ITEMS.2.TYPE_PLACEHOLDER × Pieces" at bounding box center [840, 333] width 182 height 95
click at [745, 443] on button "تأكيد" at bounding box center [750, 440] width 67 height 36
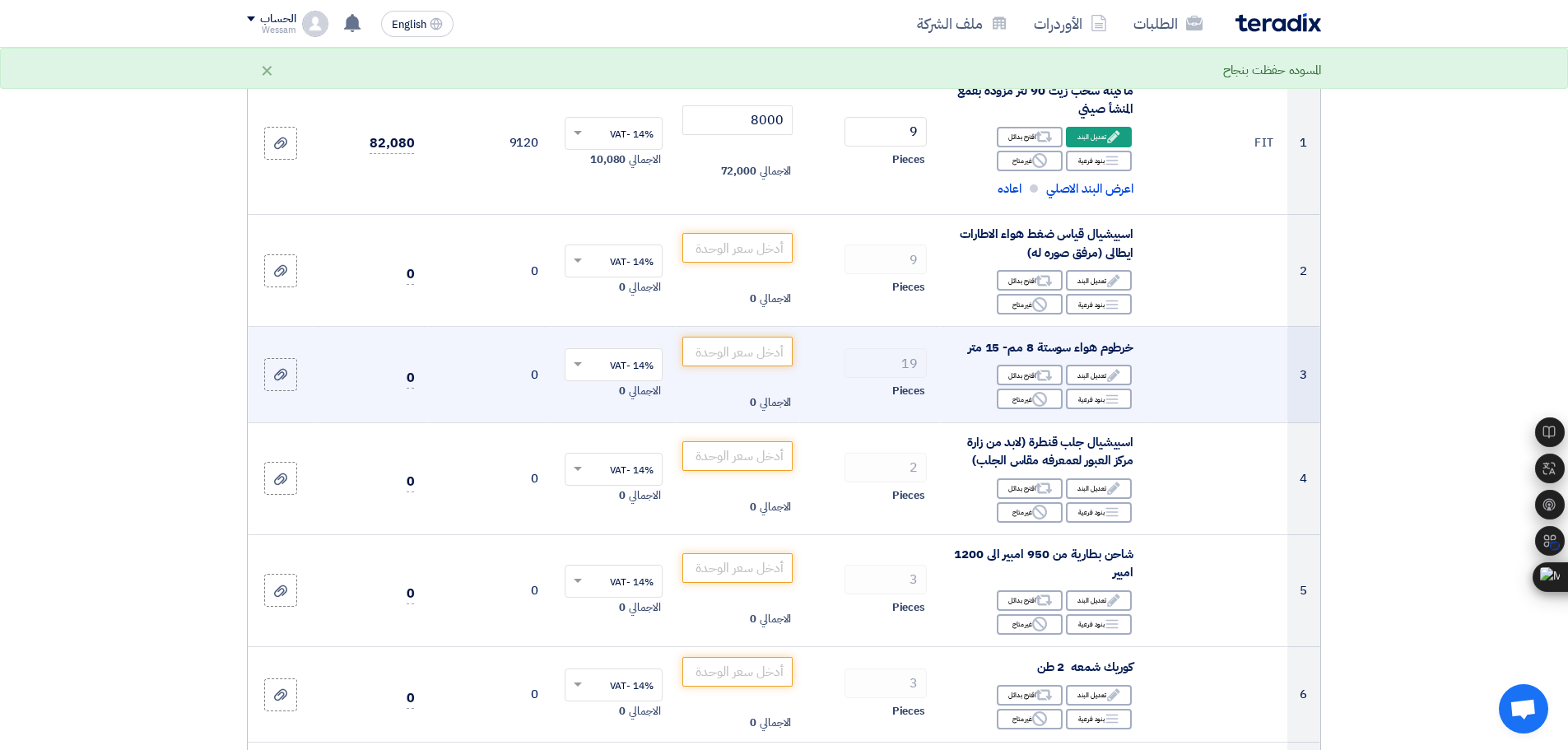
scroll to position [247, 0]
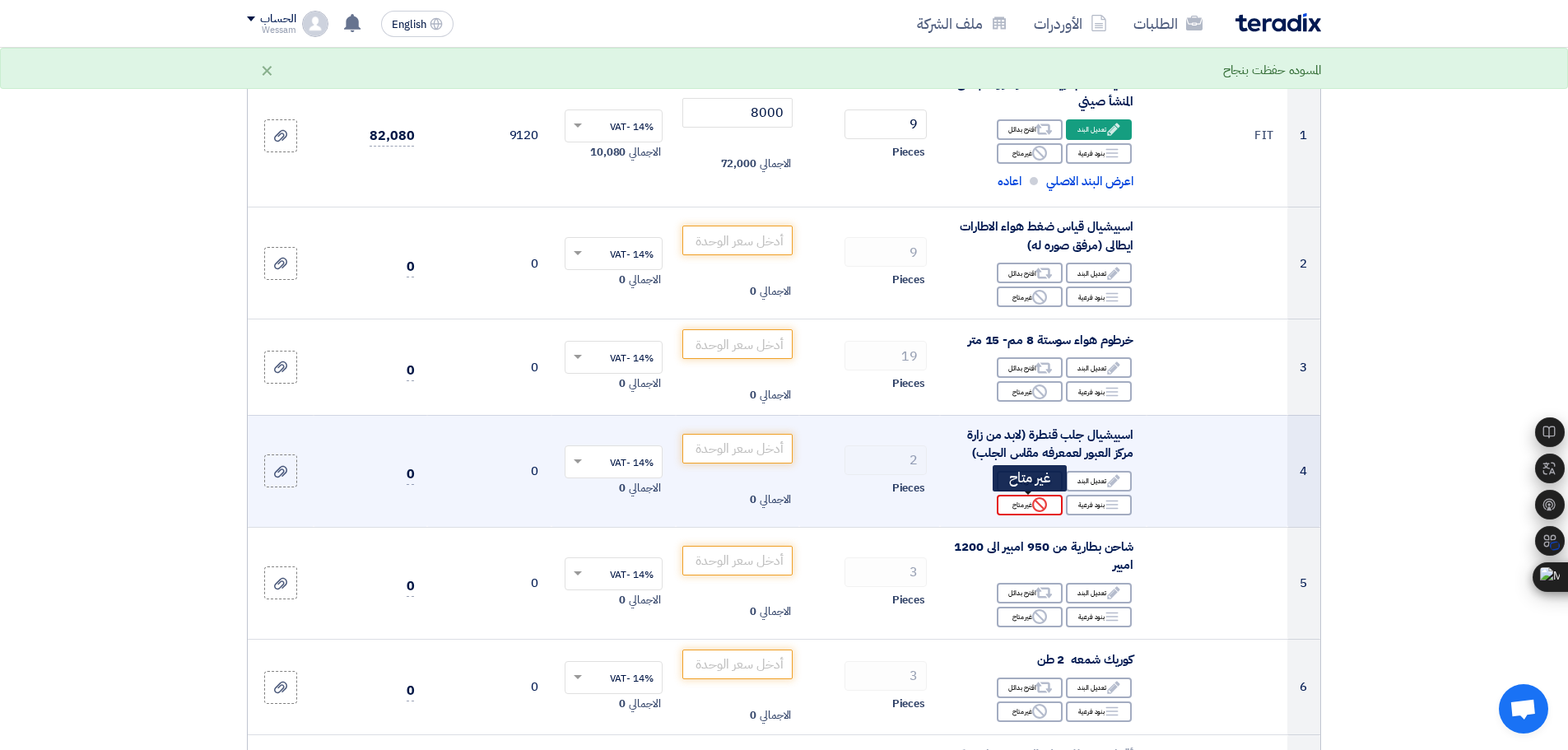
click at [1039, 507] on icon "Reject" at bounding box center [1039, 505] width 15 height 15
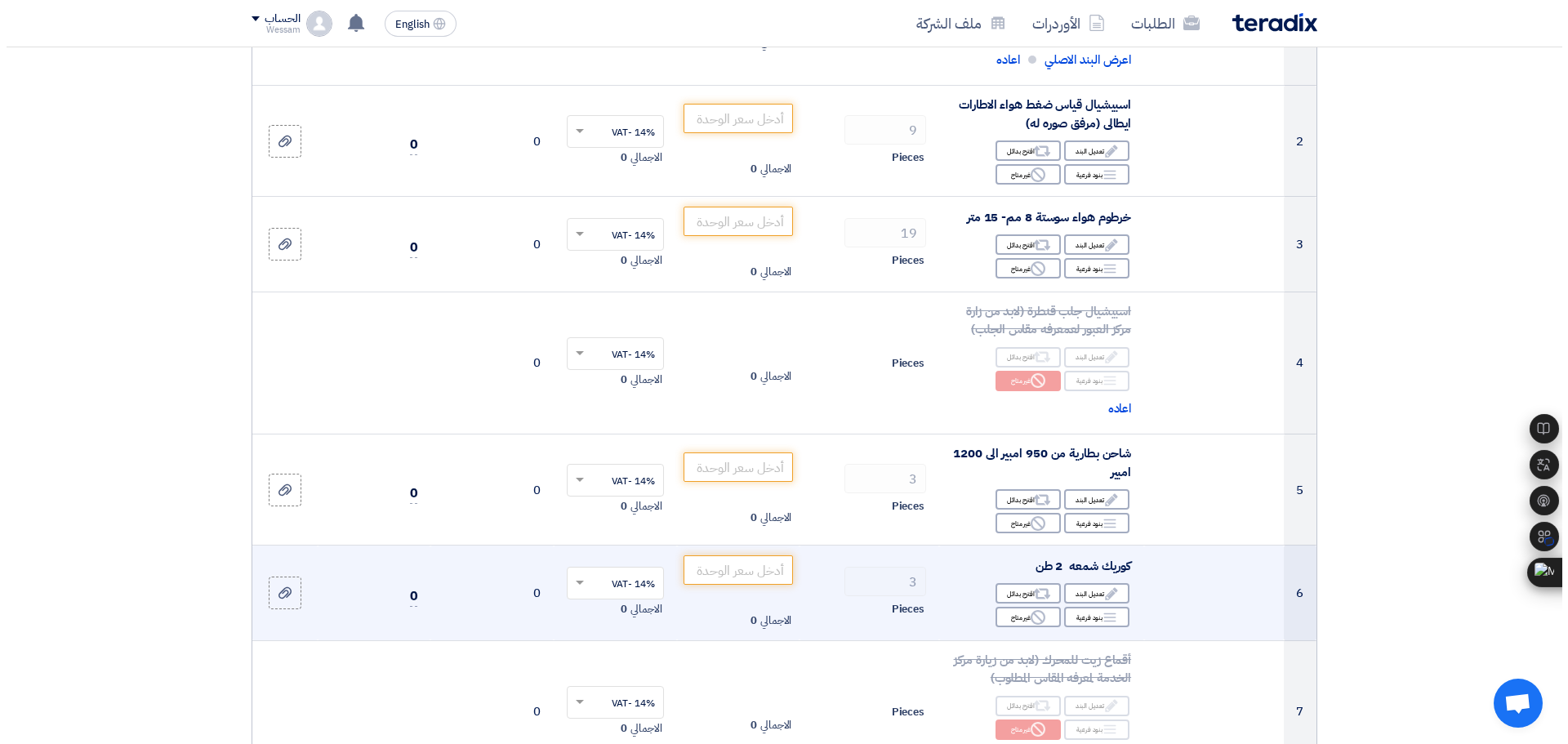
scroll to position [409, 0]
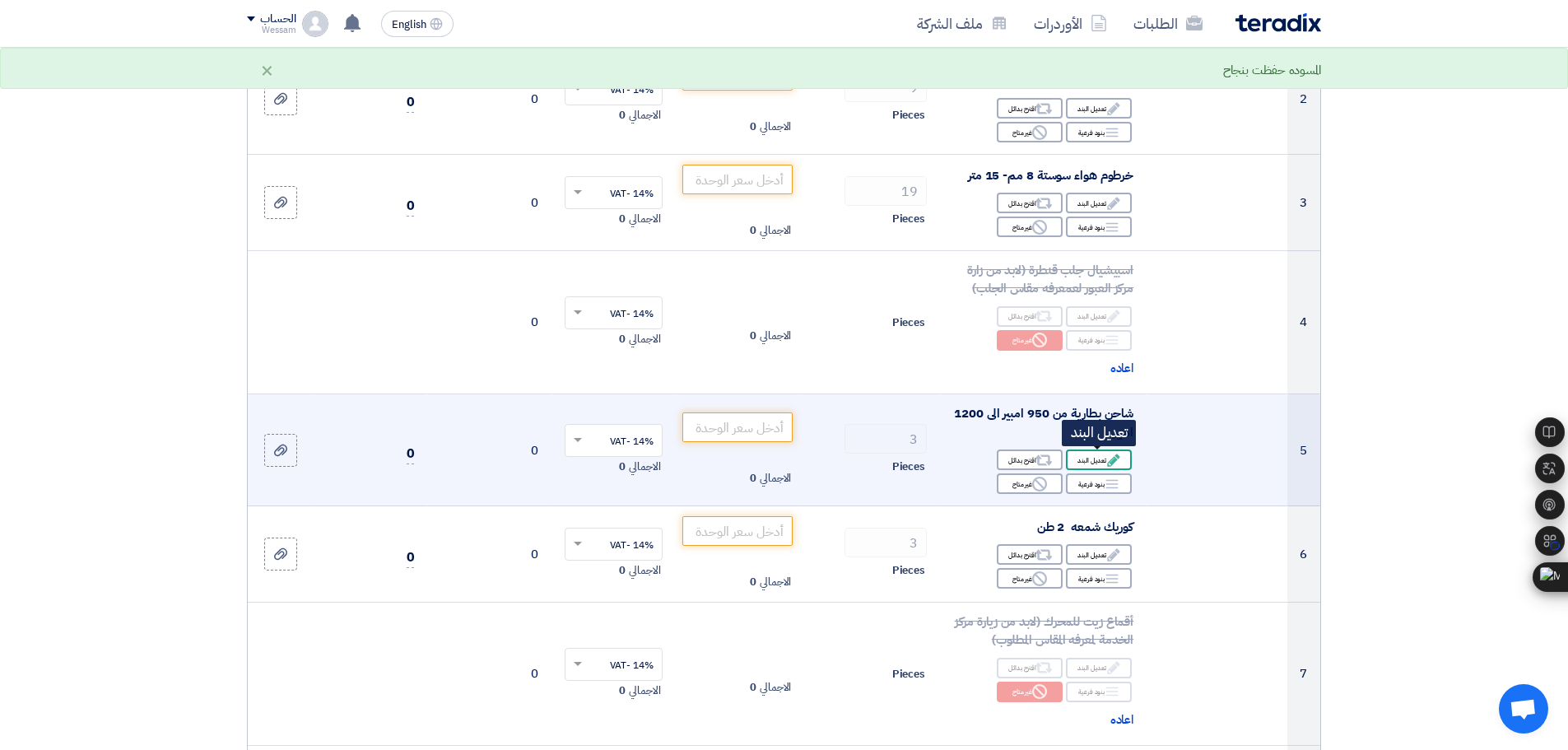
click at [1097, 466] on div "Edit تعديل البند" at bounding box center [1099, 460] width 66 height 20
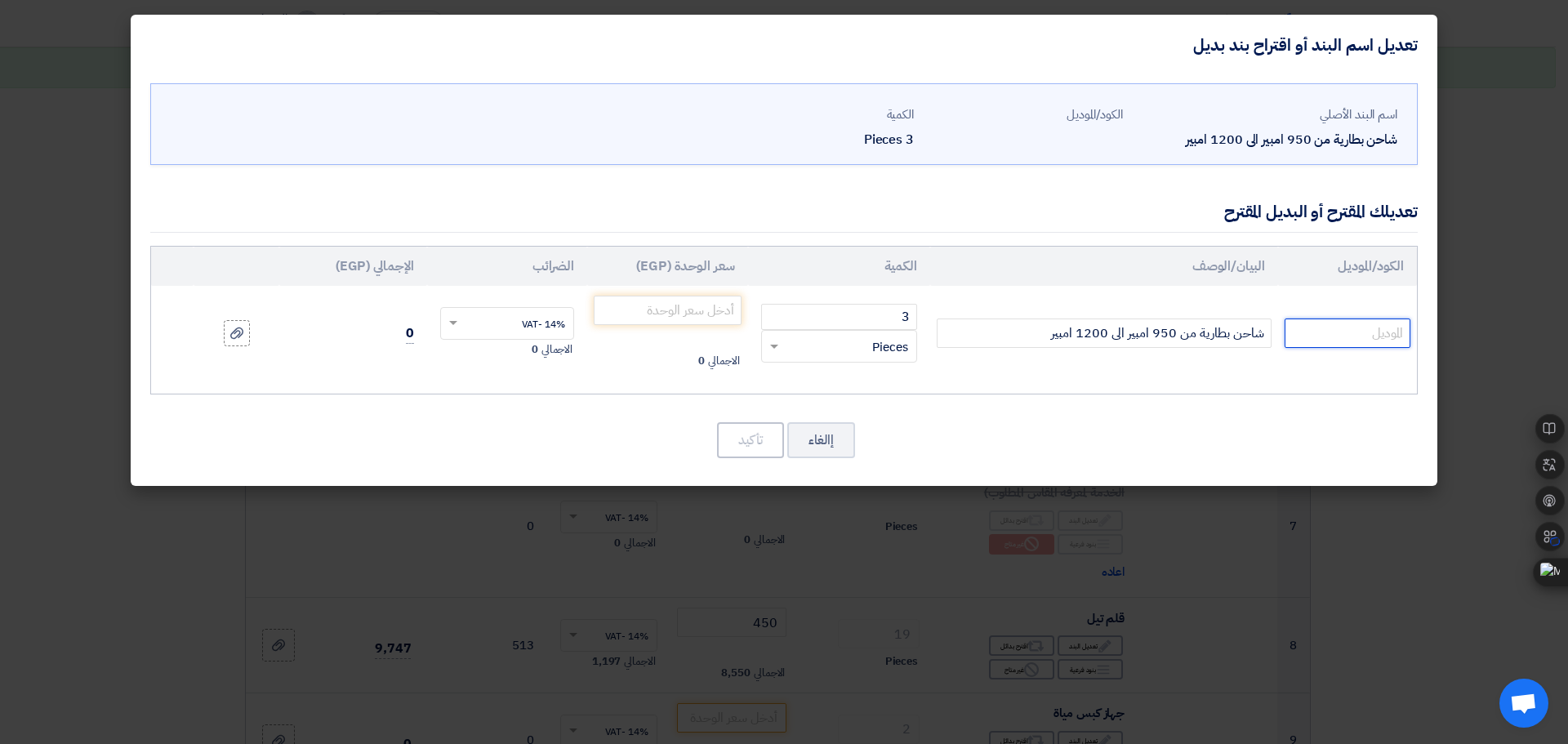
click at [1369, 330] on input "text" at bounding box center [1348, 333] width 126 height 29
click at [1382, 336] on input "text" at bounding box center [1348, 333] width 126 height 29
click at [1381, 332] on input "text" at bounding box center [1348, 333] width 126 height 29
click at [1353, 336] on input "text" at bounding box center [1348, 333] width 126 height 29
type input "ل"
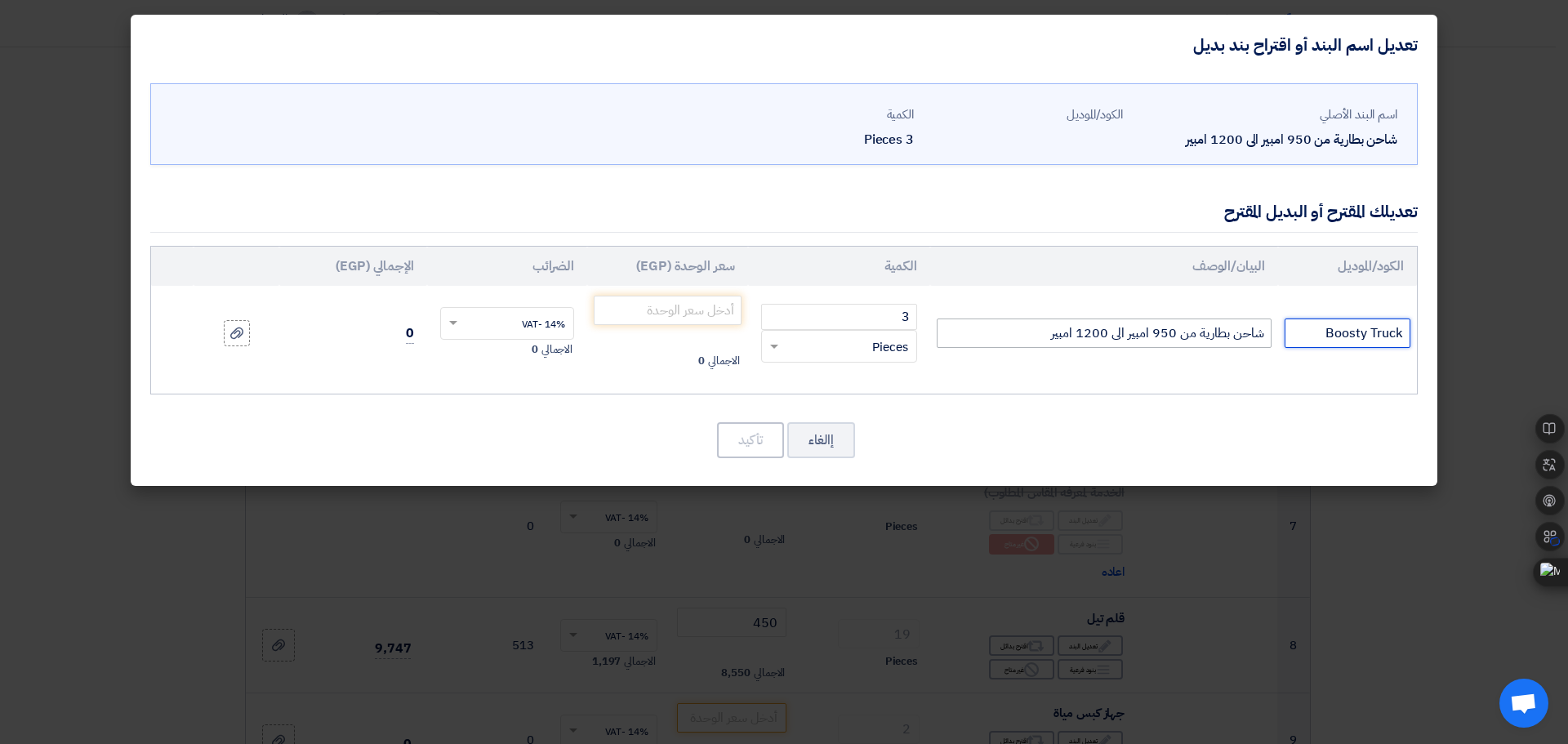
type input "Boosty Truck"
click at [1204, 331] on input "شاحن بطارية من 950 امبير الى 1200 امبير" at bounding box center [1104, 333] width 335 height 29
type input "j"
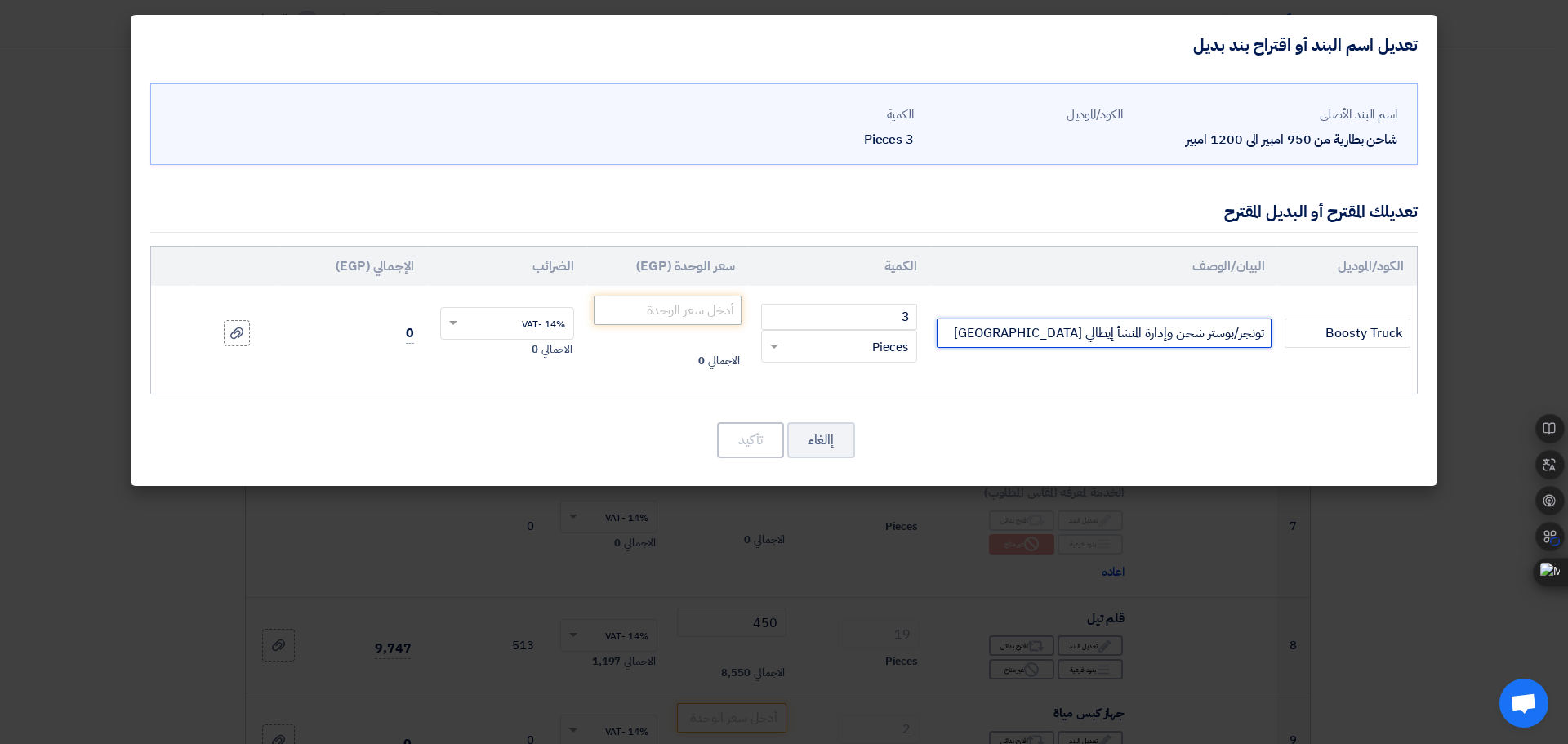
type input "تونجر/بوستر شحن وإدارة المنشأ إيطالي HELVI"
click at [731, 310] on input "number" at bounding box center [667, 310] width 148 height 29
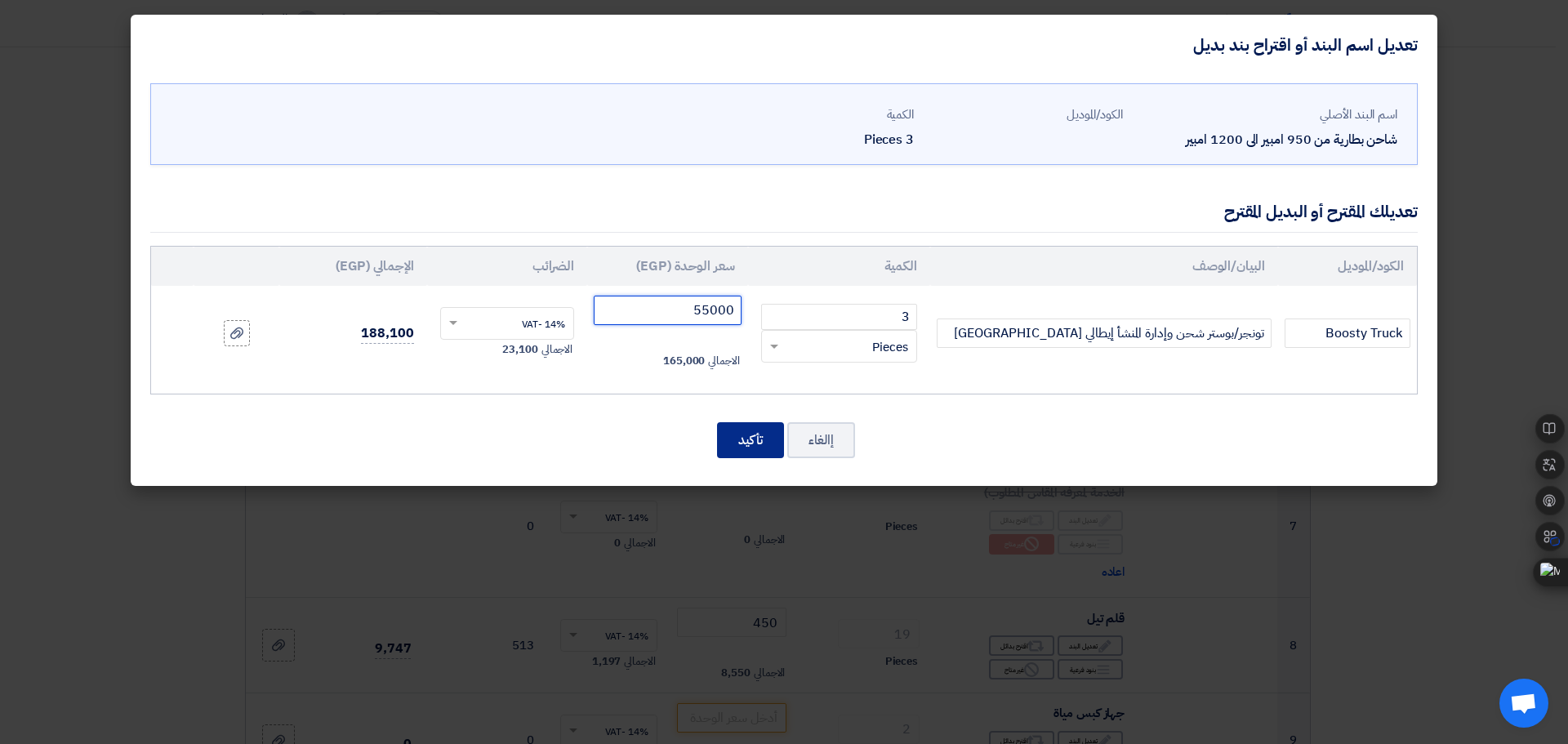
type input "55000"
click at [761, 449] on button "تأكيد" at bounding box center [750, 440] width 67 height 36
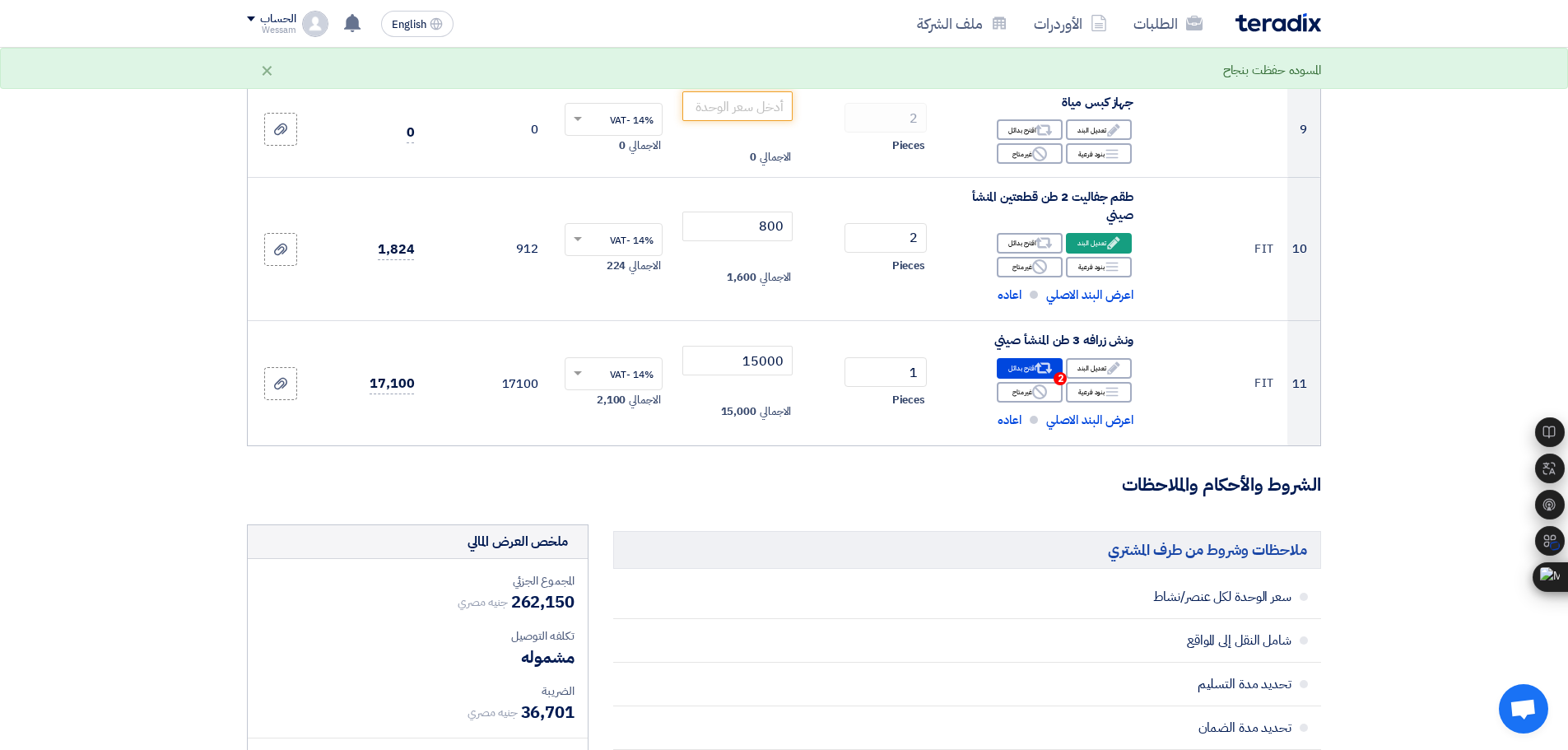
scroll to position [1214, 0]
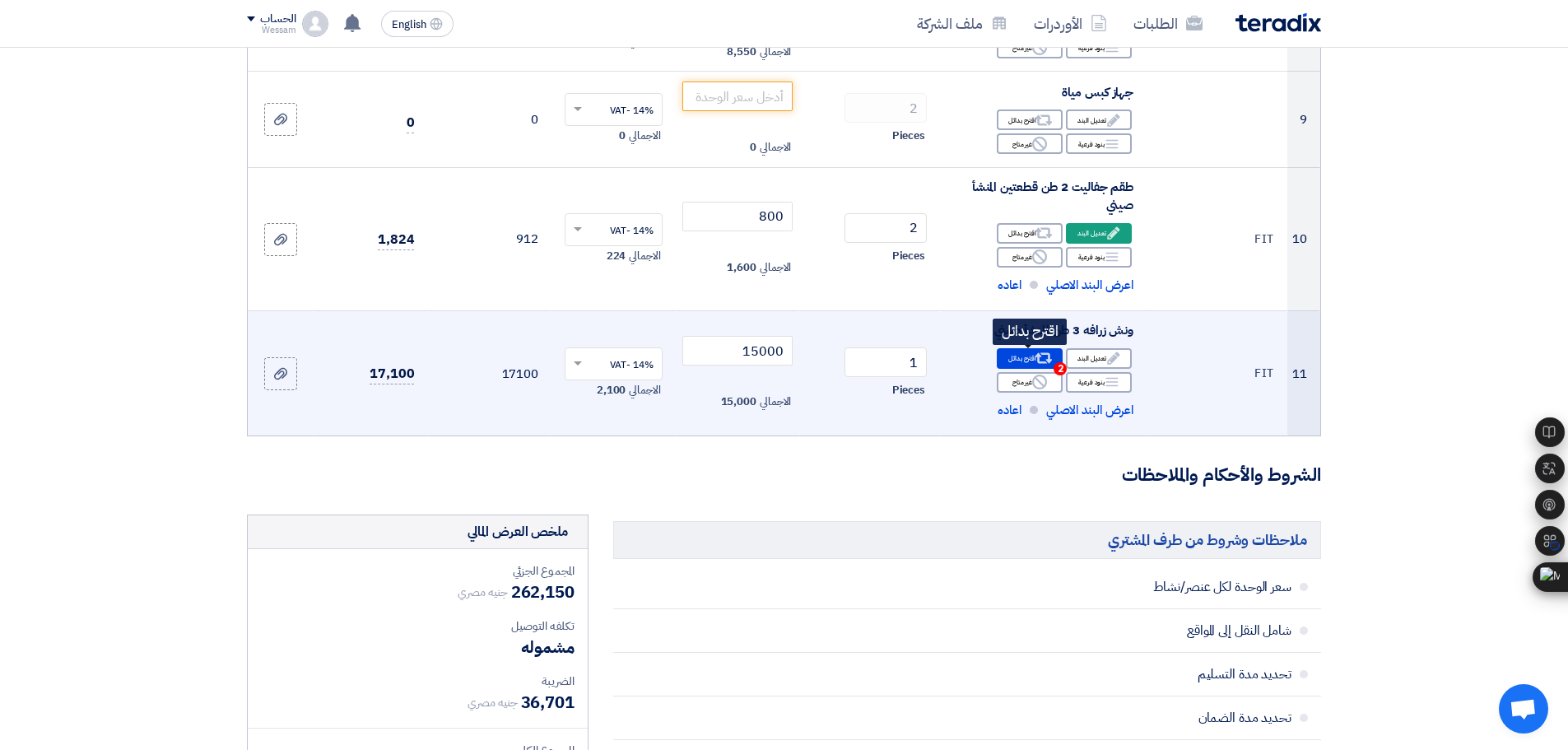
click at [1062, 367] on span "2" at bounding box center [1060, 369] width 13 height 13
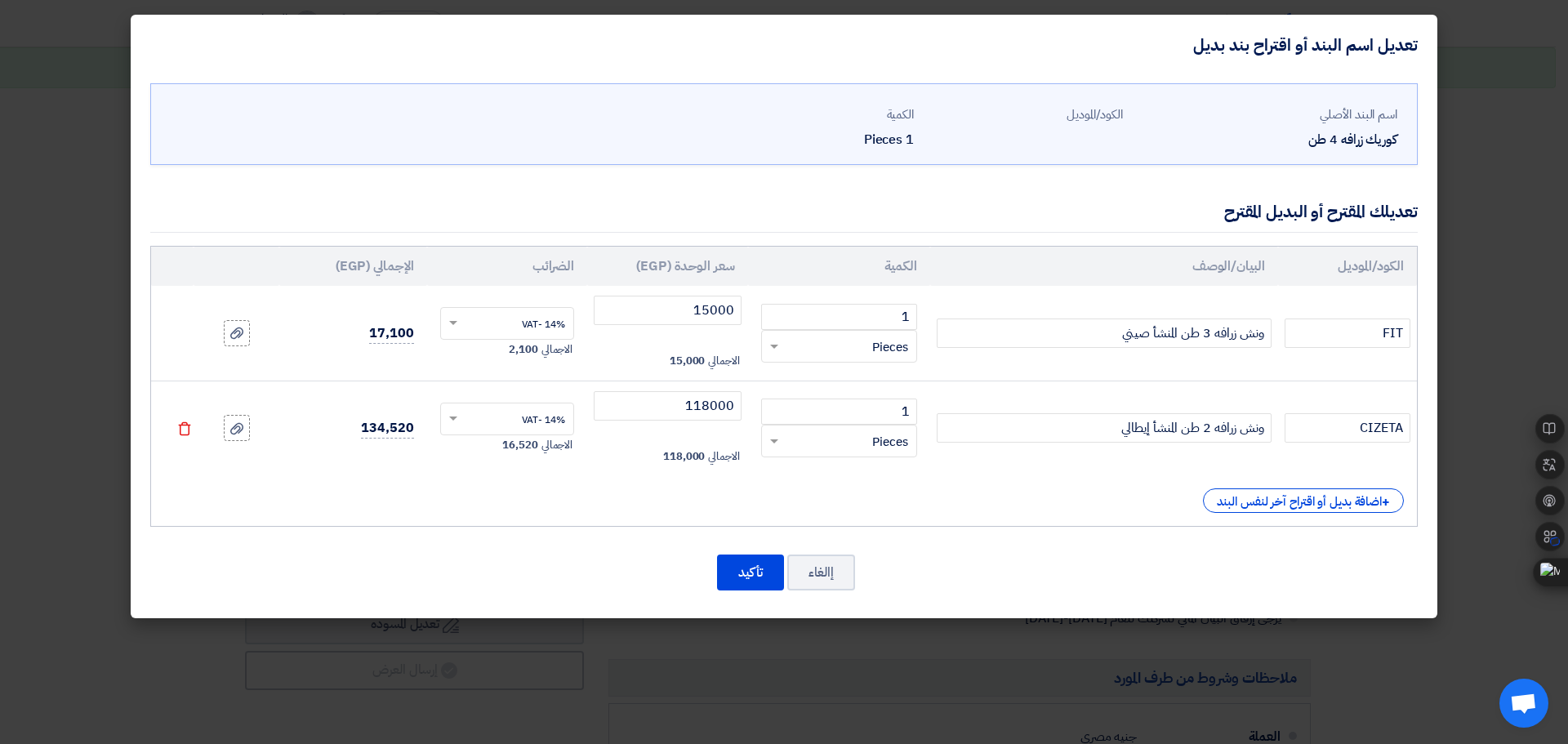
click at [783, 716] on modal-container "تعديل اسم البند أو اقتراح بند بديل اسم البند الأصلي كوريك زرافه 4 طن الكود/المو…" at bounding box center [784, 372] width 1568 height 744
click at [736, 572] on button "تأكيد" at bounding box center [750, 572] width 67 height 36
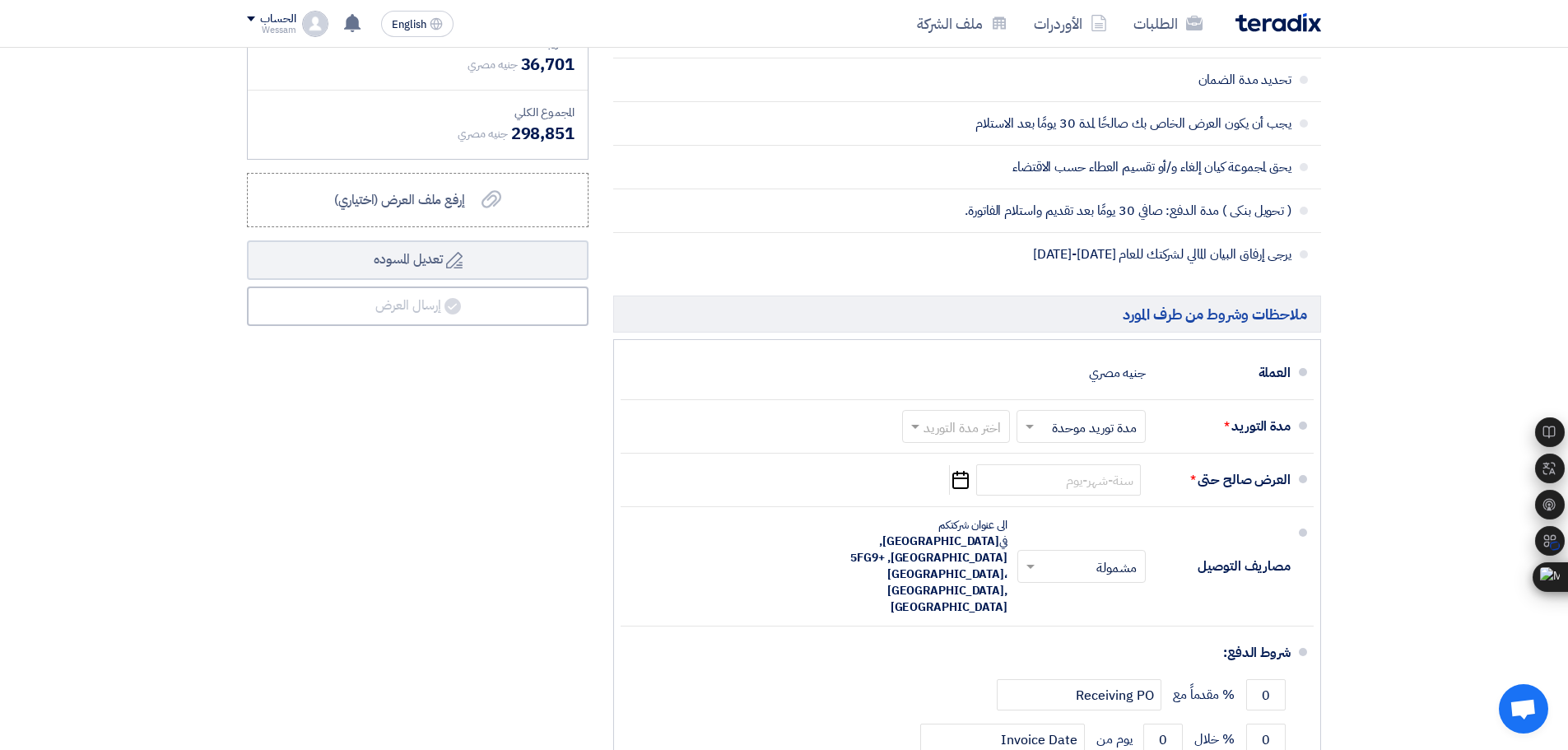
scroll to position [1955, 0]
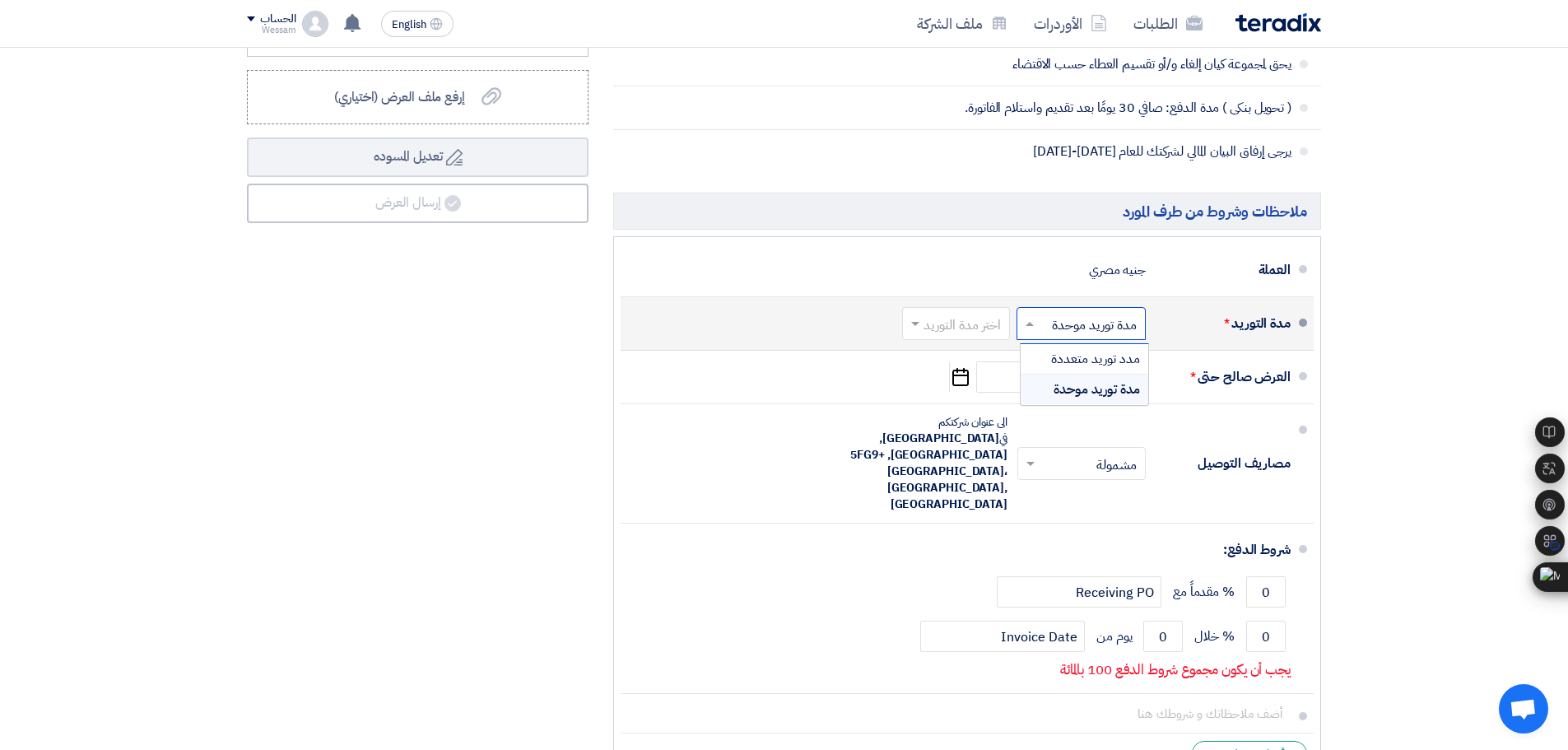
click at [1076, 334] on input "text" at bounding box center [1077, 326] width 121 height 24
click at [1076, 336] on input "text" at bounding box center [1077, 326] width 121 height 24
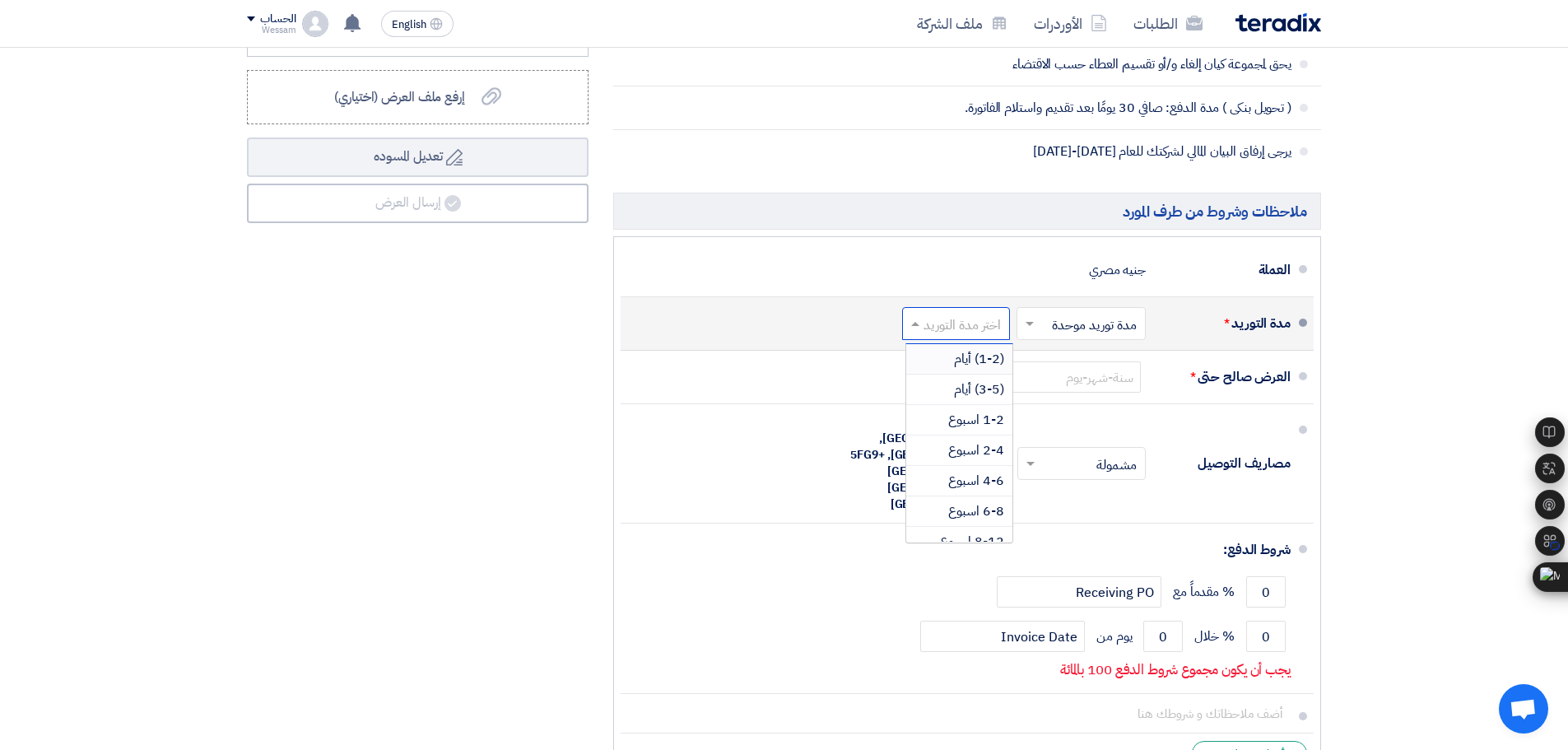
click at [975, 312] on div at bounding box center [956, 324] width 106 height 24
click at [961, 485] on span "4-6 اسبوع" at bounding box center [976, 481] width 56 height 19
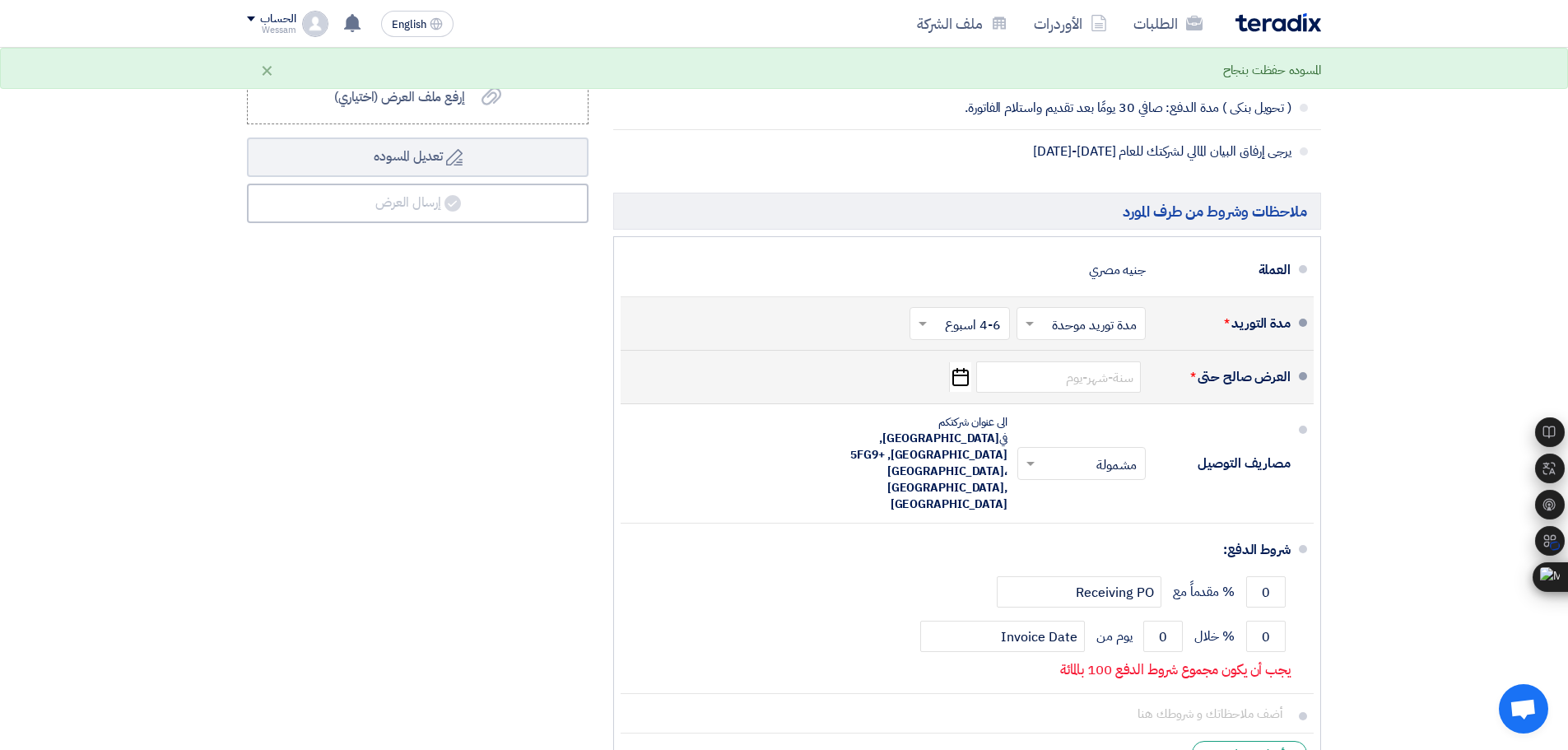
click at [968, 379] on use "button" at bounding box center [961, 378] width 17 height 19
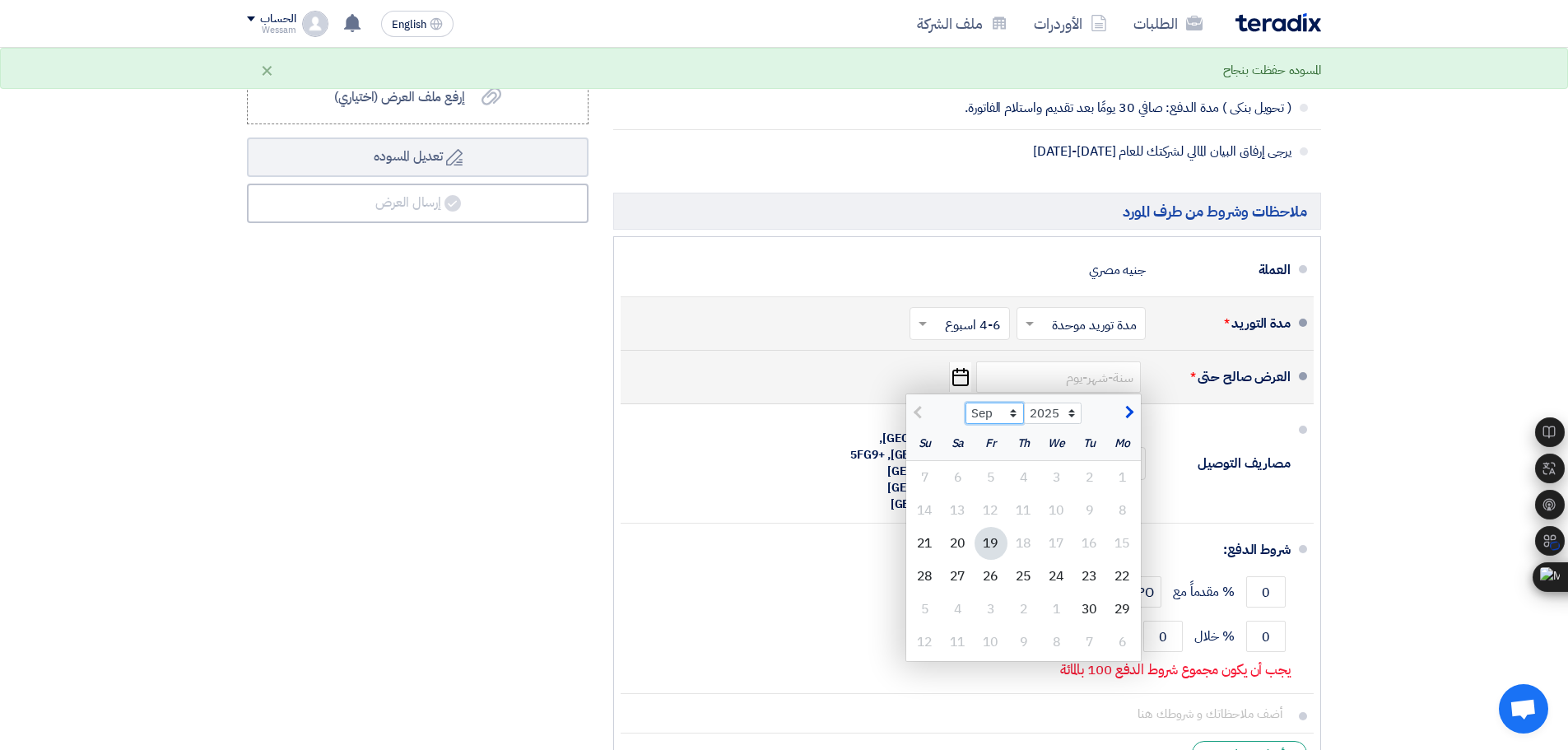
click at [994, 414] on select "Sep Oct Nov Dec" at bounding box center [994, 413] width 58 height 21
select select "10"
click at [965, 403] on select "Sep Oct Nov Dec" at bounding box center [994, 413] width 58 height 21
click at [1115, 578] on div "20" at bounding box center [1123, 577] width 33 height 33
type input "10/20/2025"
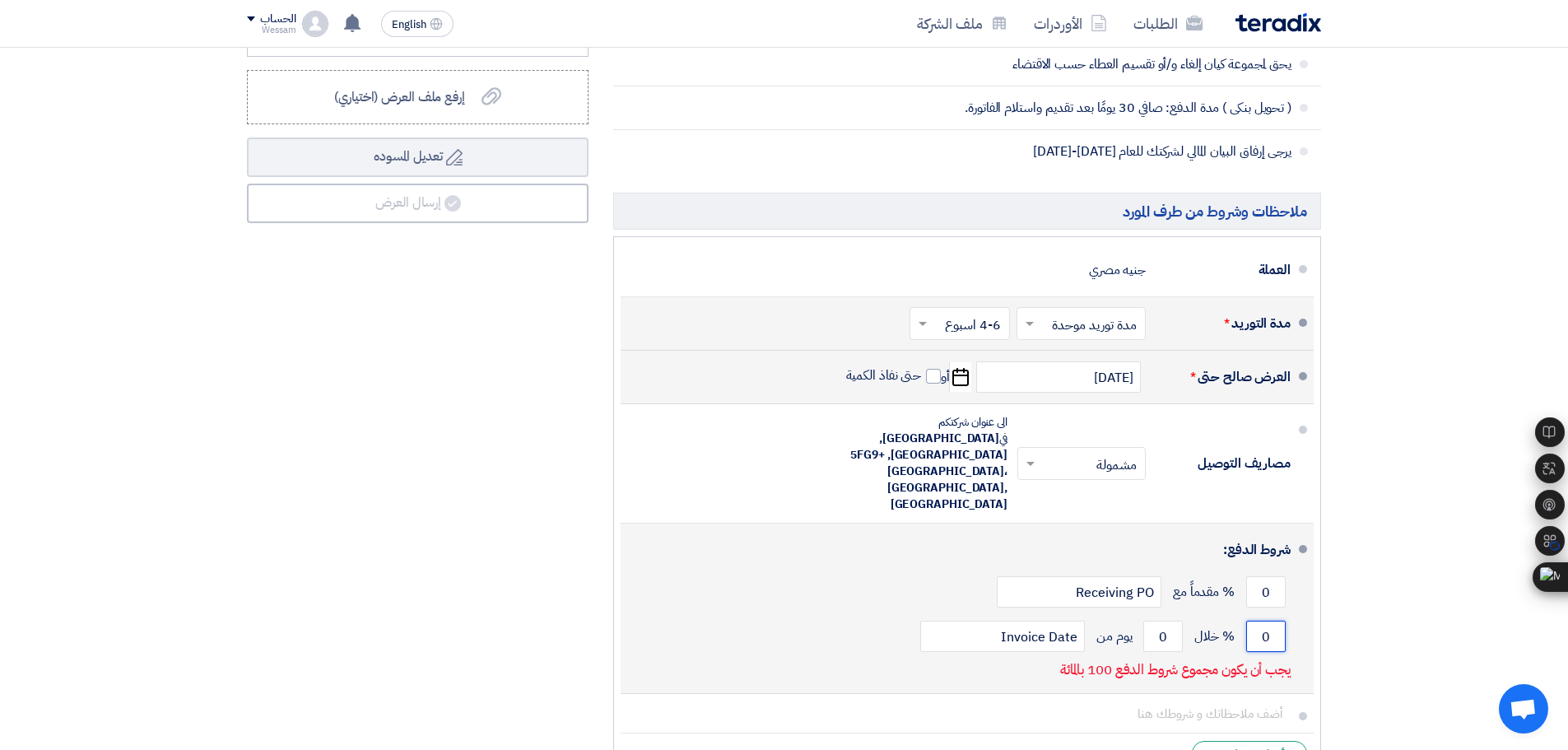
click at [1264, 621] on input "0" at bounding box center [1265, 637] width 40 height 31
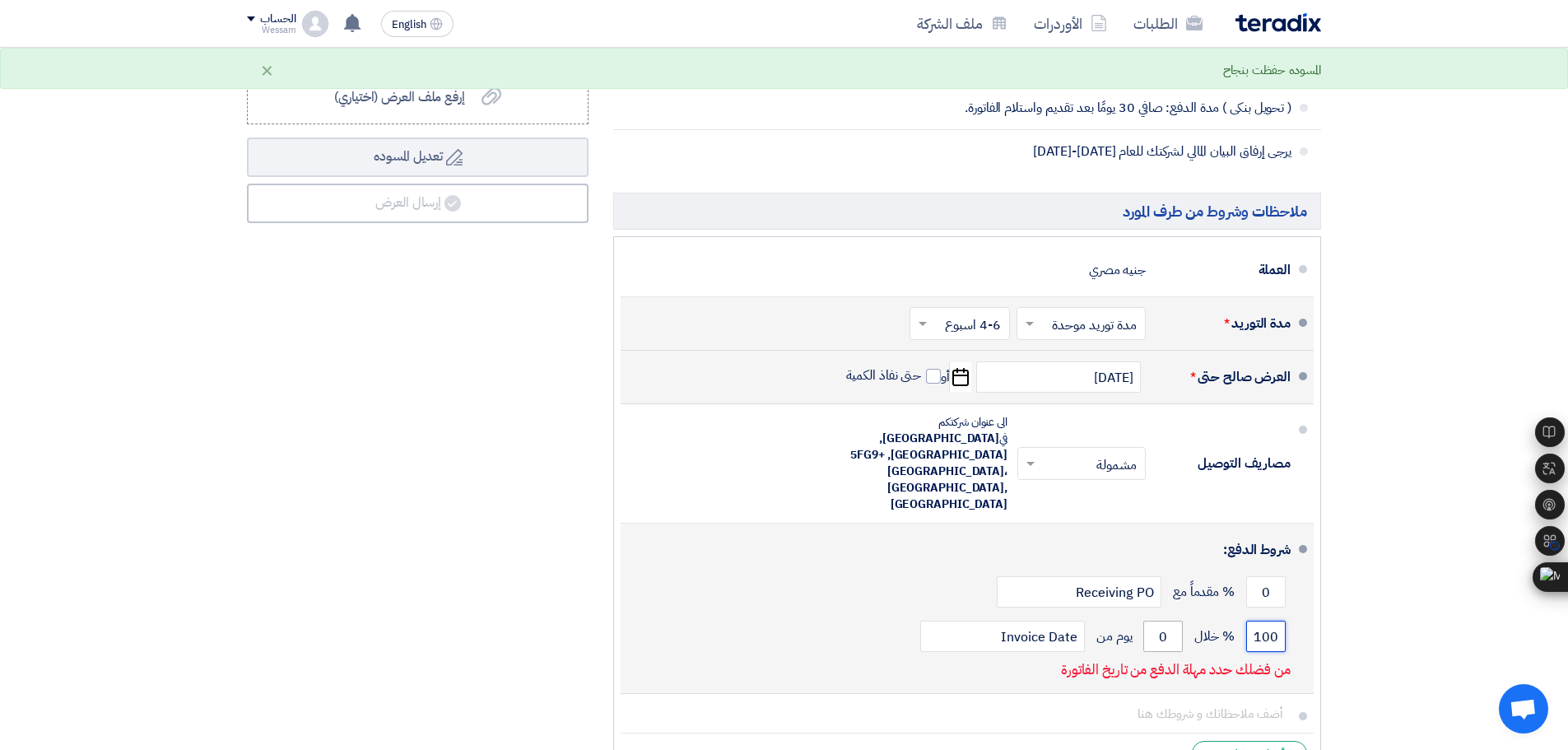
type input "100"
click at [1167, 621] on input "0" at bounding box center [1163, 637] width 40 height 31
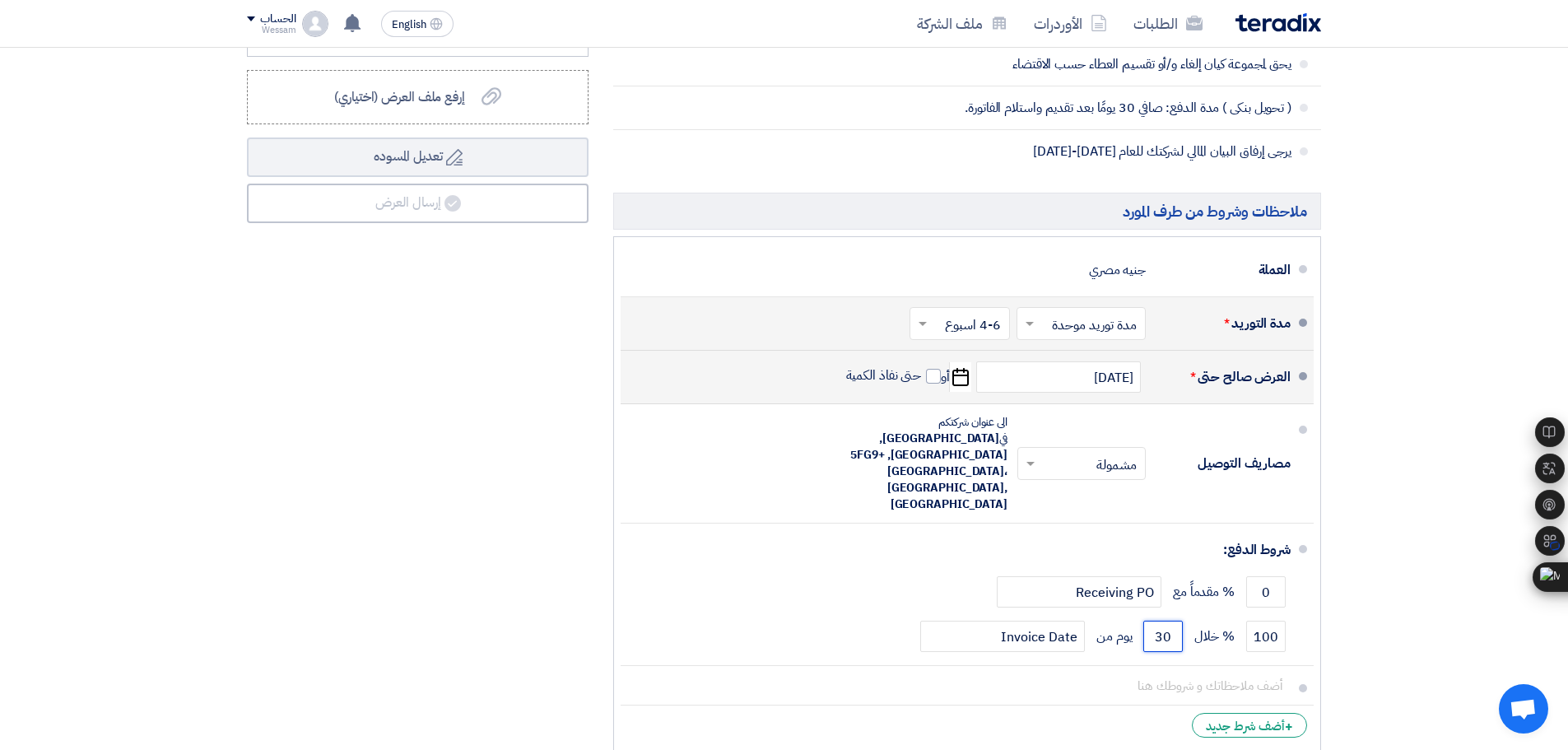
type input "30"
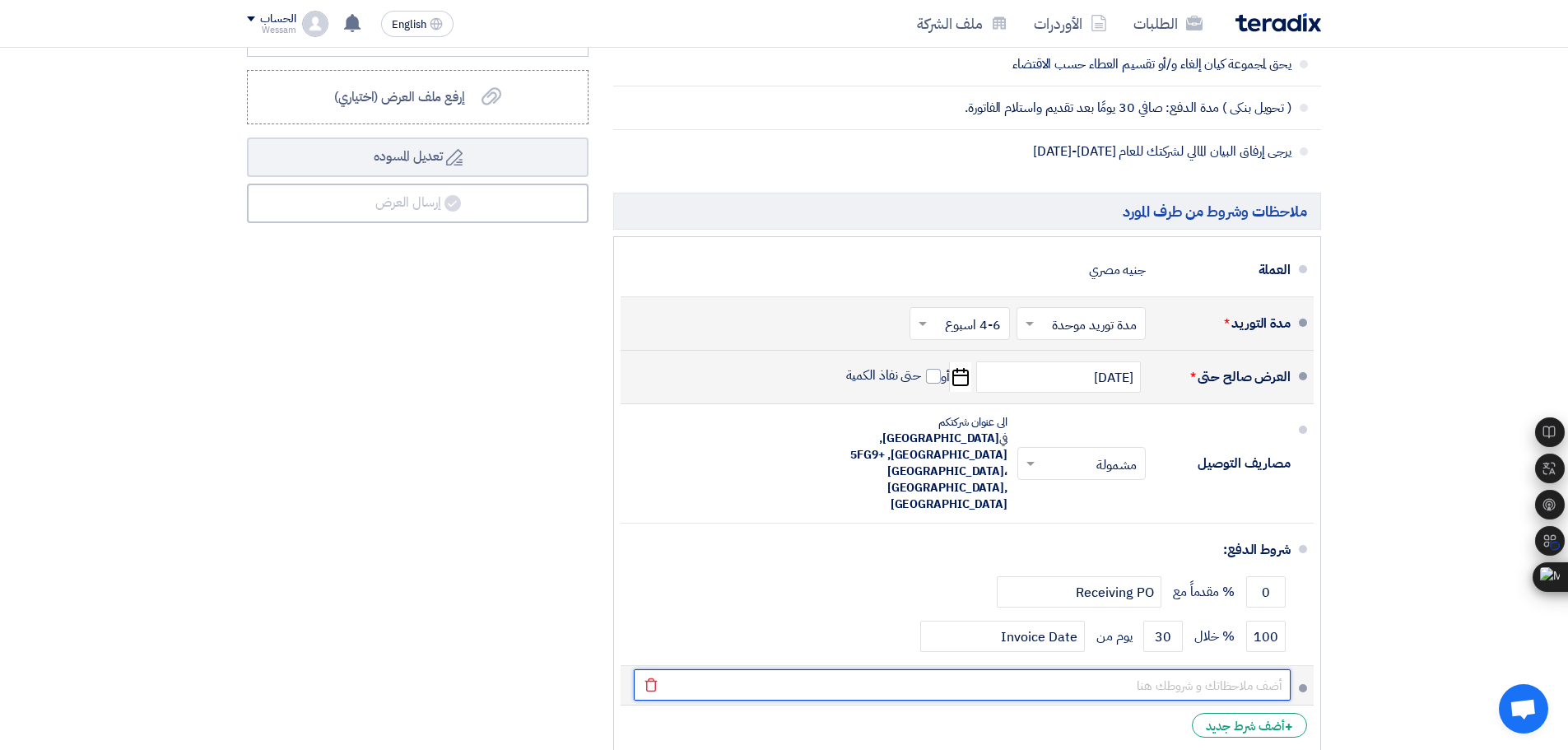
click at [1254, 669] on input "text" at bounding box center [963, 685] width 657 height 31
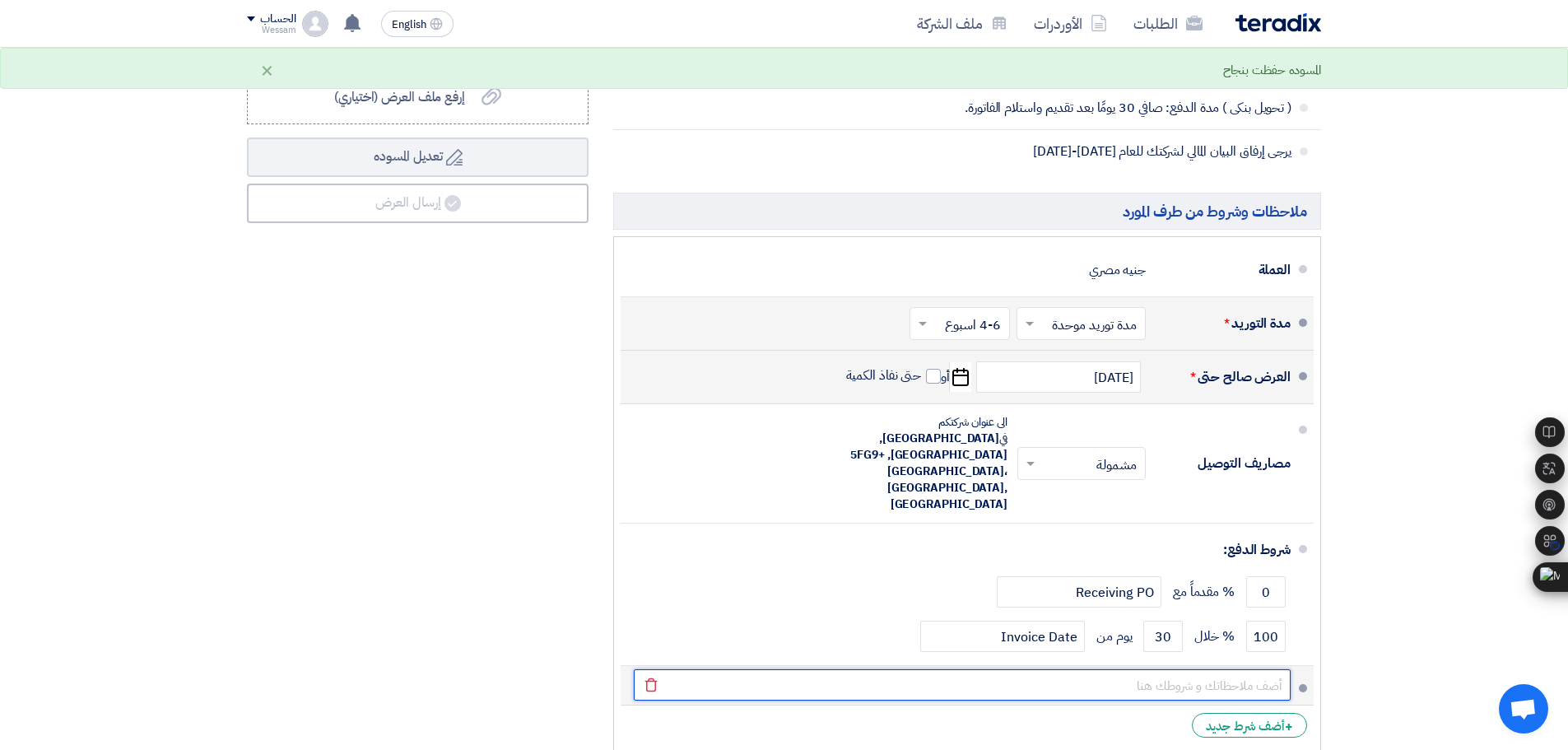
type input "الضمان: عام كامل ضد عيوب الصناعة و ليس سوء الإستخدام مقابل شهادة معتمدة من شركت…"
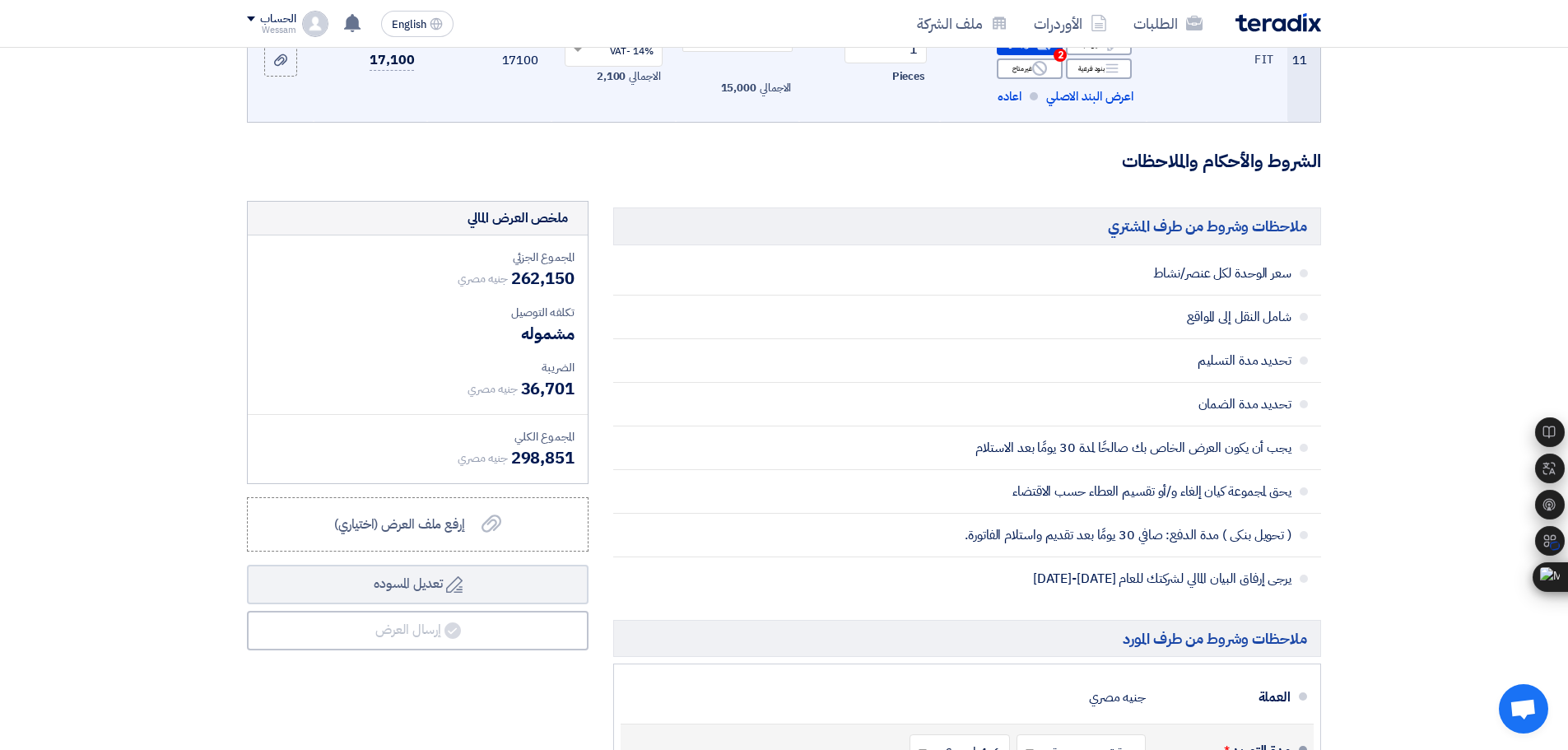
scroll to position [1379, 0]
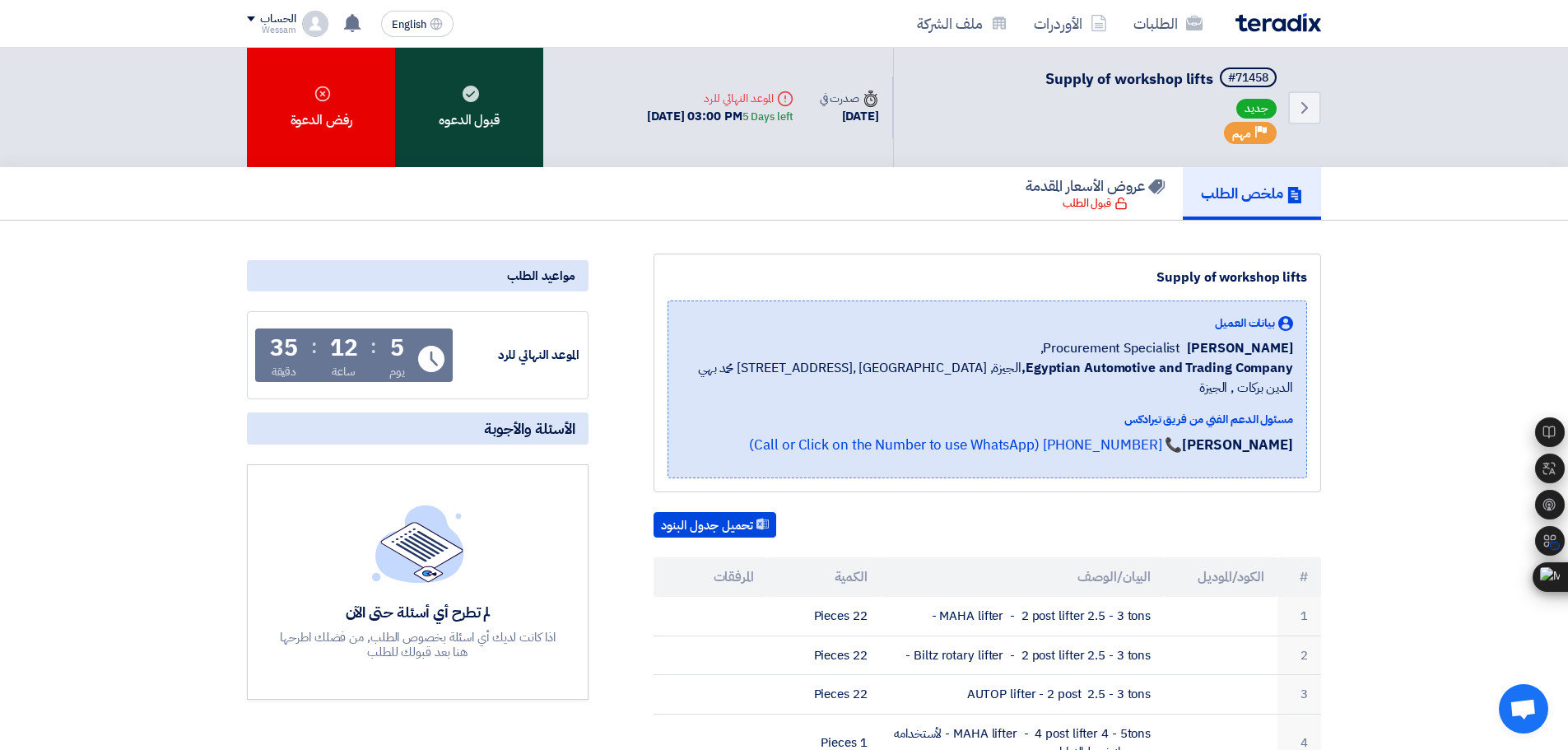
click at [472, 140] on div "قبول الدعوه" at bounding box center [469, 107] width 148 height 119
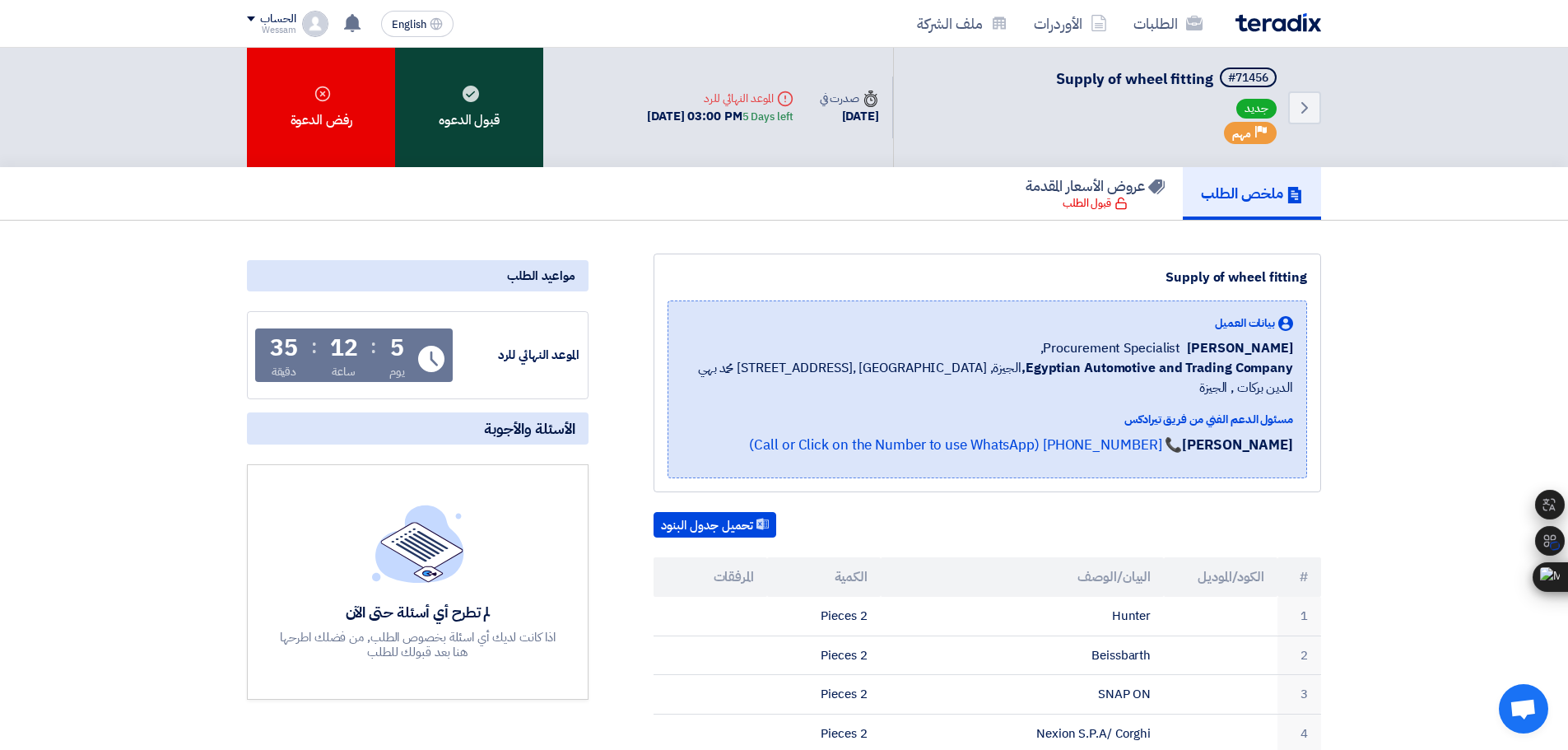
click at [475, 119] on div "قبول الدعوه" at bounding box center [469, 107] width 148 height 119
click at [488, 142] on div "قبول الدعوه" at bounding box center [469, 107] width 148 height 119
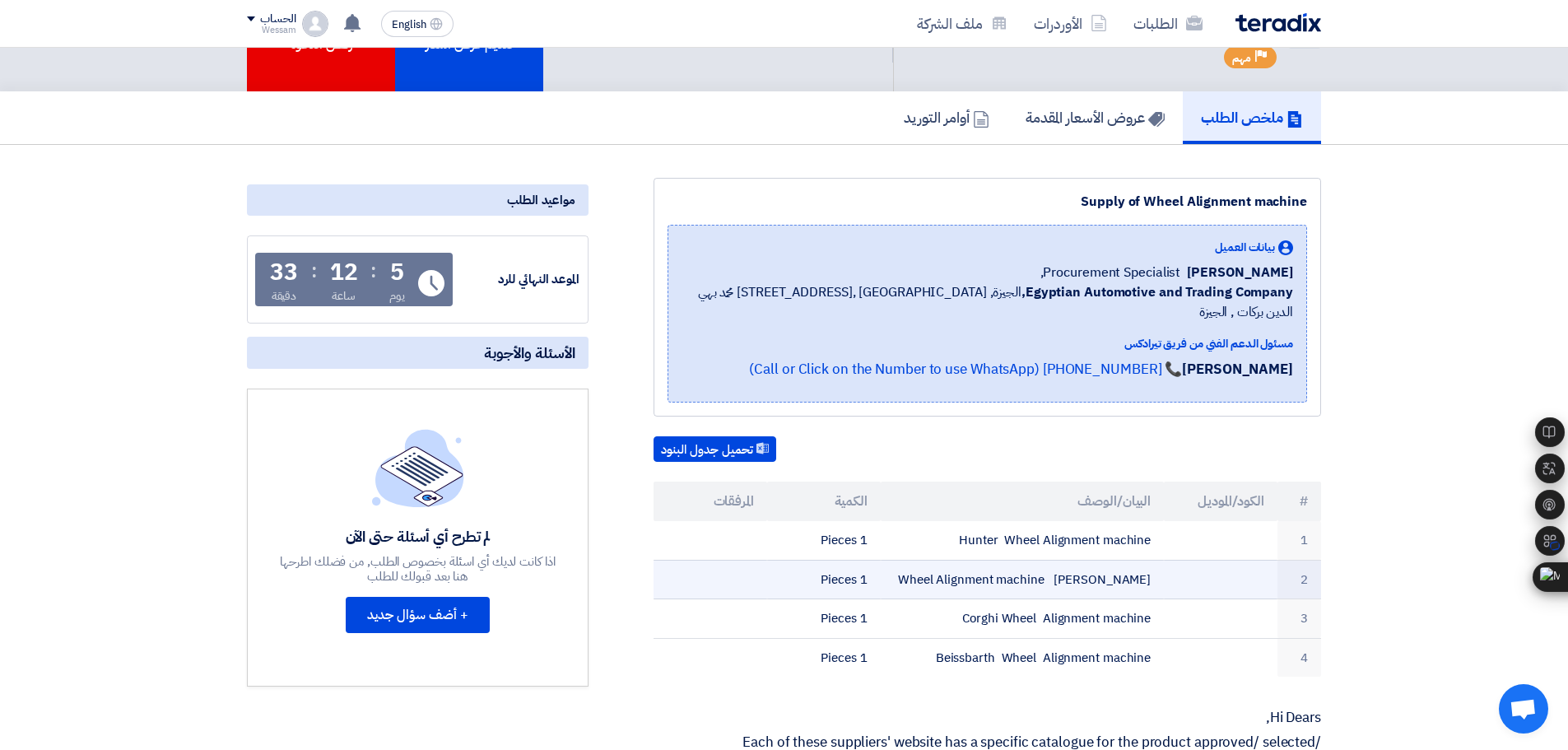
scroll to position [82, 0]
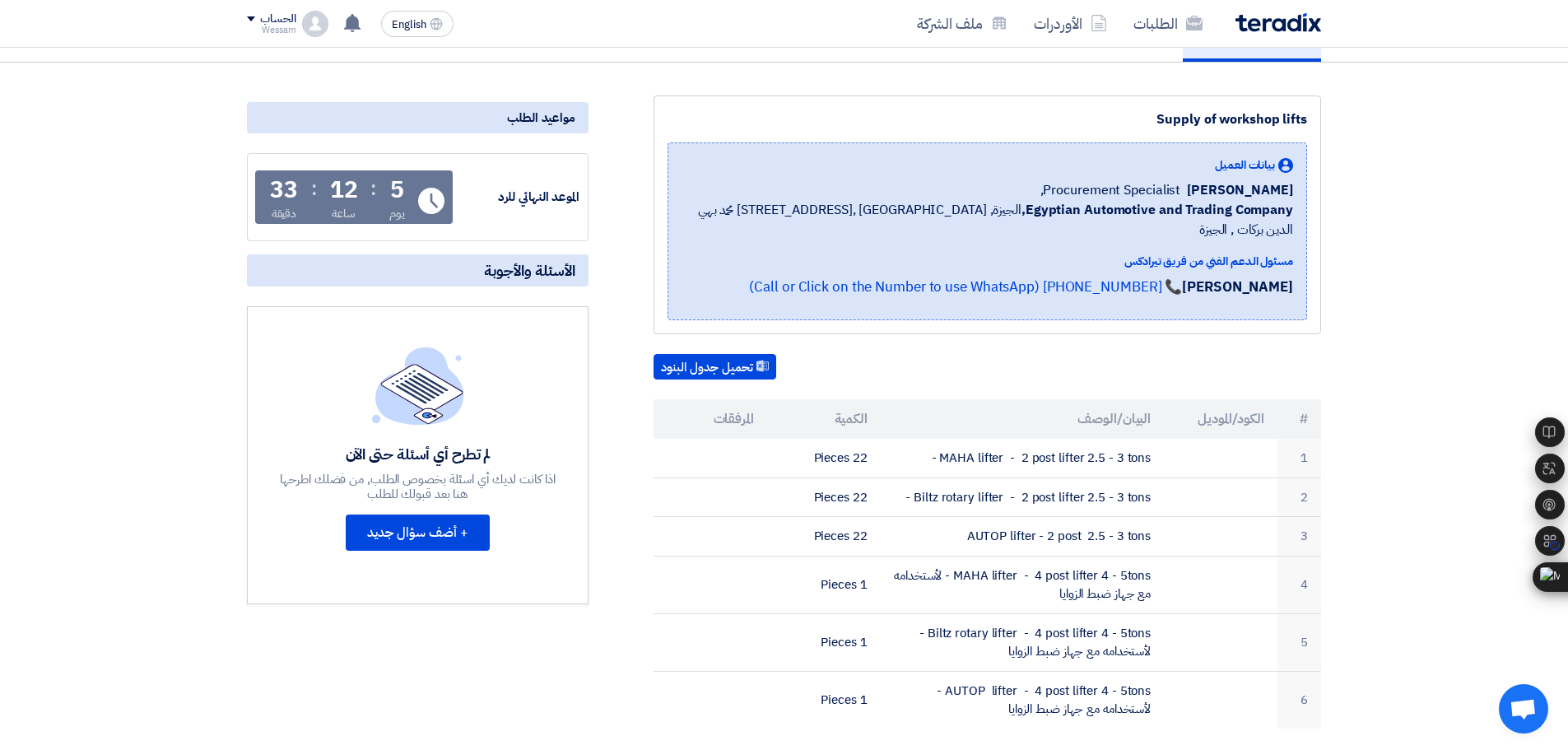
scroll to position [165, 0]
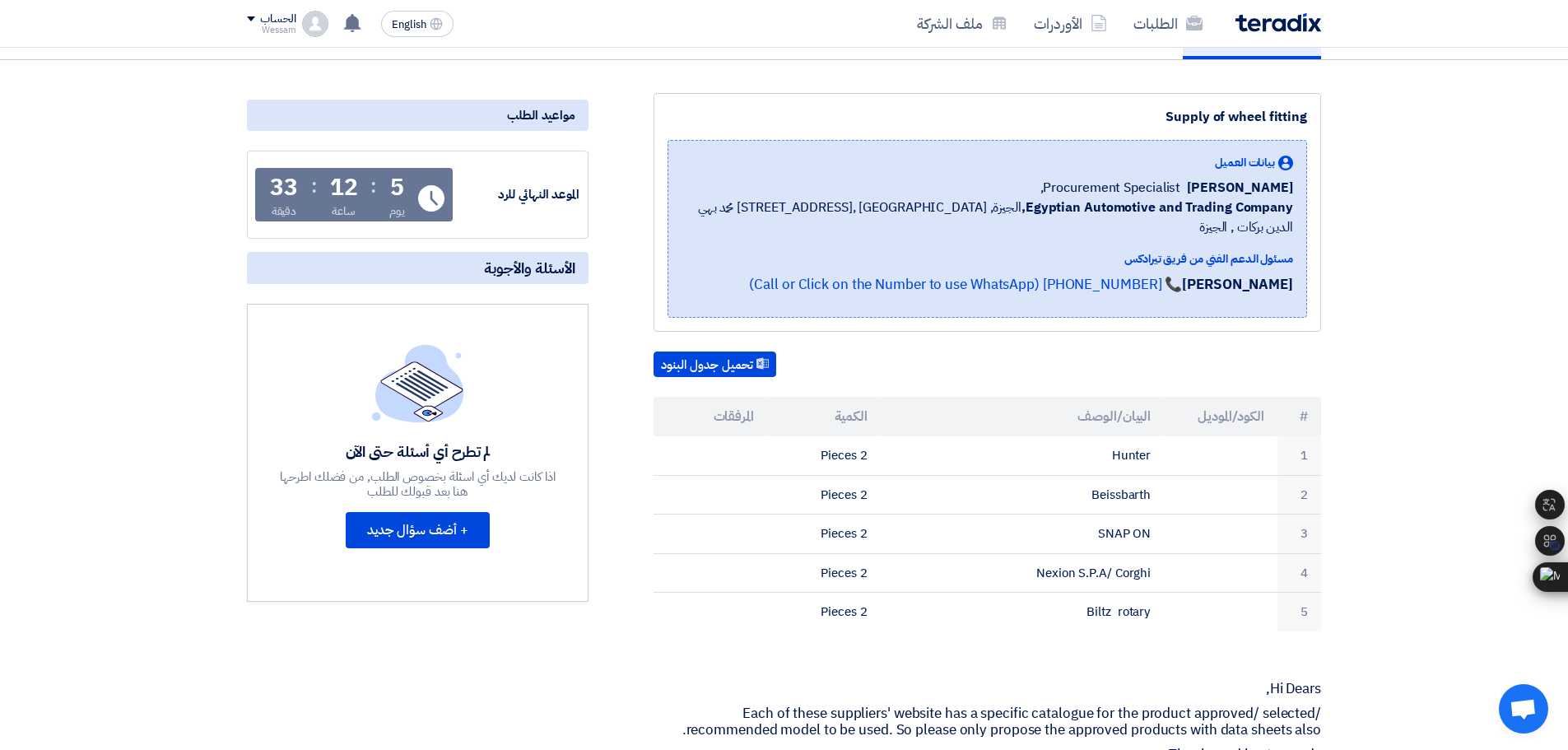
scroll to position [165, 0]
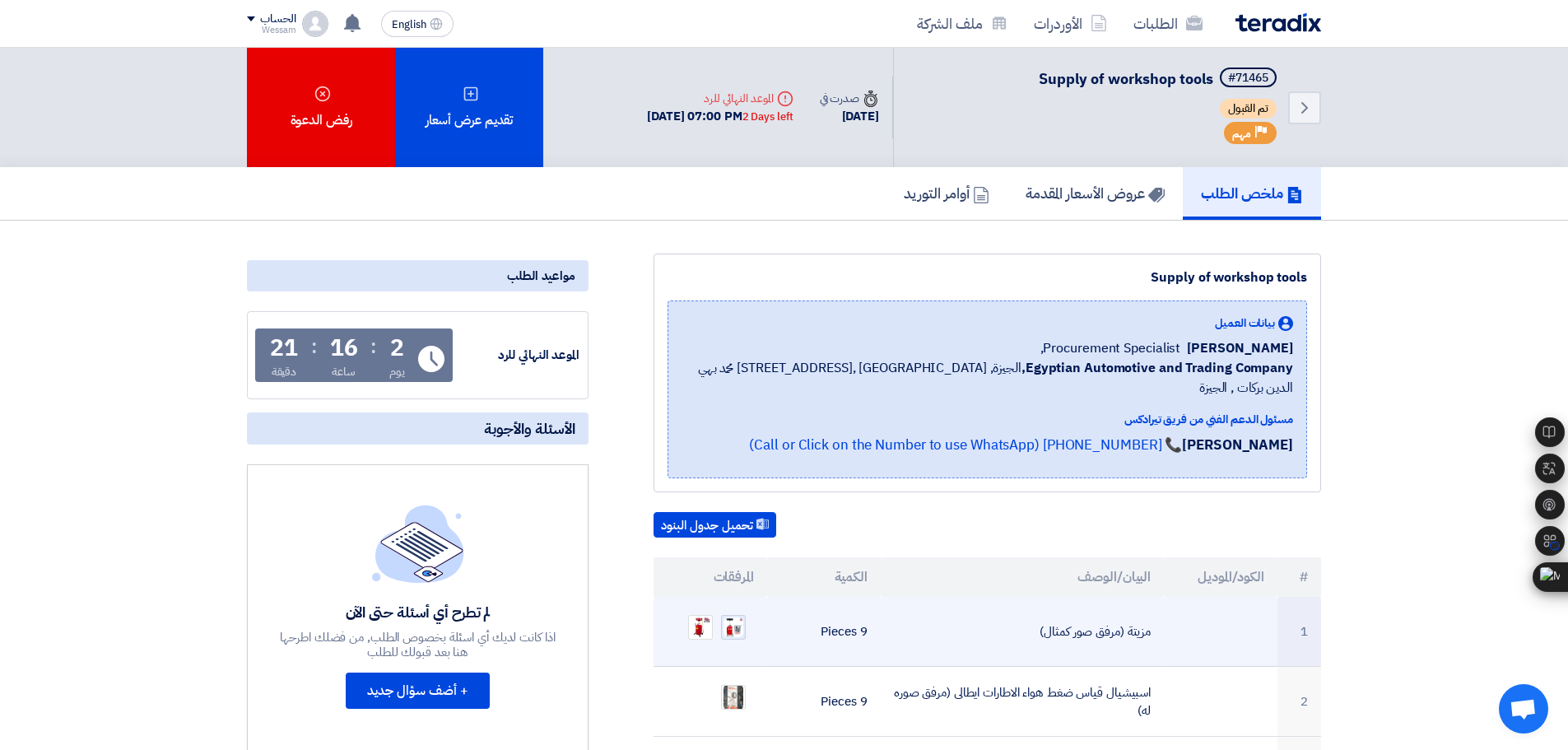
click at [734, 616] on img at bounding box center [733, 627] width 23 height 23
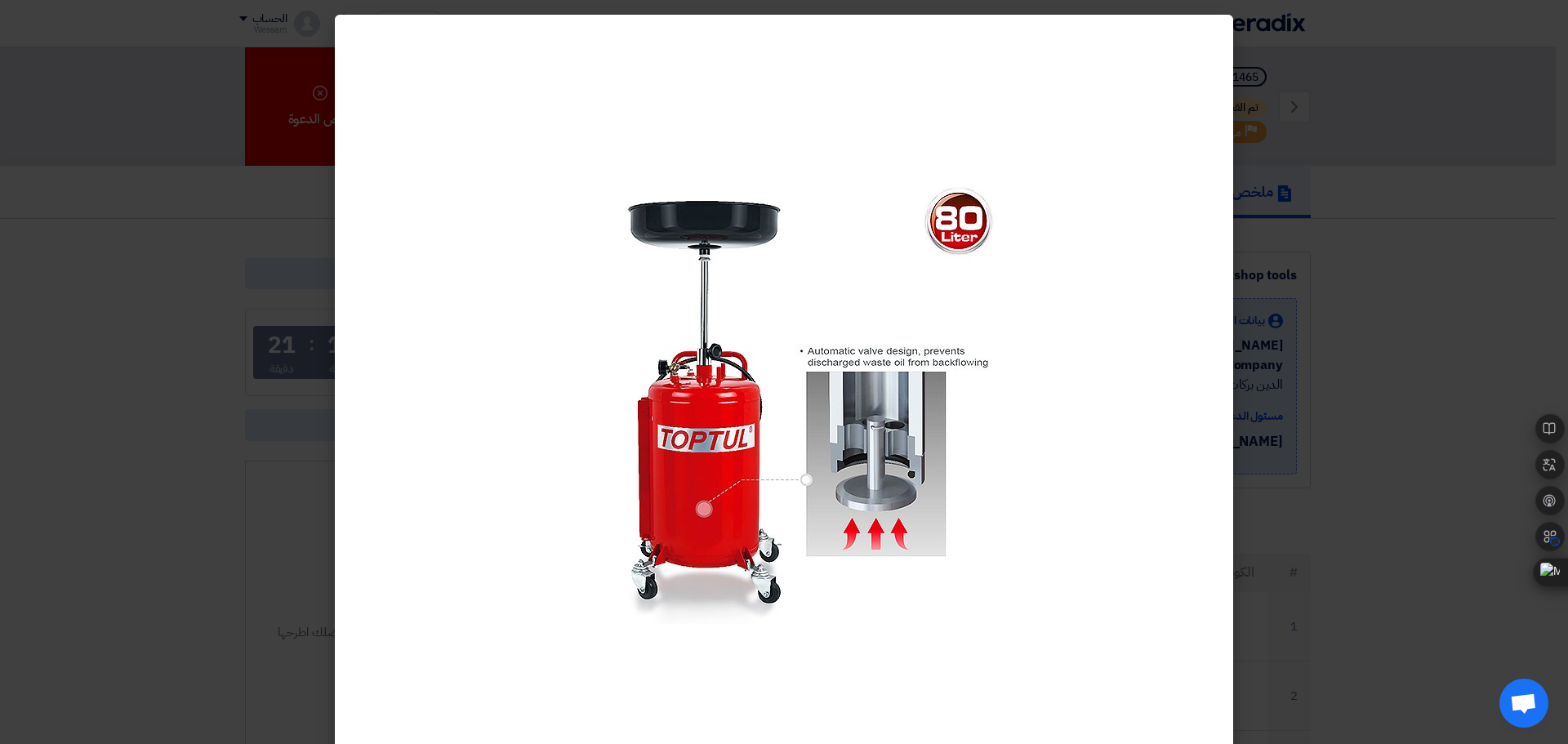
click at [1361, 386] on modal-container at bounding box center [784, 372] width 1568 height 744
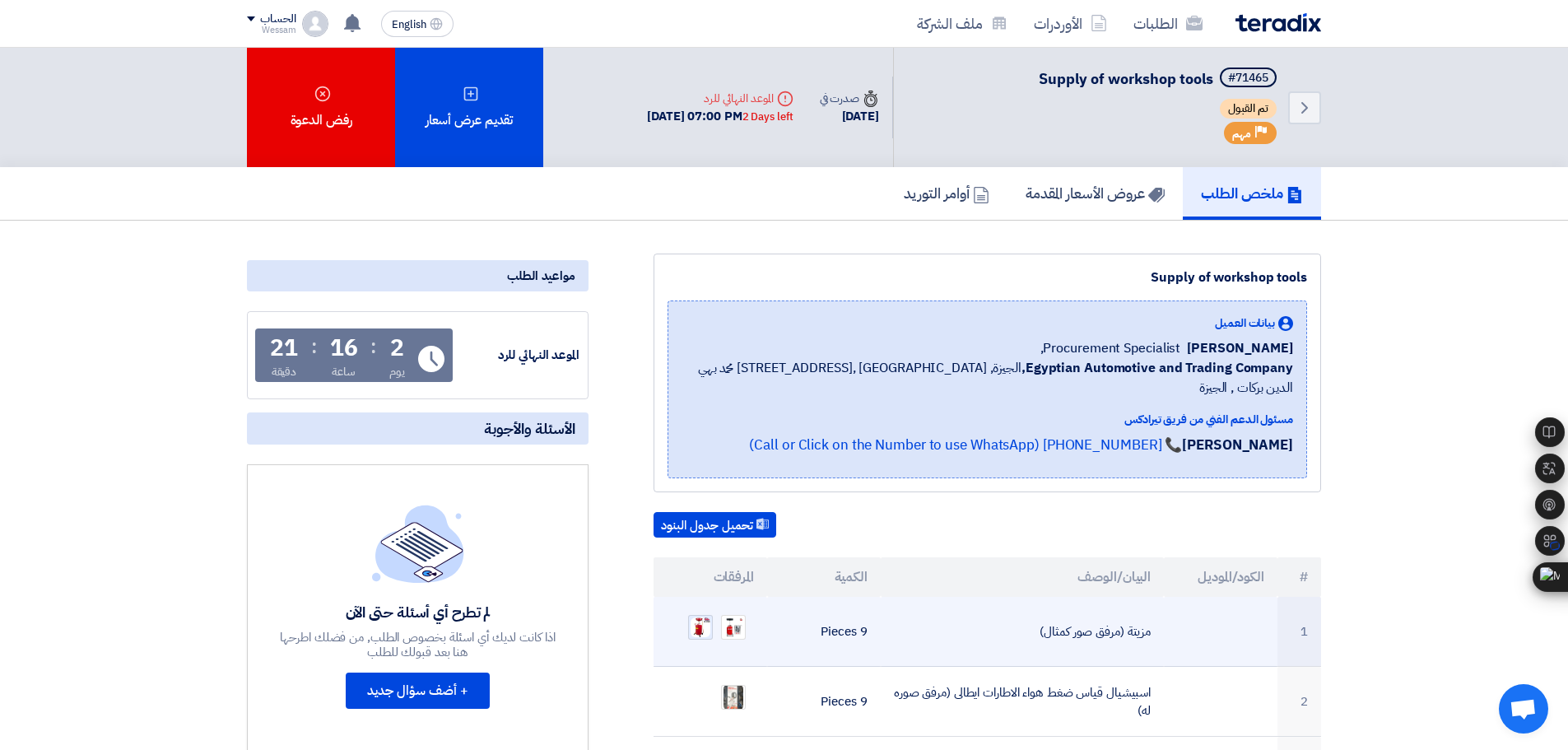
click at [691, 616] on img at bounding box center [700, 627] width 23 height 23
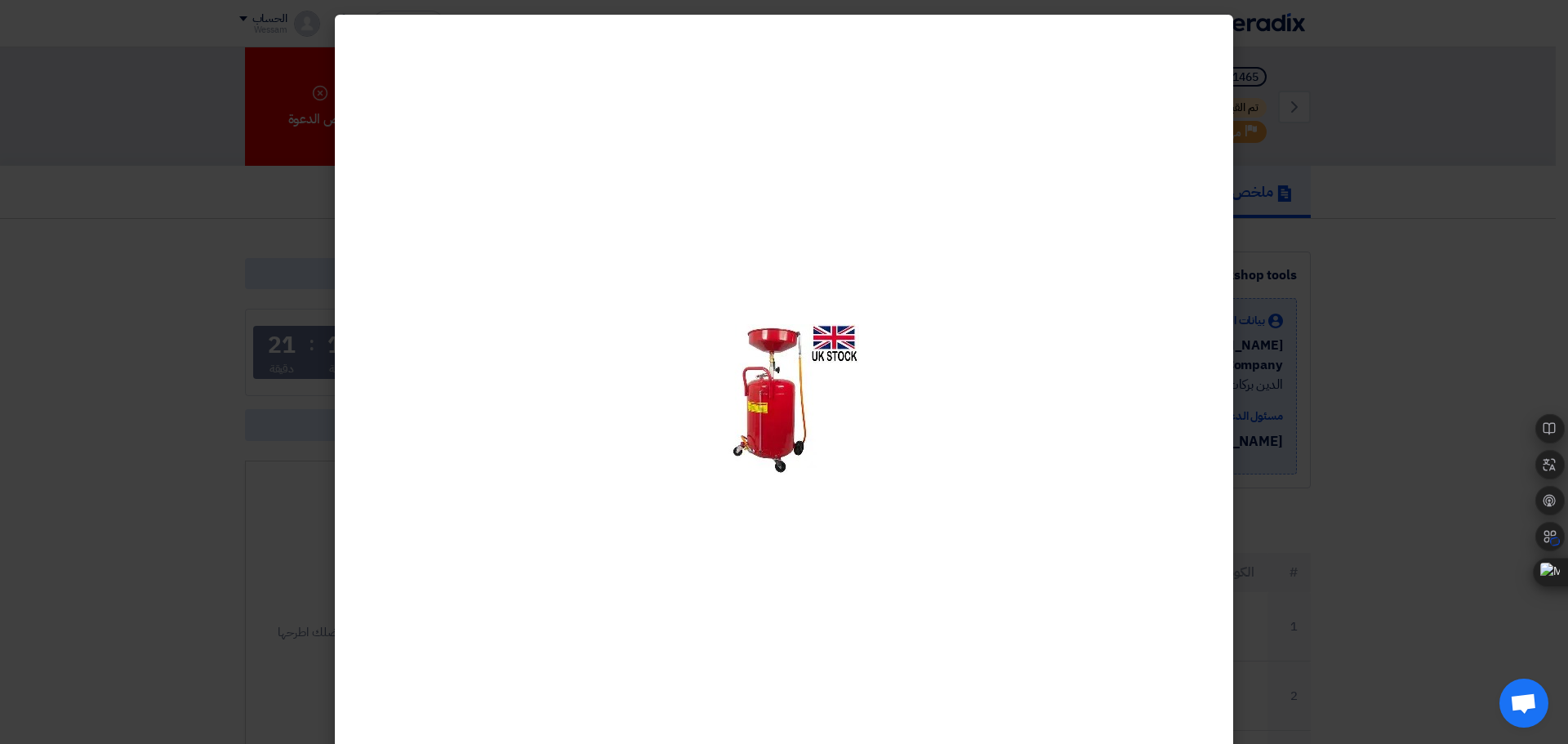
click at [1382, 343] on modal-container at bounding box center [784, 372] width 1568 height 744
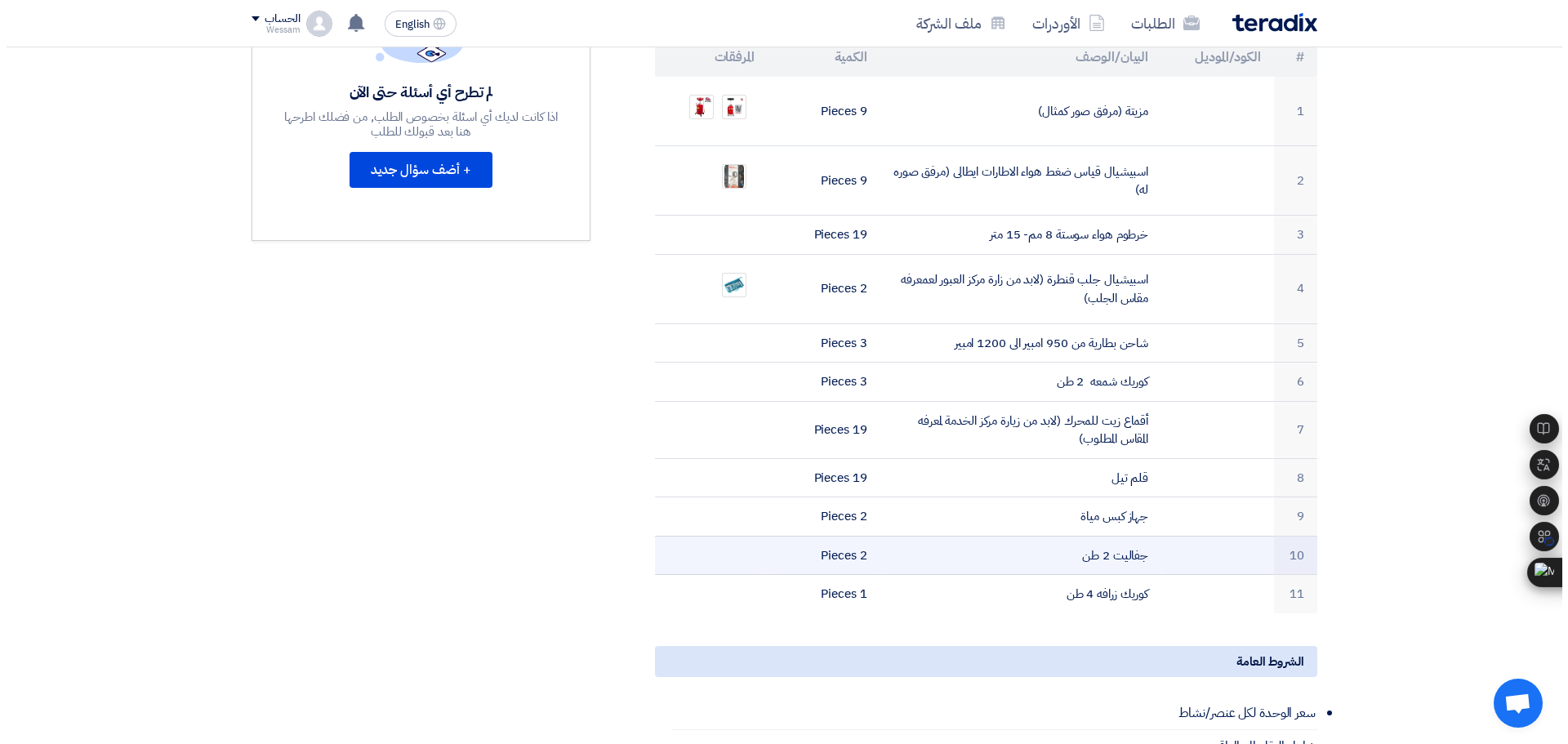
scroll to position [490, 0]
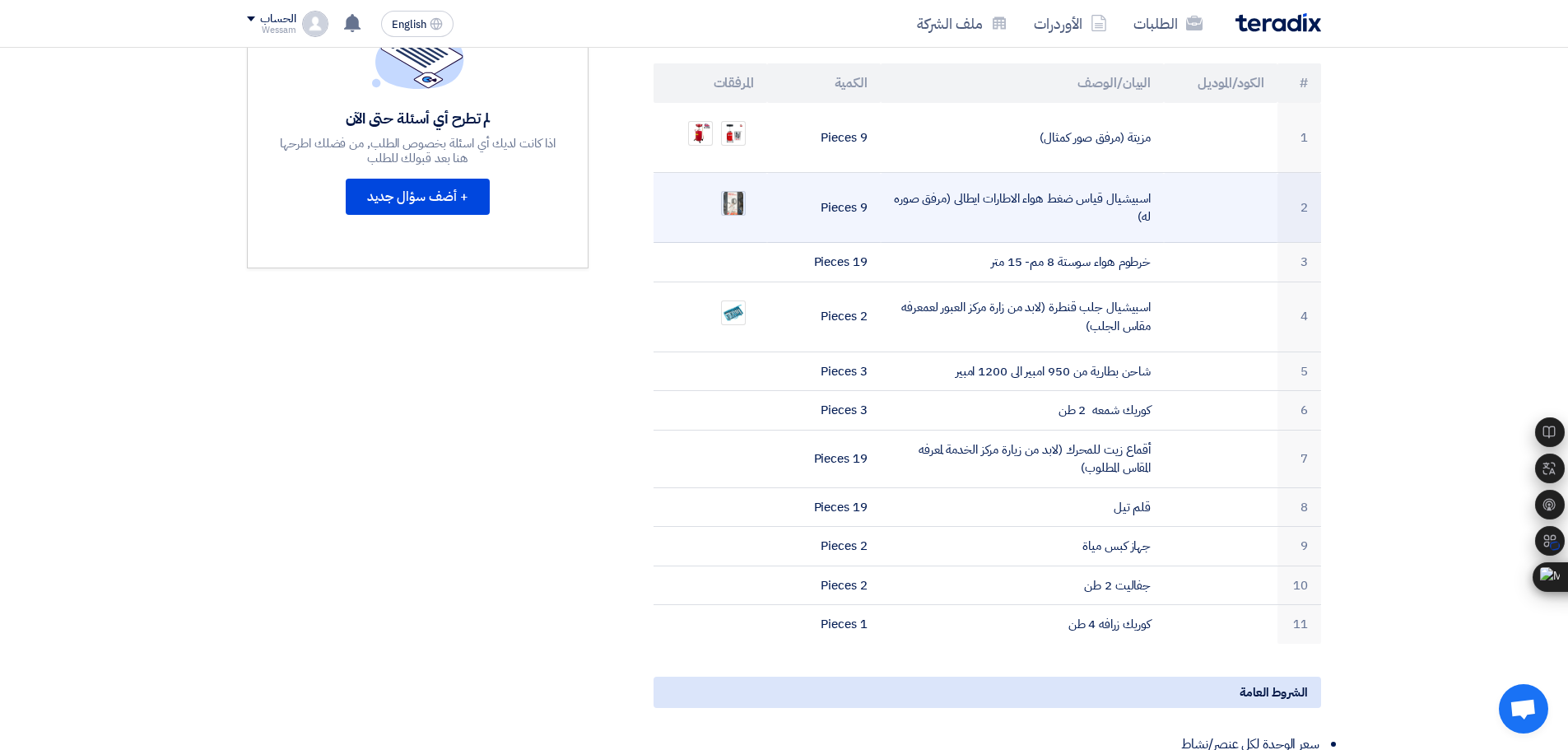
click at [732, 189] on img at bounding box center [733, 204] width 23 height 30
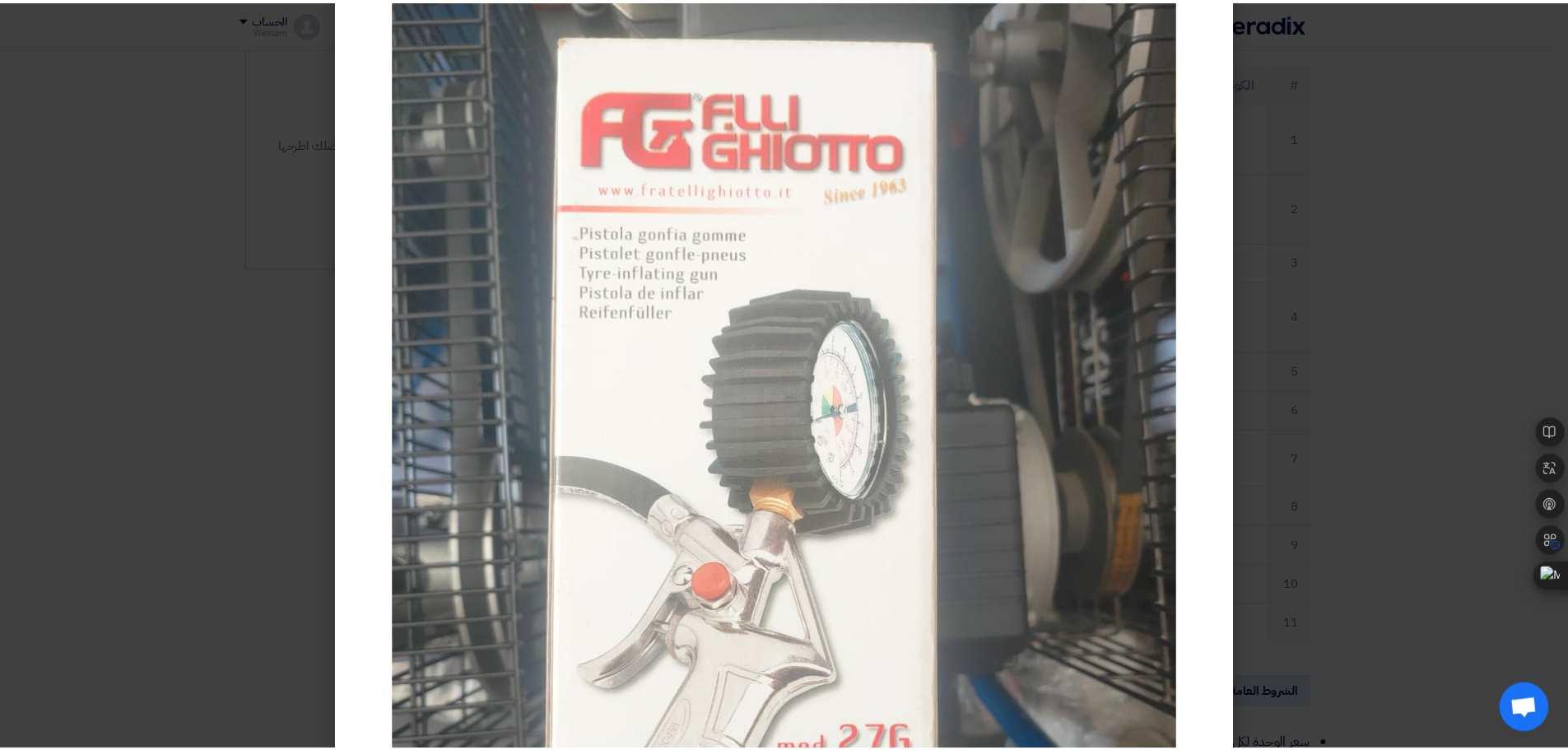
scroll to position [30, 0]
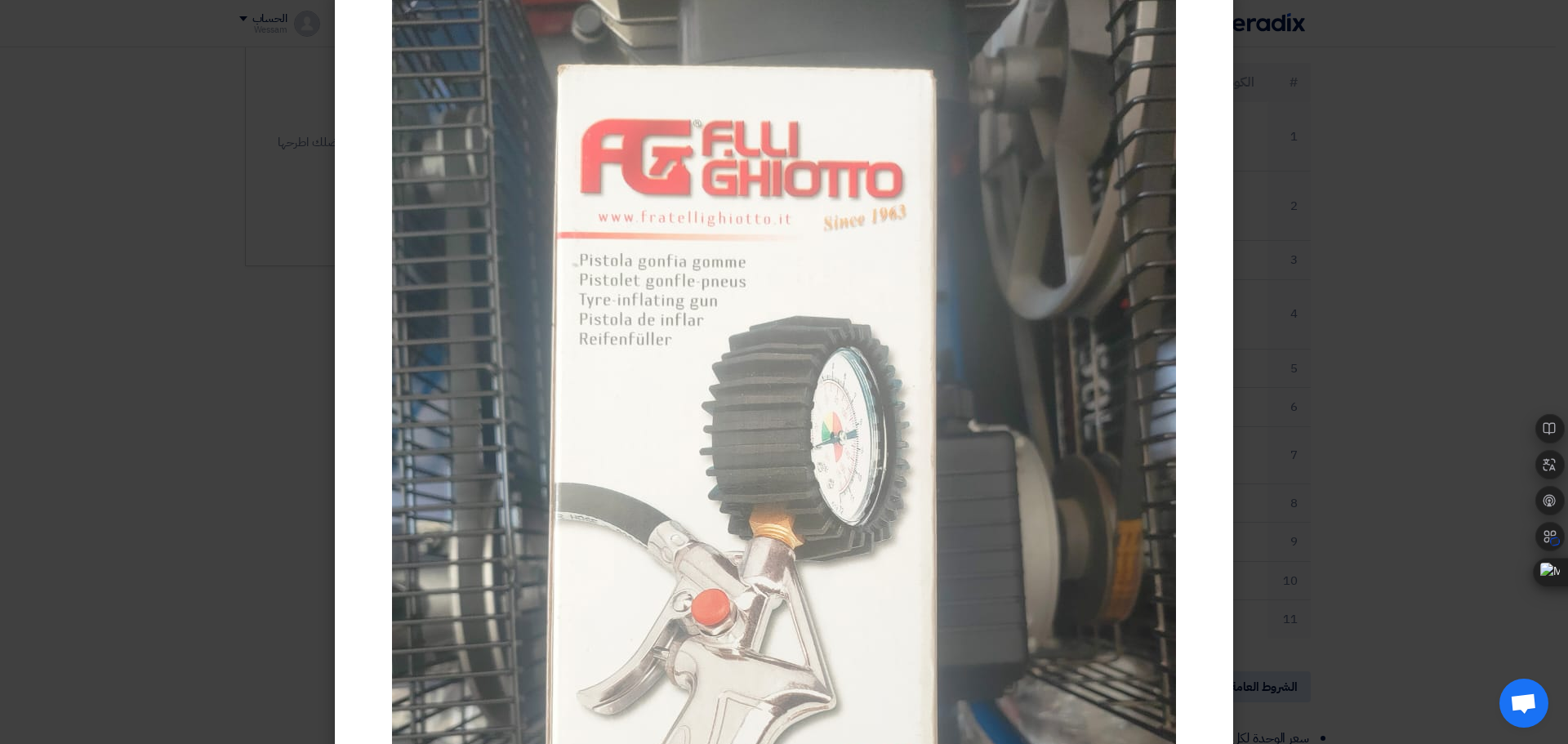
click at [1383, 273] on modal-container at bounding box center [784, 372] width 1568 height 744
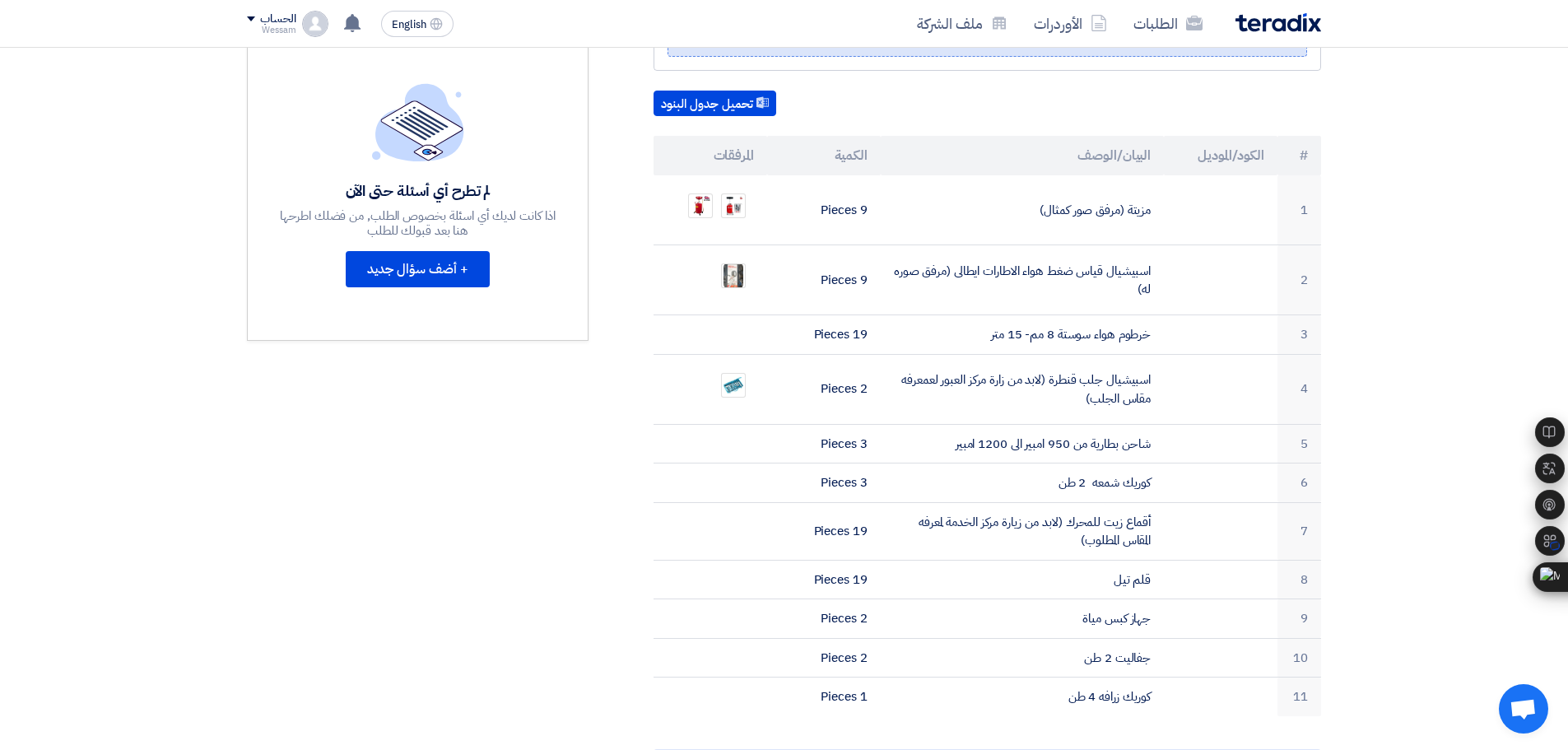
scroll to position [412, 0]
